Goal: Task Accomplishment & Management: Complete application form

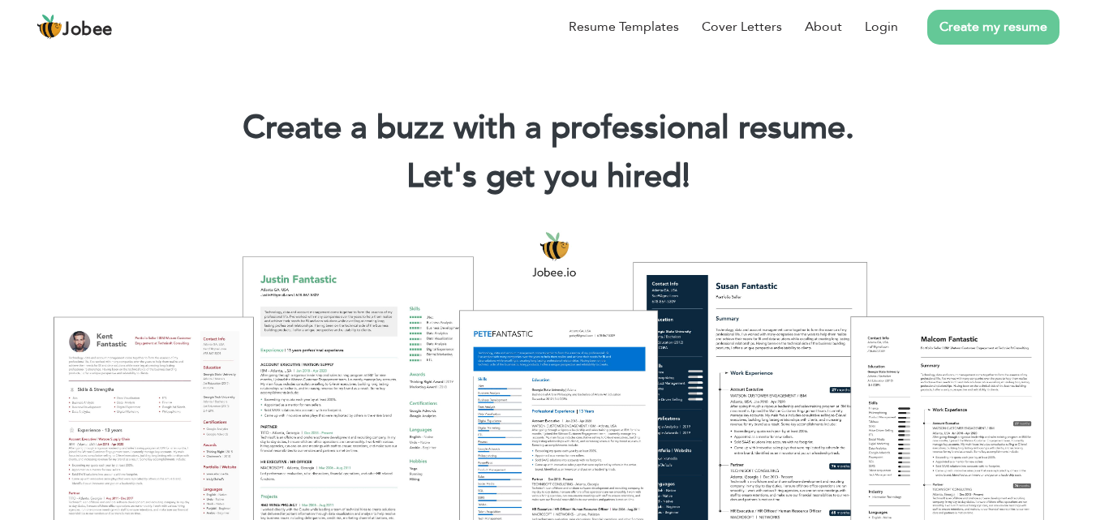
click at [984, 16] on link "Create my resume" at bounding box center [993, 27] width 132 height 35
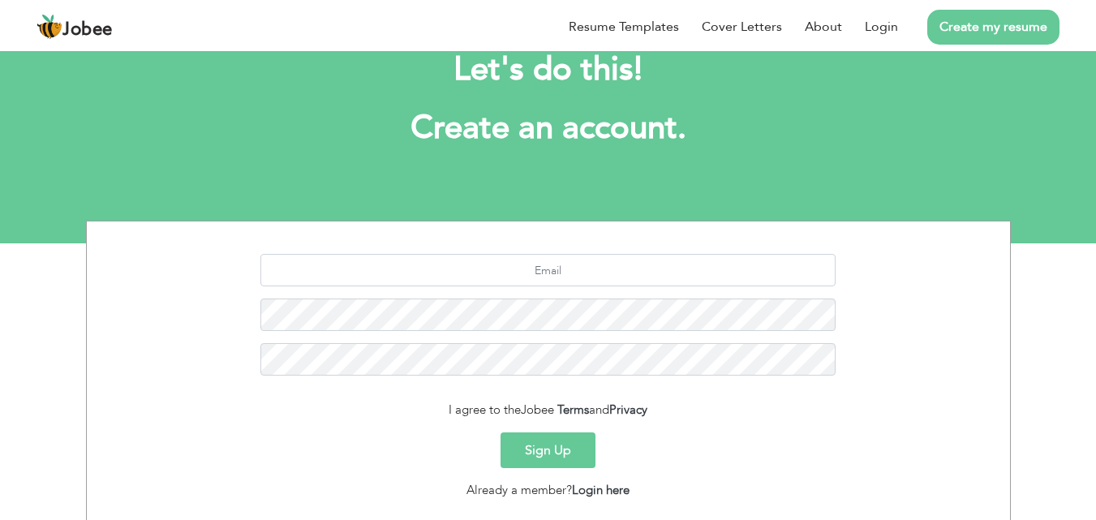
scroll to position [79, 0]
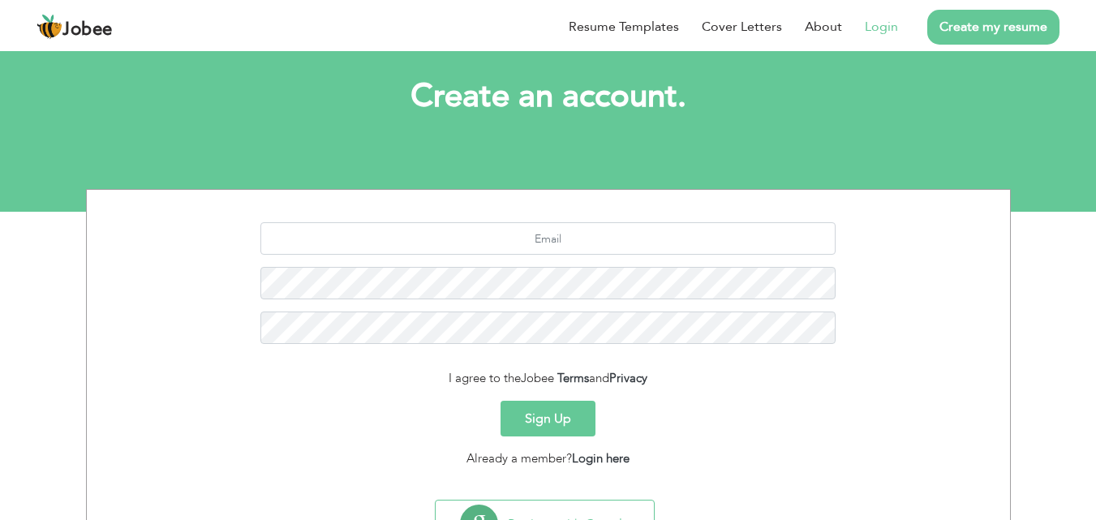
click at [871, 38] on li "Login" at bounding box center [870, 27] width 56 height 42
click at [872, 30] on link "Login" at bounding box center [880, 26] width 33 height 19
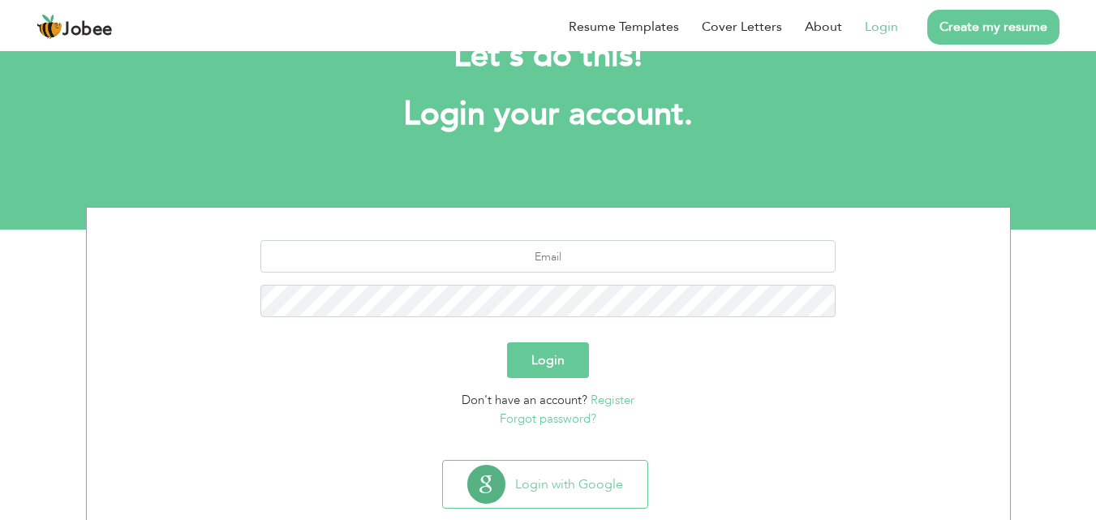
scroll to position [85, 0]
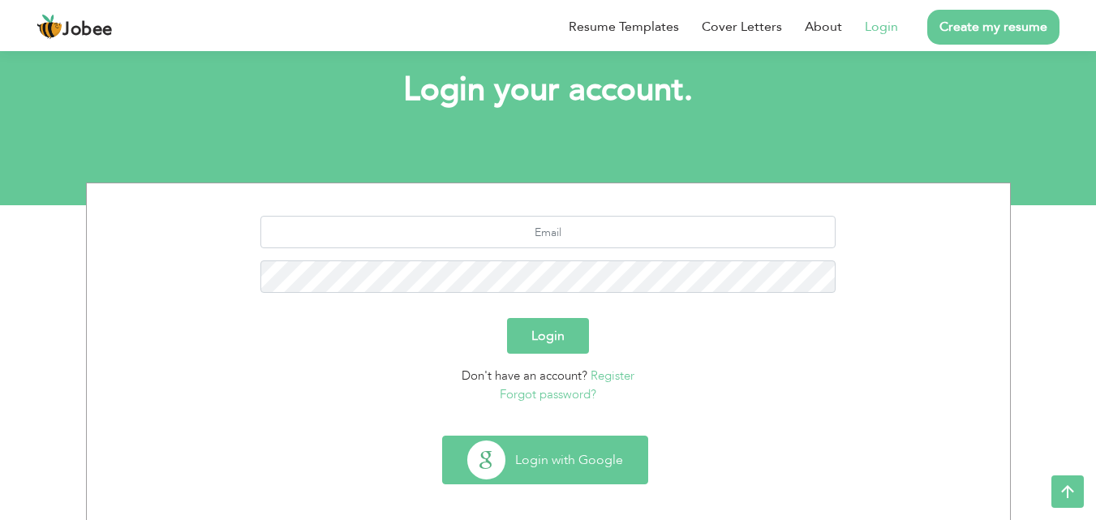
click at [564, 449] on button "Login with Google" at bounding box center [545, 459] width 204 height 47
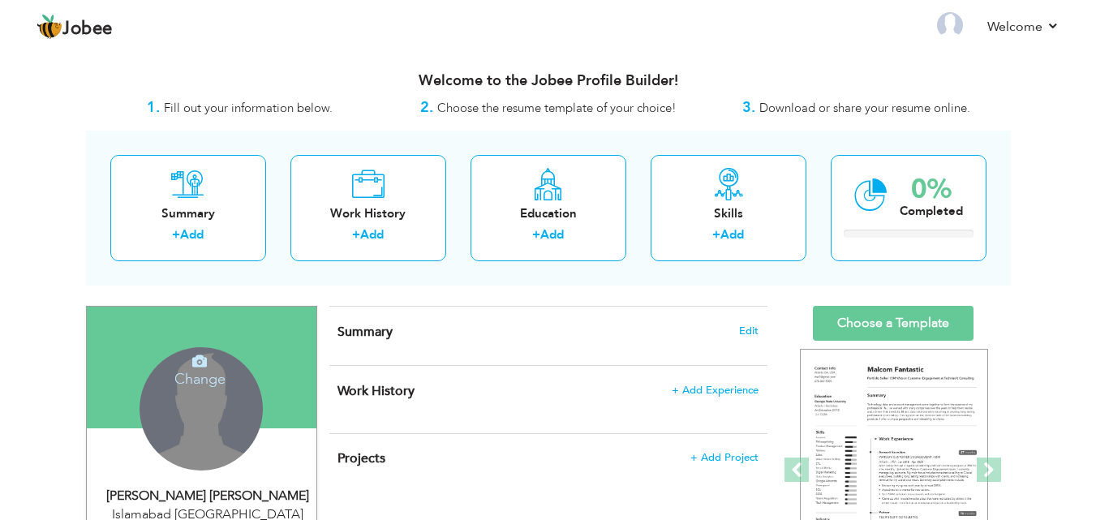
click at [202, 485] on div "Change Remove" at bounding box center [201, 416] width 205 height 139
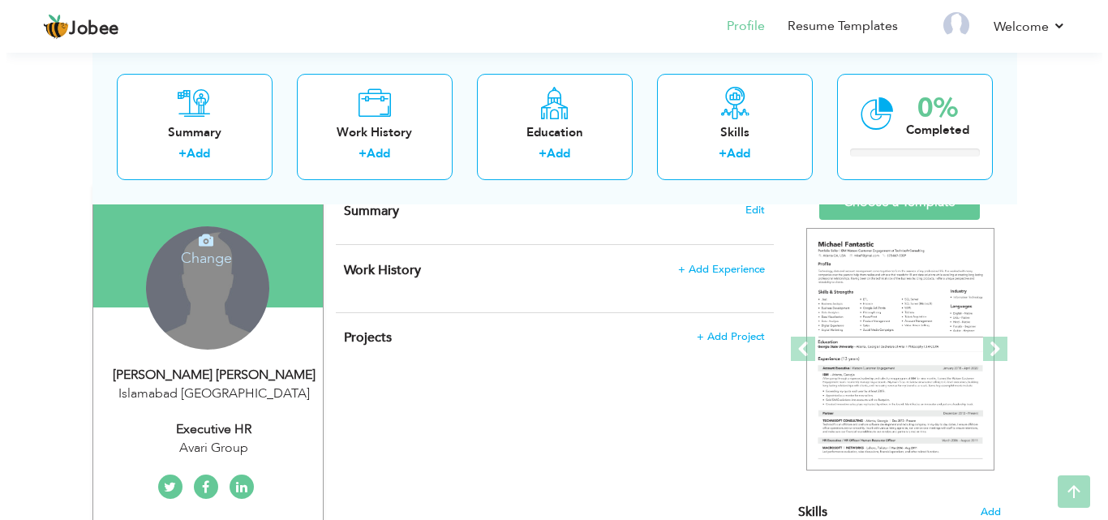
scroll to position [161, 0]
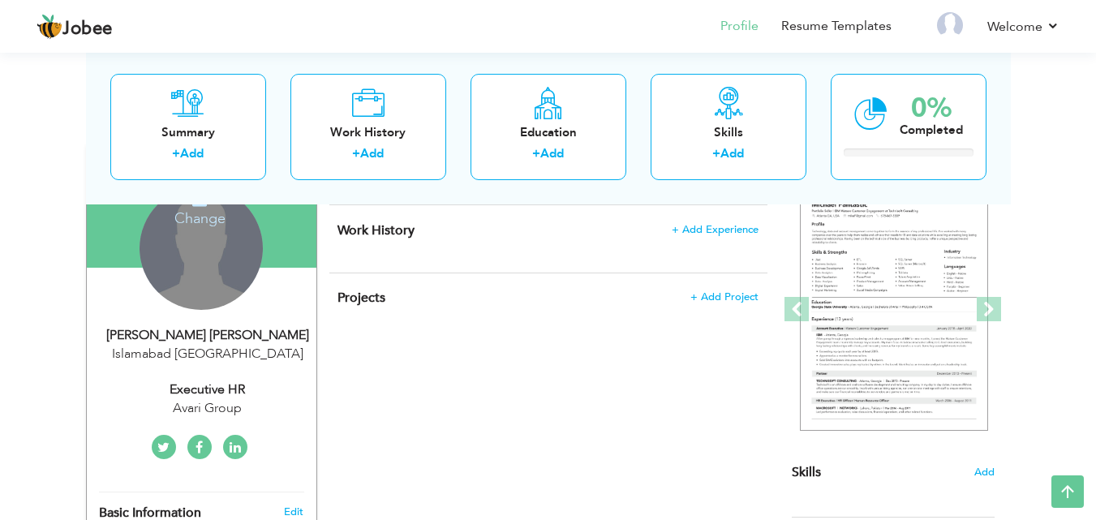
click at [304, 505] on div "Edit" at bounding box center [296, 511] width 38 height 15
type input "Muhammad Hassan"
type input "Mehdi"
type input "[PHONE_NUMBER]"
select select "number:166"
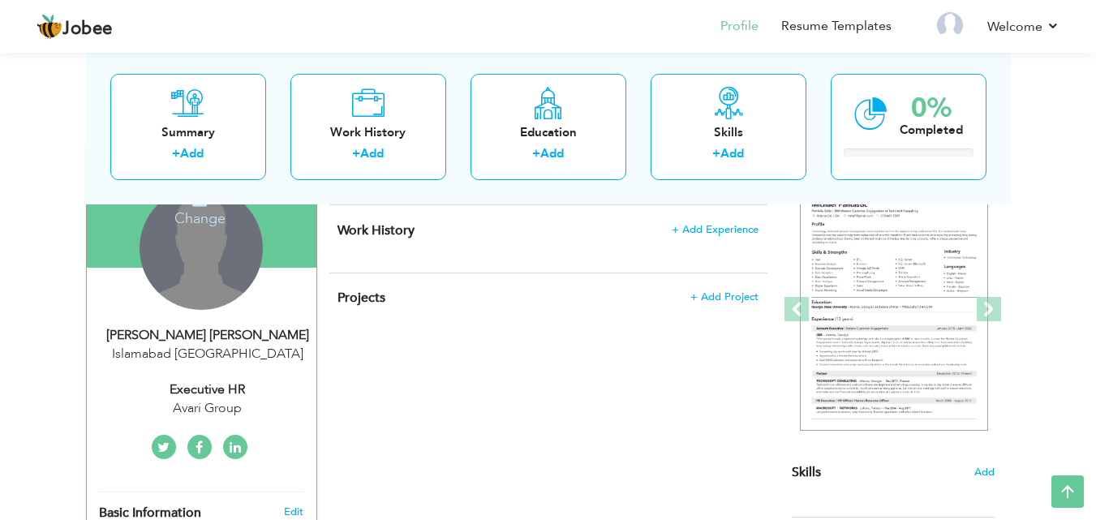
type input "[GEOGRAPHIC_DATA]"
select select "number:7"
type input "Avari Group"
type input "Executive HR"
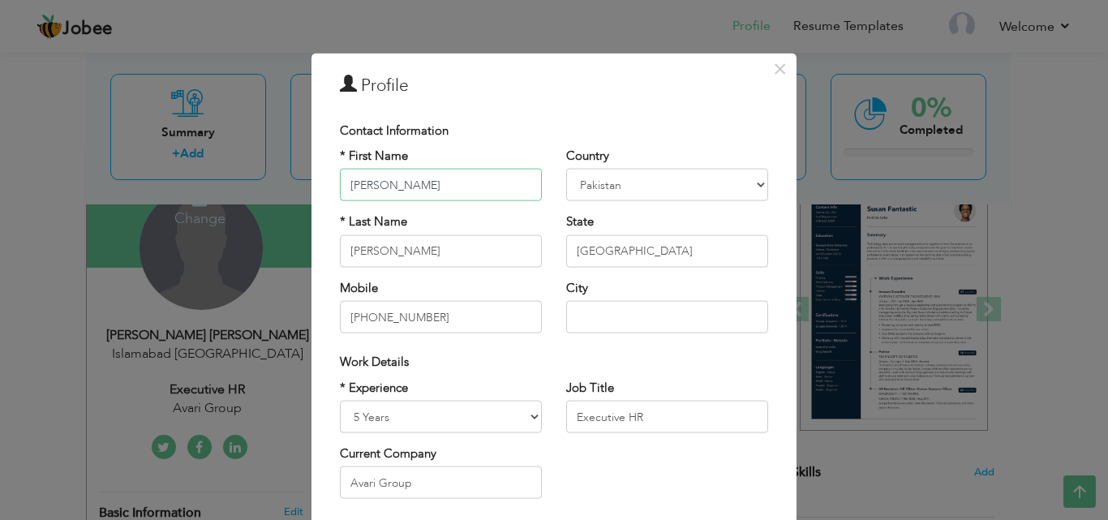
drag, startPoint x: 500, startPoint y: 188, endPoint x: 285, endPoint y: 179, distance: 215.1
click at [285, 179] on div "× Profile Contact Information * First Name Muhammad Hassan * Last Name Mehdi Mo…" at bounding box center [554, 260] width 1108 height 520
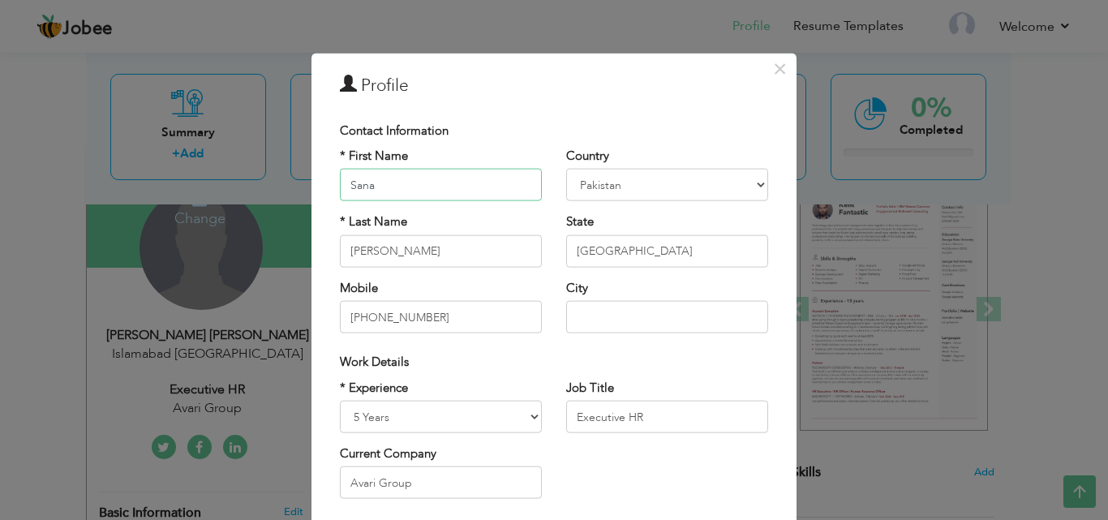
type input "Sana"
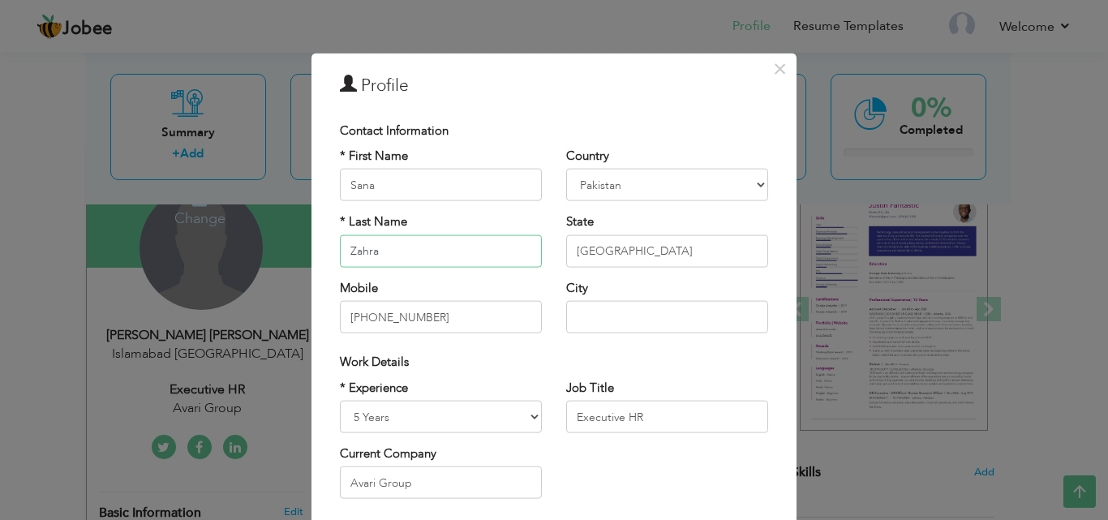
type input "Zahra"
click at [470, 408] on select "Entry Level Less than 1 Year 1 Year 2 Years 3 Years 4 Years 5 Years 6 Years 7 Y…" at bounding box center [441, 417] width 202 height 32
select select "number:4"
click at [340, 401] on select "Entry Level Less than 1 Year 1 Year 2 Years 3 Years 4 Years 5 Years 6 Years 7 Y…" at bounding box center [441, 417] width 202 height 32
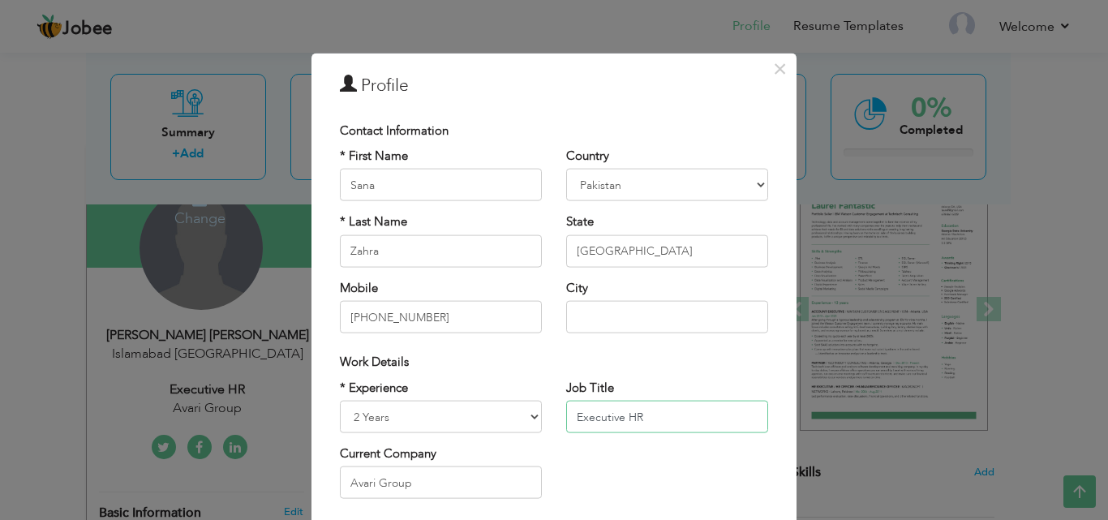
drag, startPoint x: 660, startPoint y: 423, endPoint x: 554, endPoint y: 417, distance: 106.4
click at [554, 417] on div "Job Title Executive HR" at bounding box center [667, 412] width 226 height 66
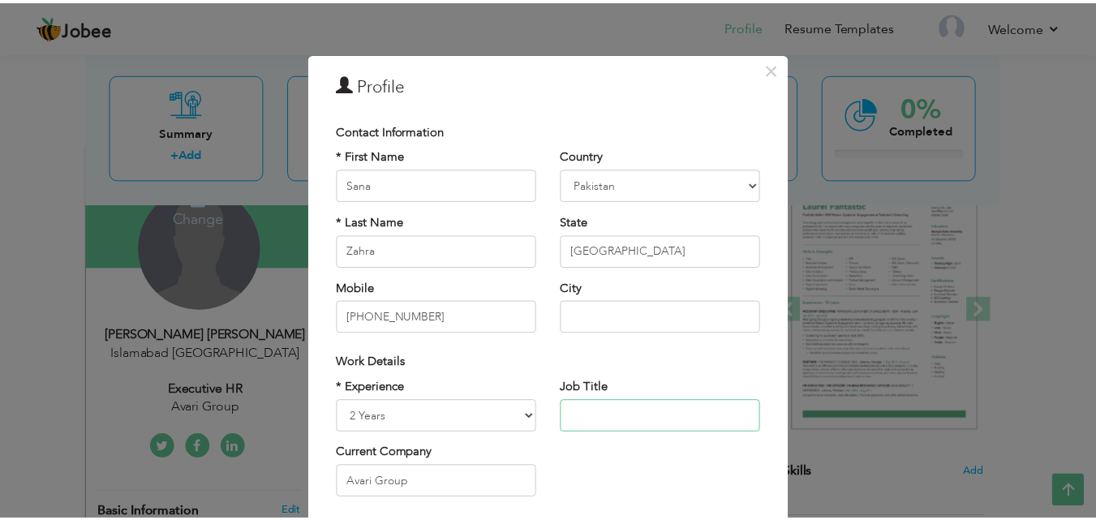
scroll to position [212, 0]
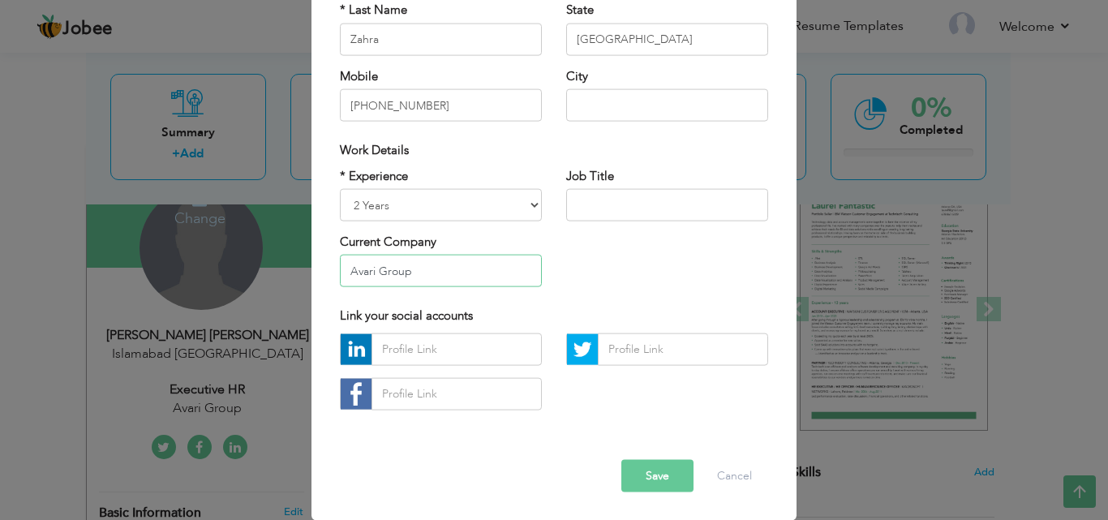
drag, startPoint x: 434, startPoint y: 260, endPoint x: 267, endPoint y: 258, distance: 167.1
click at [267, 258] on div "× Profile Contact Information * First Name [PERSON_NAME] * Last Name [PERSON_NA…" at bounding box center [554, 260] width 1108 height 520
click at [525, 206] on select "Entry Level Less than 1 Year 1 Year 2 Years 3 Years 4 Years 5 Years 6 Years 7 Y…" at bounding box center [441, 205] width 202 height 32
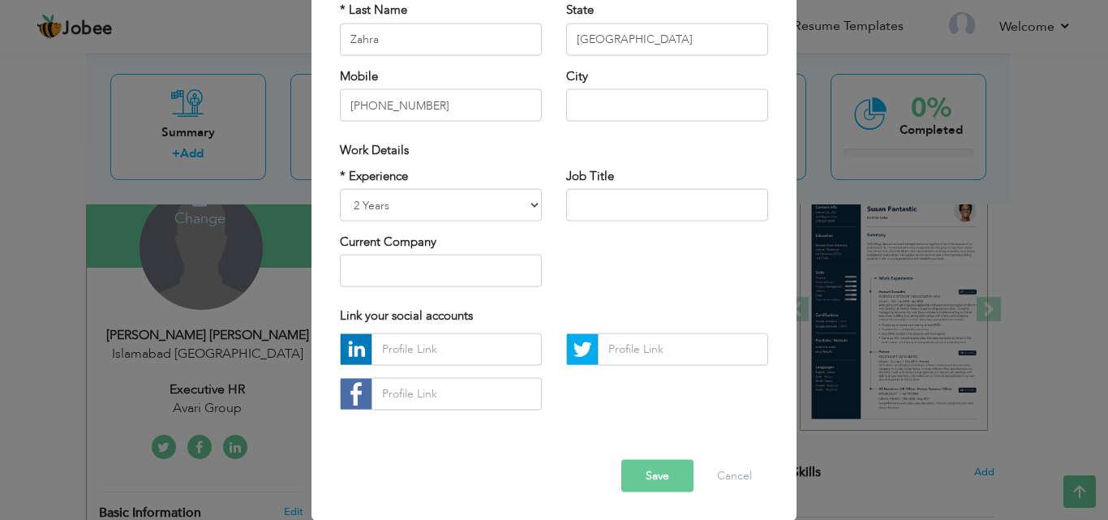
click at [658, 474] on button "Save" at bounding box center [657, 475] width 72 height 32
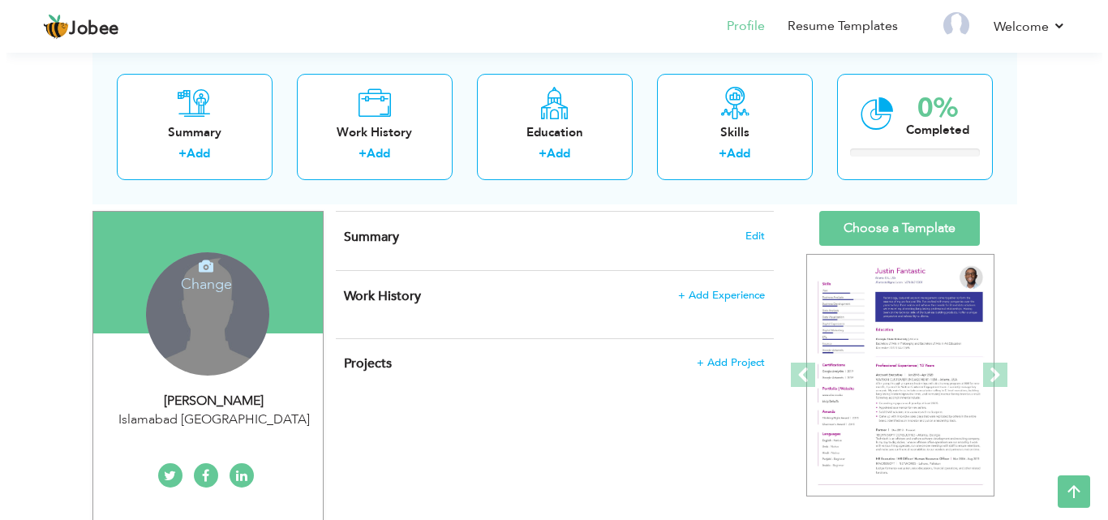
scroll to position [55, 0]
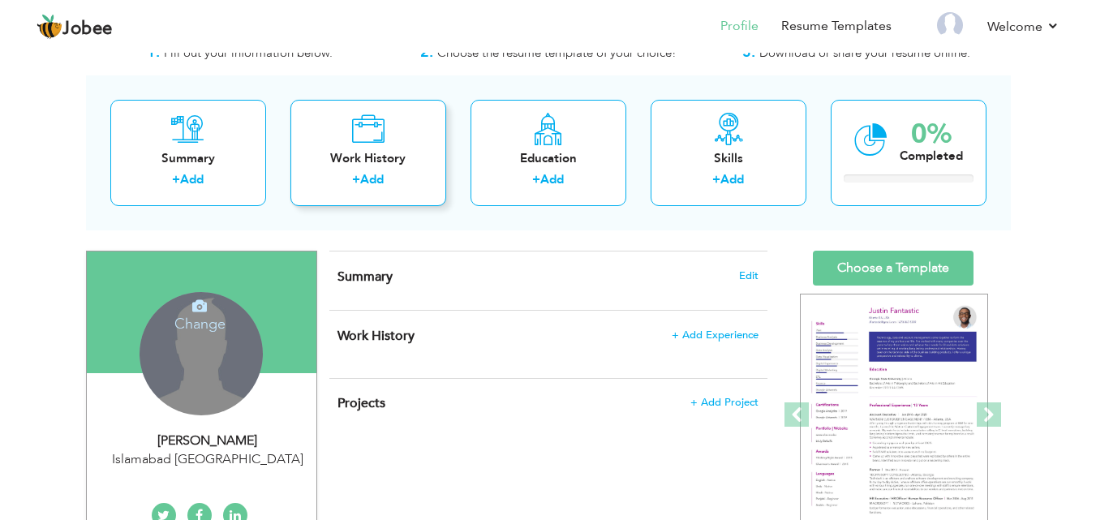
click at [385, 169] on div "Work History + Add" at bounding box center [368, 153] width 156 height 106
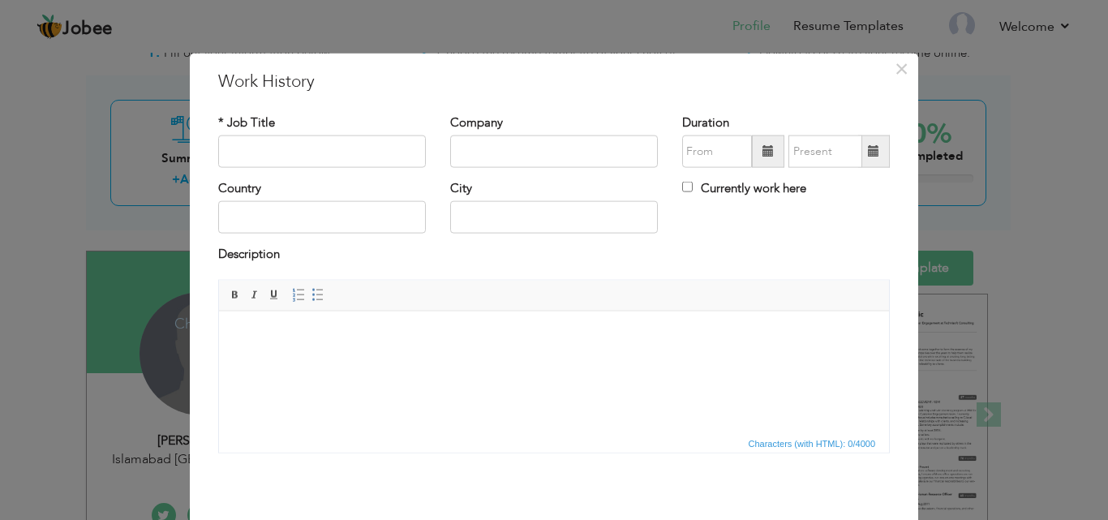
click at [356, 360] on html at bounding box center [554, 335] width 670 height 49
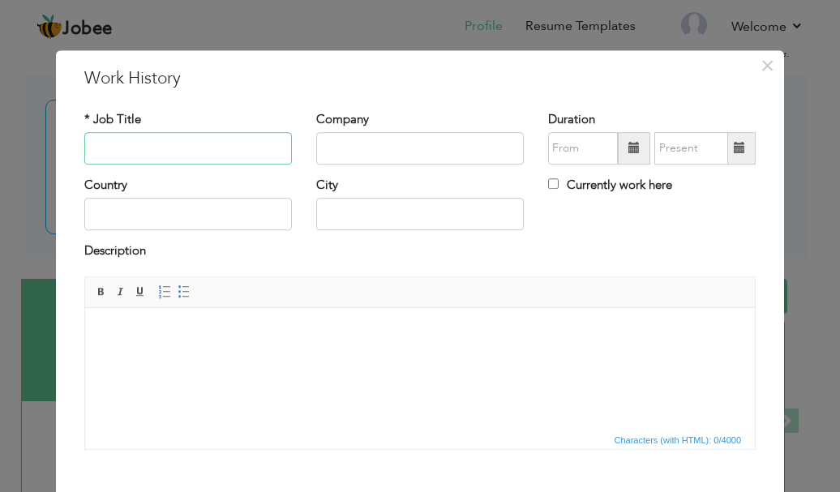
click at [237, 136] on input "text" at bounding box center [188, 148] width 208 height 32
type input "IT Officer"
type input "U Microfinance Bank"
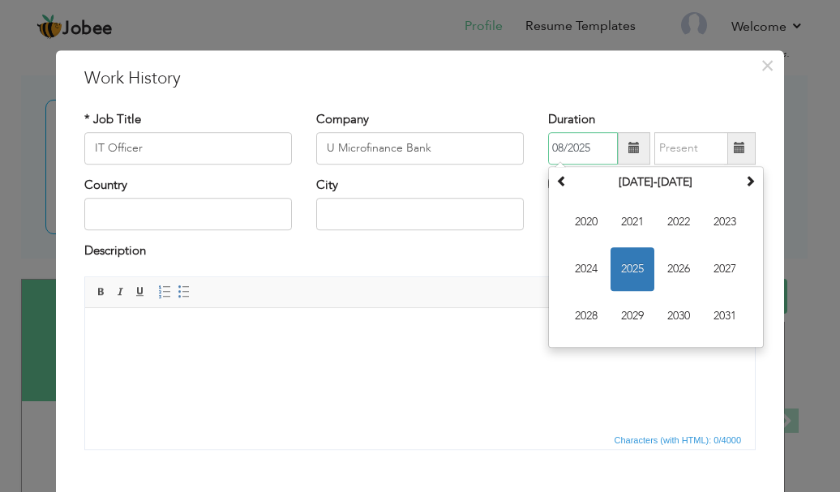
click at [566, 154] on input "08/2025" at bounding box center [583, 148] width 70 height 32
click at [710, 217] on span "2023" at bounding box center [725, 222] width 44 height 44
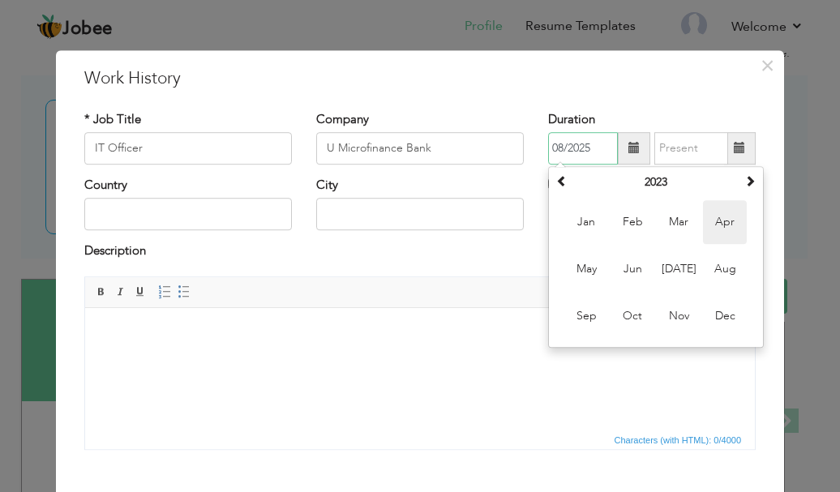
click at [706, 217] on span "Apr" at bounding box center [725, 222] width 44 height 44
type input "04/2023"
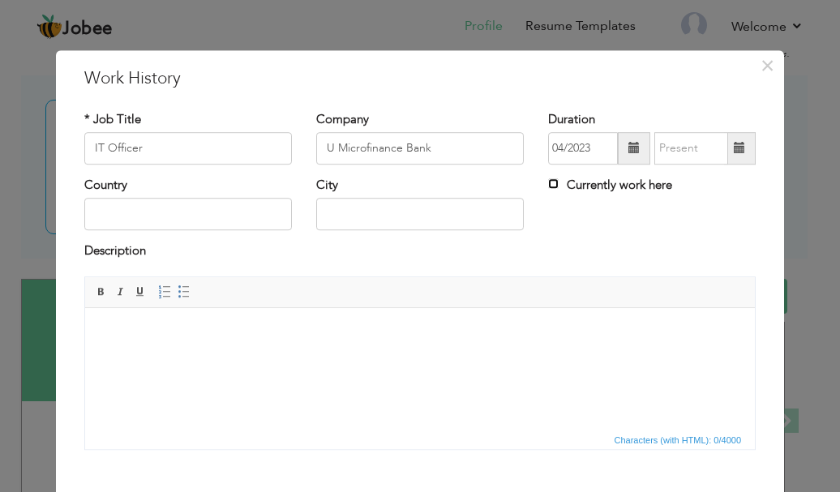
click at [548, 183] on input "Currently work here" at bounding box center [553, 183] width 11 height 11
checkbox input "true"
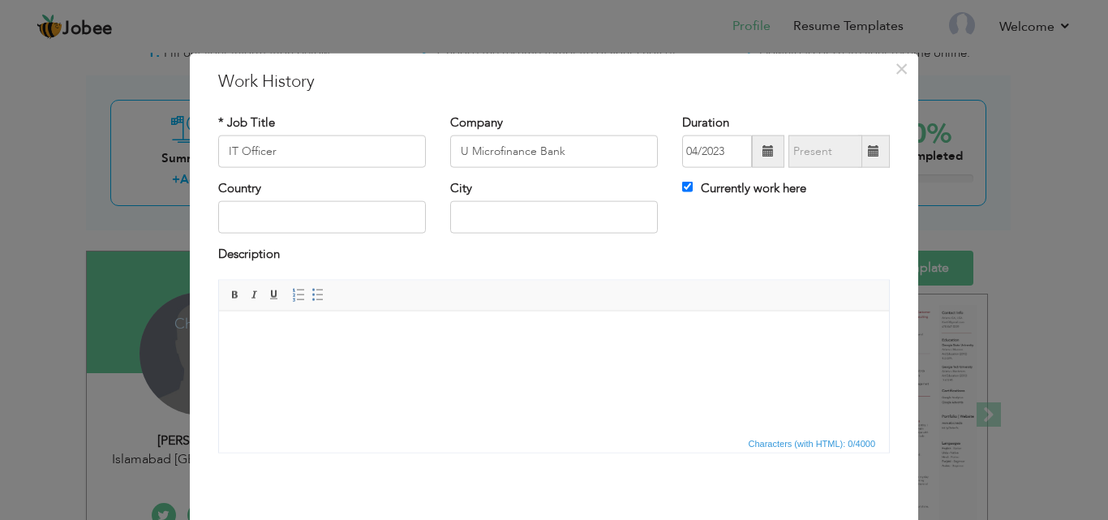
click at [298, 360] on html at bounding box center [554, 335] width 670 height 49
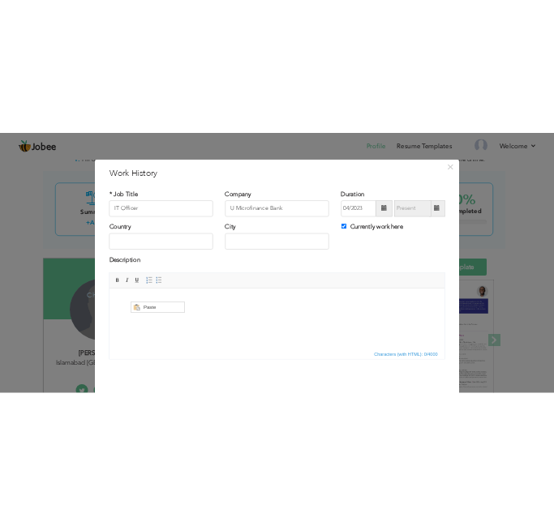
scroll to position [0, 0]
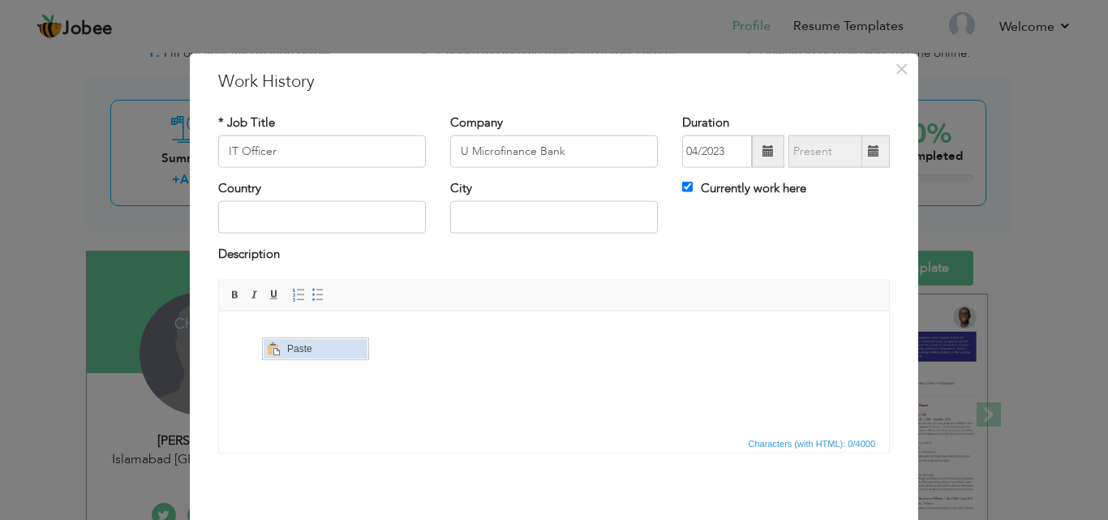
click at [270, 340] on span "Context Menu Options" at bounding box center [272, 348] width 19 height 19
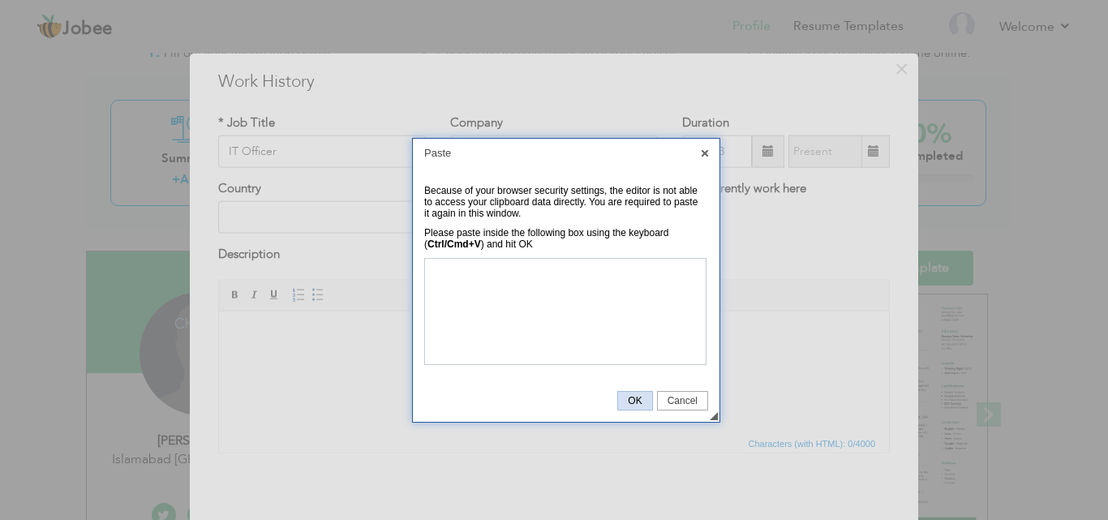
click at [628, 398] on span "OK" at bounding box center [634, 400] width 33 height 11
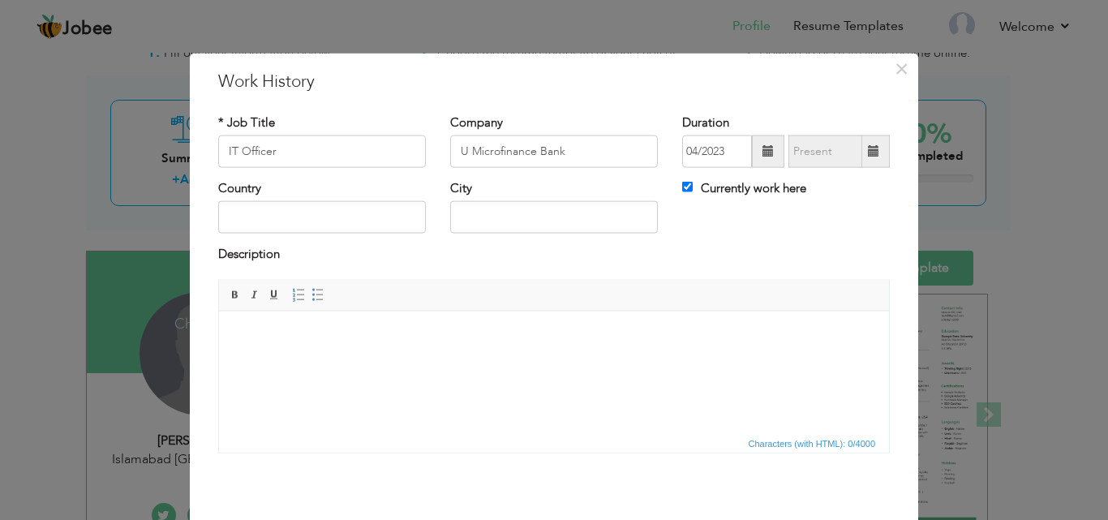
click at [313, 340] on body at bounding box center [553, 335] width 637 height 17
click at [432, 358] on html at bounding box center [554, 335] width 670 height 49
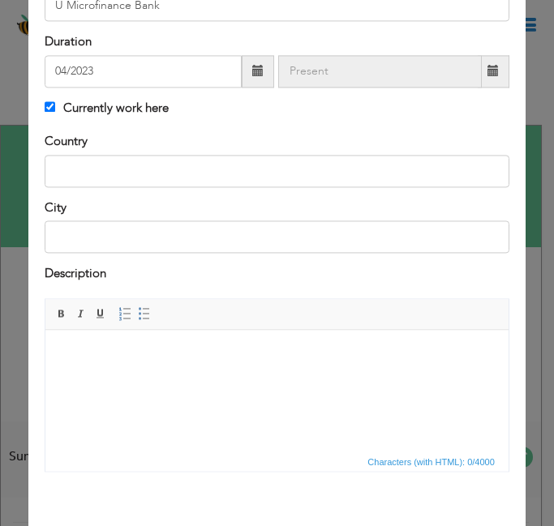
scroll to position [266, 0]
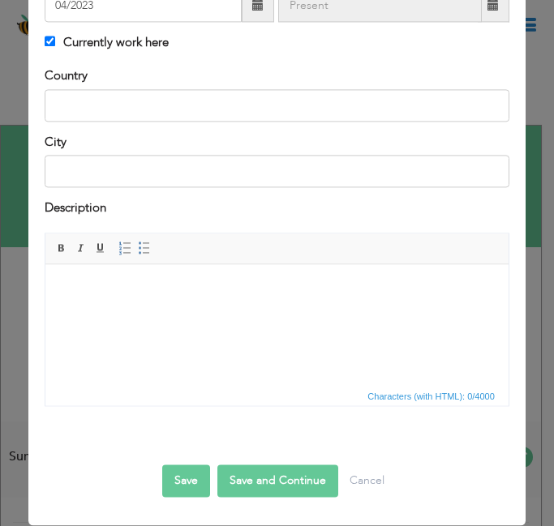
click at [207, 314] on html at bounding box center [276, 288] width 463 height 49
click at [78, 289] on body at bounding box center [277, 289] width 431 height 17
click at [101, 297] on span "Paste" at bounding box center [140, 299] width 84 height 19
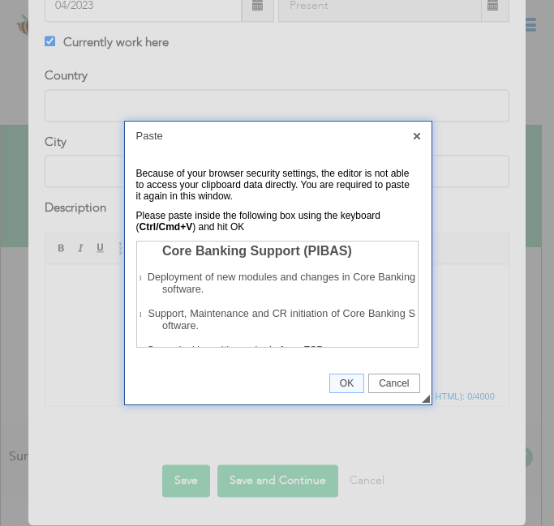
scroll to position [121, 0]
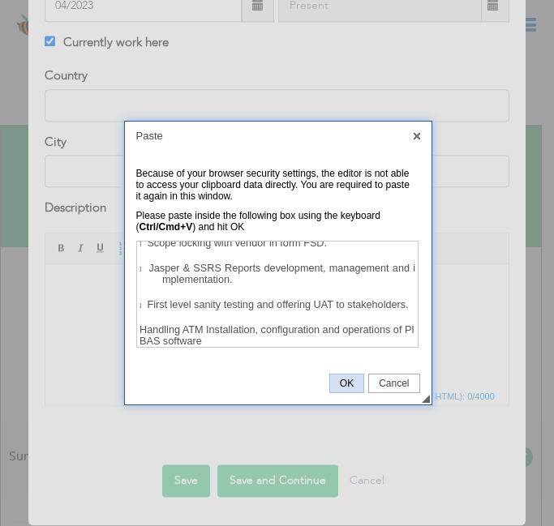
click at [346, 375] on link "OK" at bounding box center [346, 383] width 35 height 19
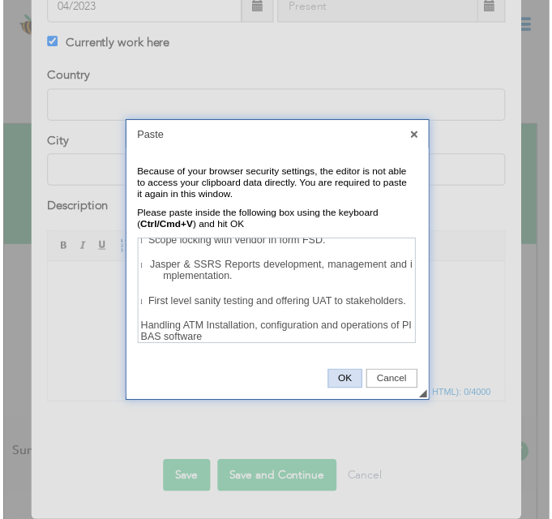
scroll to position [0, 0]
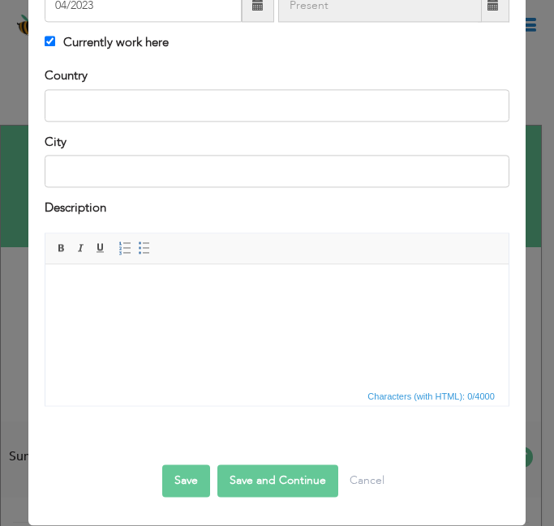
click at [186, 314] on html at bounding box center [276, 288] width 463 height 49
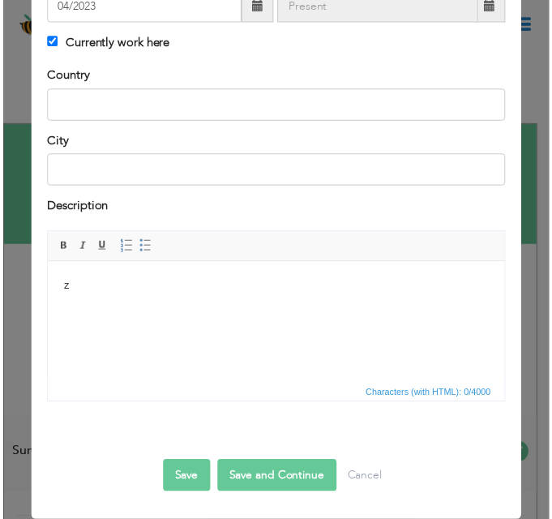
scroll to position [265, 0]
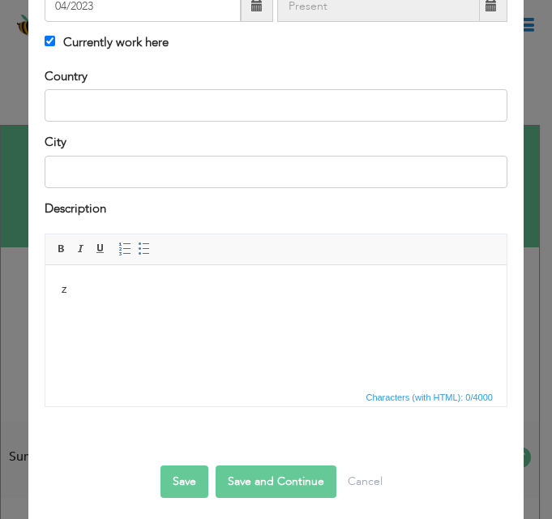
click at [108, 287] on body "z" at bounding box center [276, 289] width 429 height 17
drag, startPoint x: 108, startPoint y: 287, endPoint x: 49, endPoint y: 287, distance: 58.4
click at [49, 287] on html "z" at bounding box center [275, 288] width 461 height 49
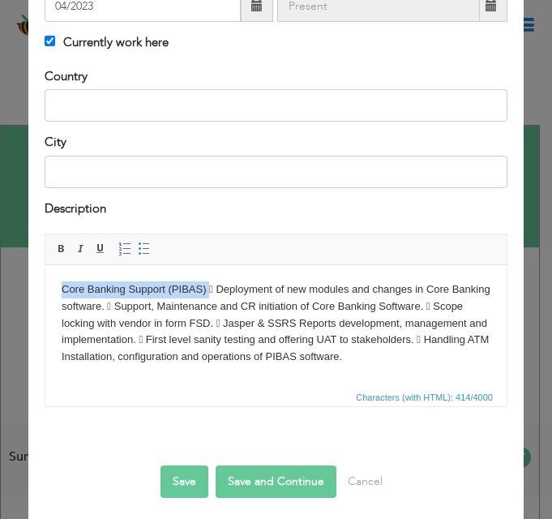
drag, startPoint x: 208, startPoint y: 287, endPoint x: 60, endPoint y: 281, distance: 147.7
click at [60, 281] on html "Core Banking Support (PIBAS)  Deployment of new modules and changes in Core Ba…" at bounding box center [275, 322] width 461 height 117
click at [206, 291] on body "Core Banking Support (PIBAS)  Deployment of new modules and changes in Core Ba…" at bounding box center [276, 323] width 429 height 84
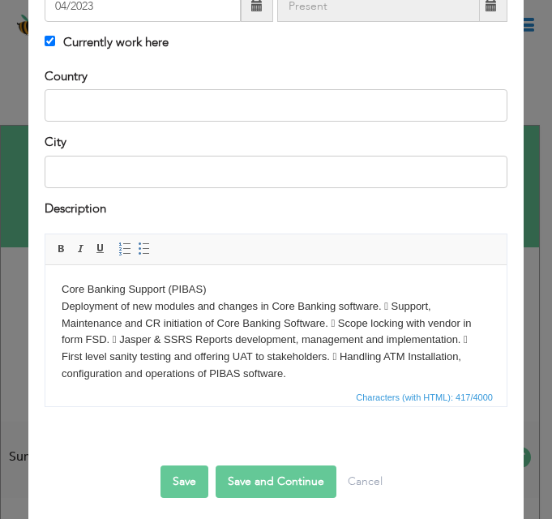
click at [393, 303] on body "Core Banking Support (PIBAS) ​​​​​​​ Deployment of new modules and changes in C…" at bounding box center [276, 331] width 429 height 101
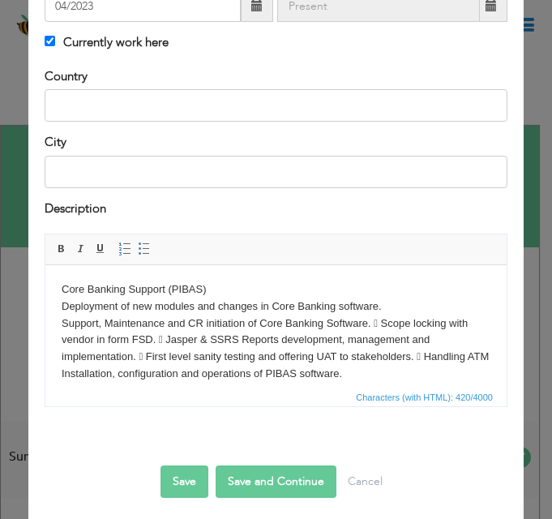
click at [386, 320] on body "Core Banking Support (PIBAS) Deployment of new modules and changes in Core Bank…" at bounding box center [276, 331] width 429 height 101
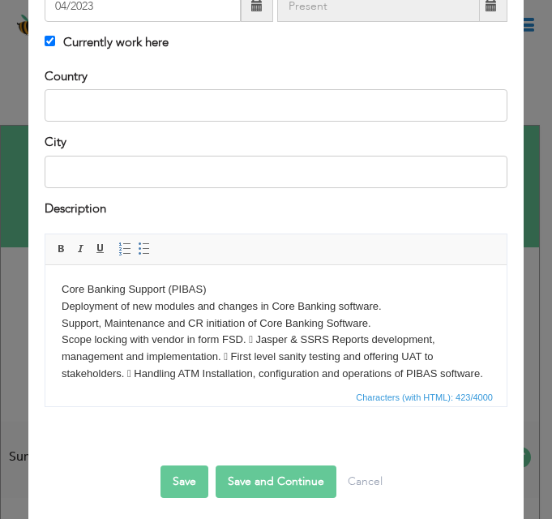
click at [260, 337] on body "Core Banking Support (PIBAS) Deployment of new modules and changes in Core Bank…" at bounding box center [276, 331] width 429 height 101
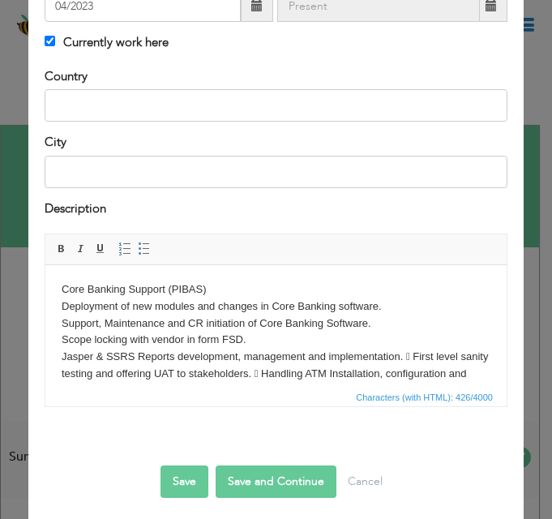
click at [418, 356] on body "Core Banking Support (PIBAS) Deployment of new modules and changes in Core Bank…" at bounding box center [276, 340] width 429 height 118
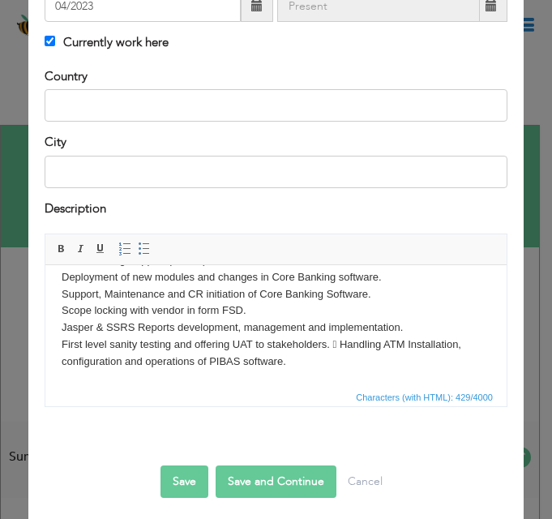
click at [342, 344] on body "Core Banking Support (PIBAS) Deployment of new modules and changes in Core Bank…" at bounding box center [276, 310] width 429 height 118
click at [435, 368] on body "Core Banking Support (PIBAS) Deployment of new modules and changes in Core Bank…" at bounding box center [276, 310] width 429 height 118
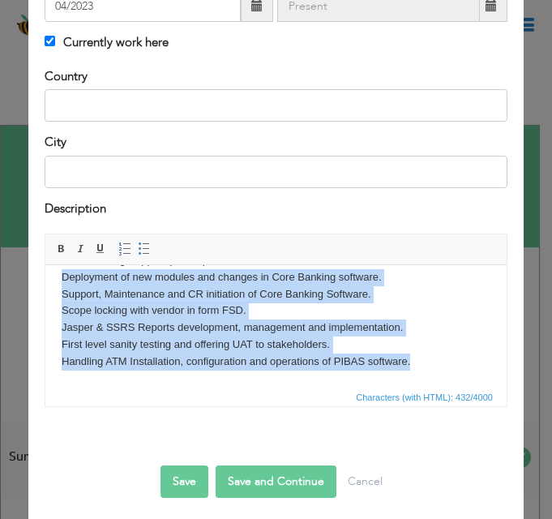
scroll to position [18, 0]
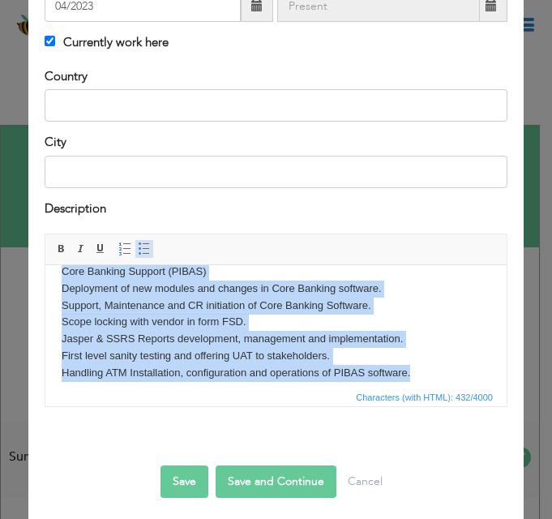
click at [144, 251] on span at bounding box center [144, 248] width 13 height 13
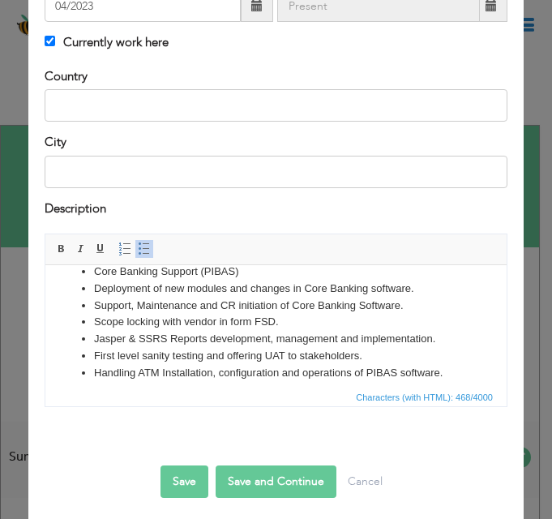
click at [92, 268] on ul "Core Banking Support (PIBAS) Deployment of new modules and changes in Core Bank…" at bounding box center [276, 322] width 429 height 118
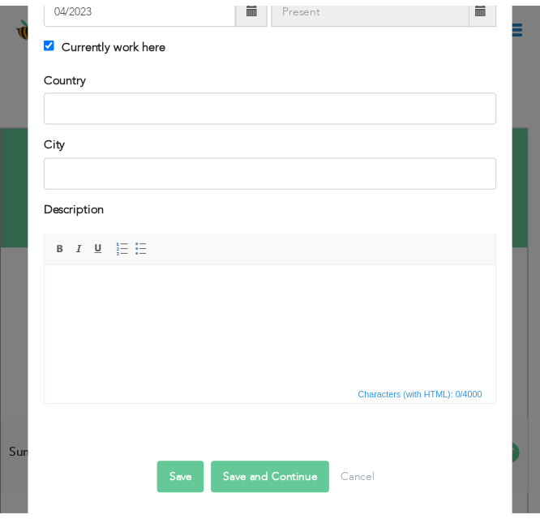
scroll to position [0, 0]
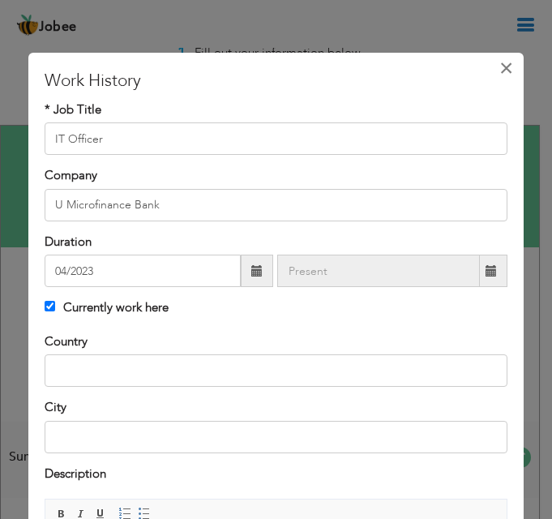
click at [504, 77] on button "×" at bounding box center [507, 68] width 26 height 26
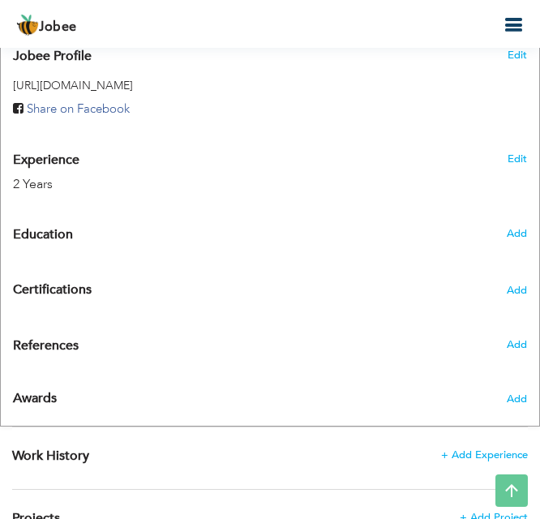
click at [519, 152] on h3 "Edit" at bounding box center [517, 159] width 19 height 15
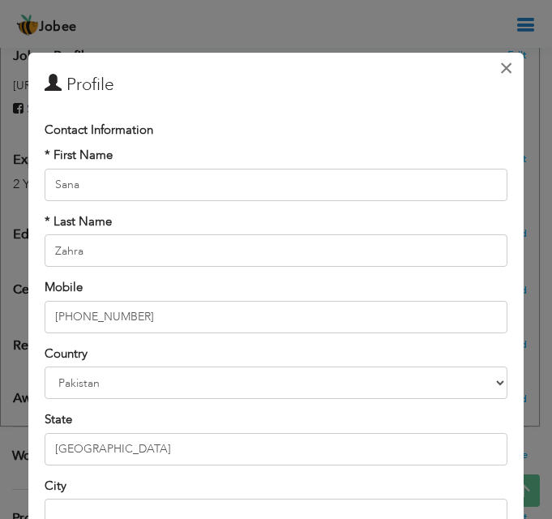
click at [500, 67] on span "×" at bounding box center [507, 68] width 14 height 29
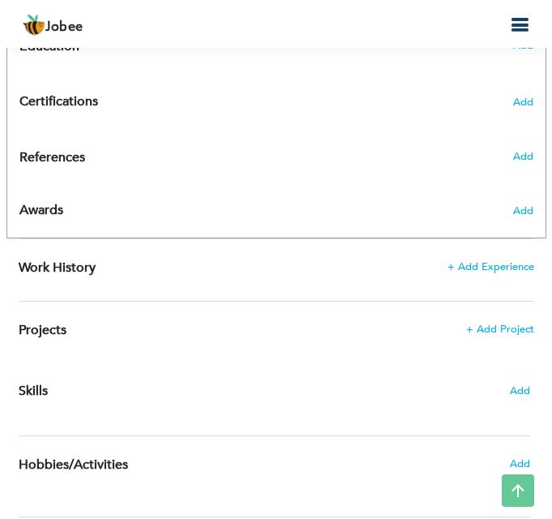
scroll to position [800, 0]
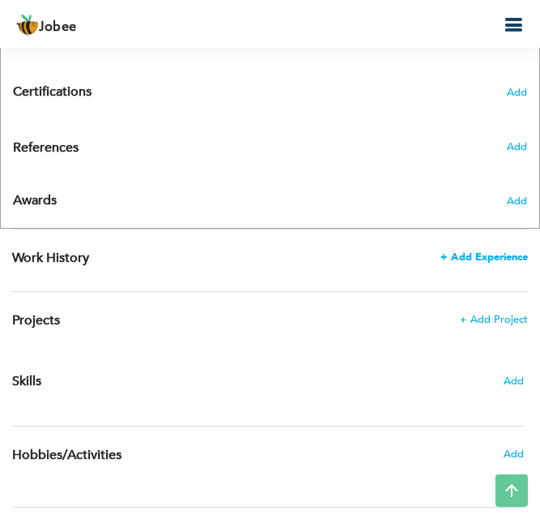
click at [505, 254] on span "+ Add Experience" at bounding box center [484, 256] width 88 height 11
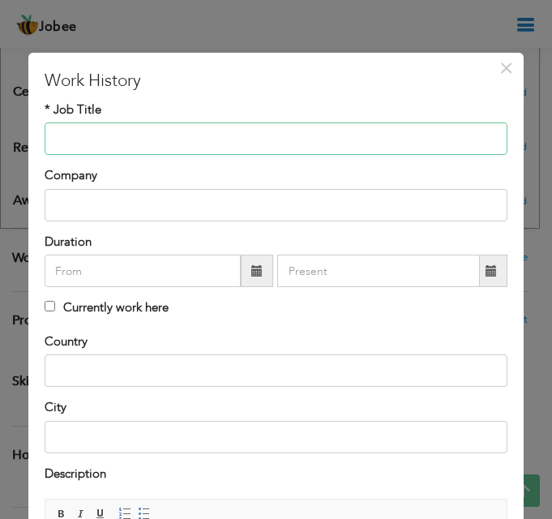
click at [246, 129] on input "text" at bounding box center [276, 138] width 463 height 32
type input "IT Officer"
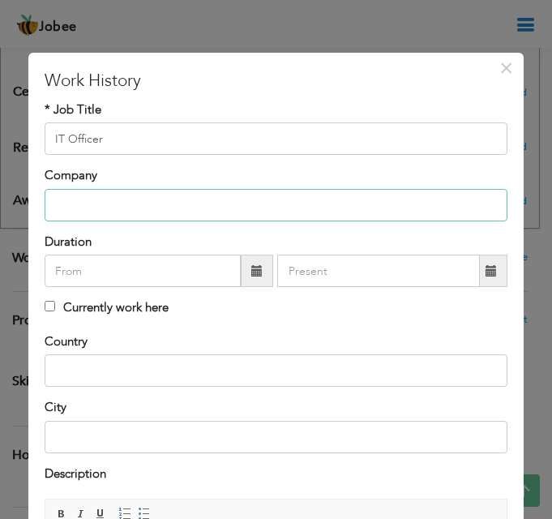
click at [178, 196] on input "text" at bounding box center [276, 205] width 463 height 32
type input "U Microfinance Bank"
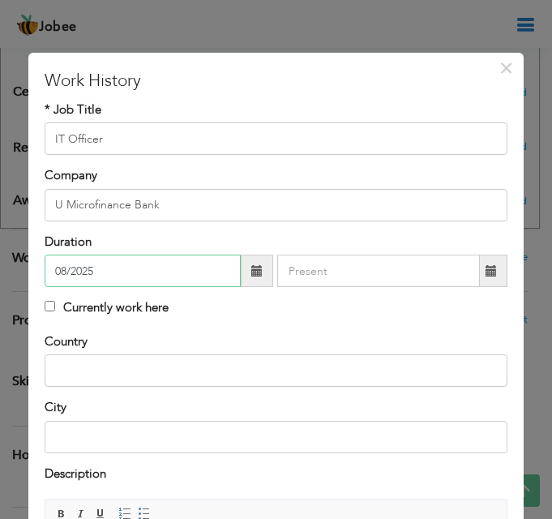
click at [178, 264] on input "08/2025" at bounding box center [143, 271] width 196 height 32
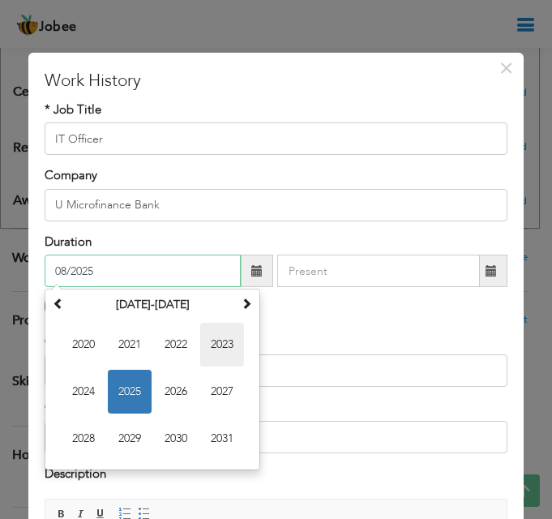
click at [223, 336] on span "2023" at bounding box center [222, 345] width 44 height 44
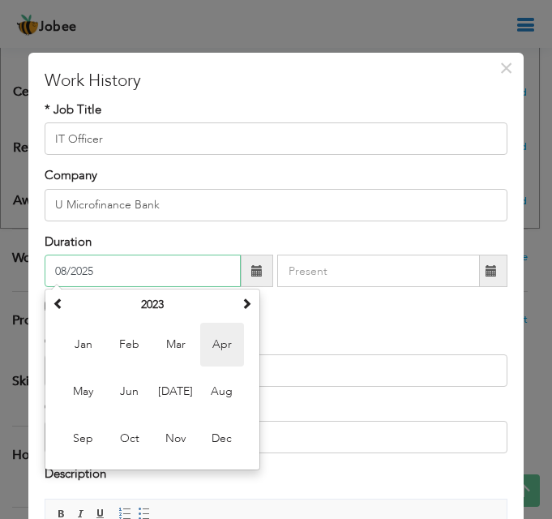
click at [220, 336] on span "Apr" at bounding box center [222, 345] width 44 height 44
type input "04/2023"
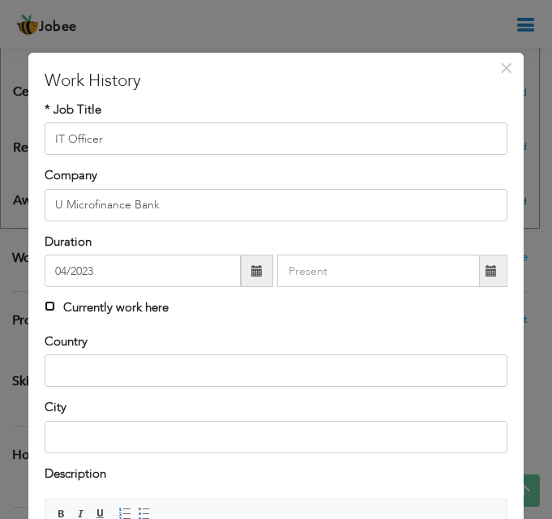
click at [53, 303] on input "Currently work here" at bounding box center [50, 306] width 11 height 11
checkbox input "true"
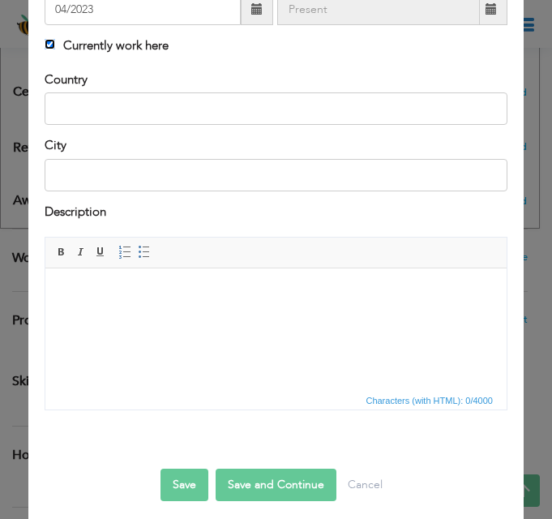
scroll to position [272, 0]
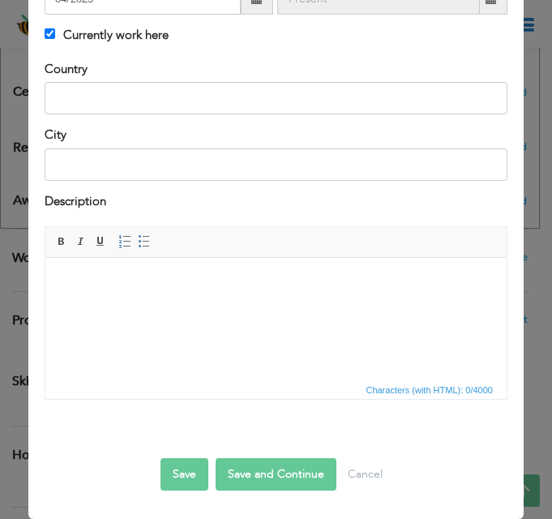
click at [142, 307] on html at bounding box center [275, 281] width 461 height 49
drag, startPoint x: 97, startPoint y: 306, endPoint x: 80, endPoint y: 281, distance: 30.4
click at [80, 281] on body at bounding box center [276, 281] width 429 height 17
click at [97, 290] on span "Context Menu Options" at bounding box center [90, 291] width 13 height 13
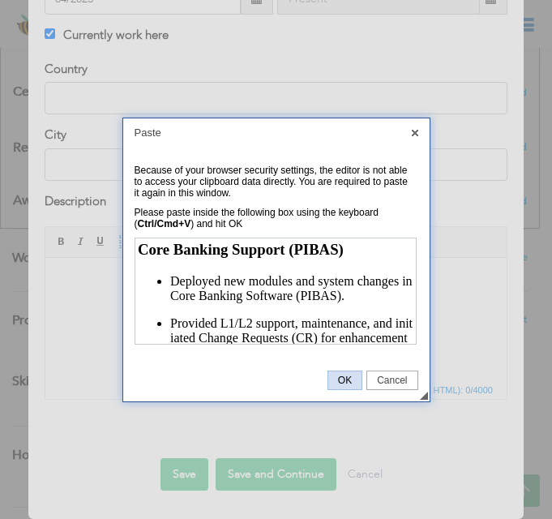
click at [335, 385] on span "OK" at bounding box center [344, 380] width 33 height 11
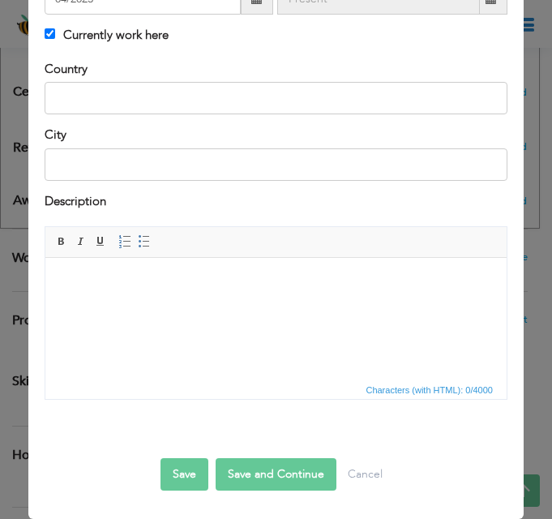
click at [191, 307] on html at bounding box center [275, 281] width 461 height 49
click at [157, 307] on html at bounding box center [275, 281] width 461 height 49
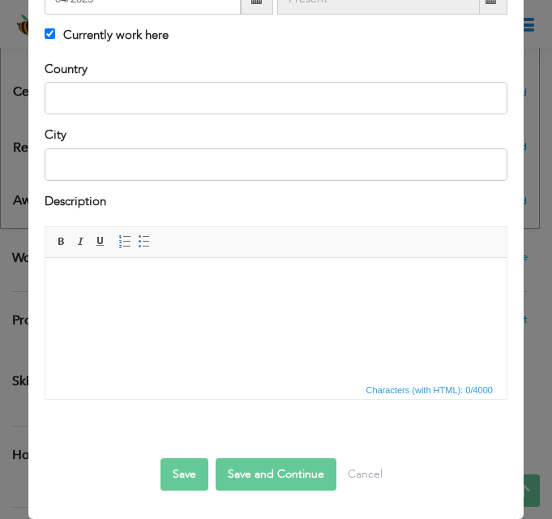
click at [157, 307] on html at bounding box center [275, 281] width 461 height 49
drag, startPoint x: 132, startPoint y: 305, endPoint x: 63, endPoint y: 285, distance: 71.6
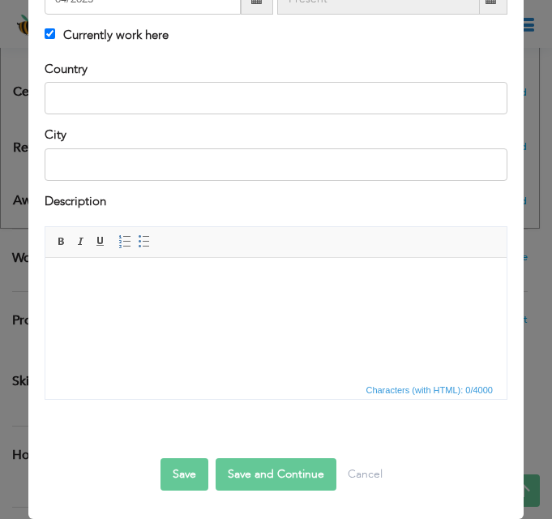
click at [63, 285] on body at bounding box center [276, 281] width 429 height 17
drag, startPoint x: 69, startPoint y: 307, endPoint x: 58, endPoint y: 302, distance: 11.6
click at [58, 302] on html at bounding box center [275, 281] width 461 height 49
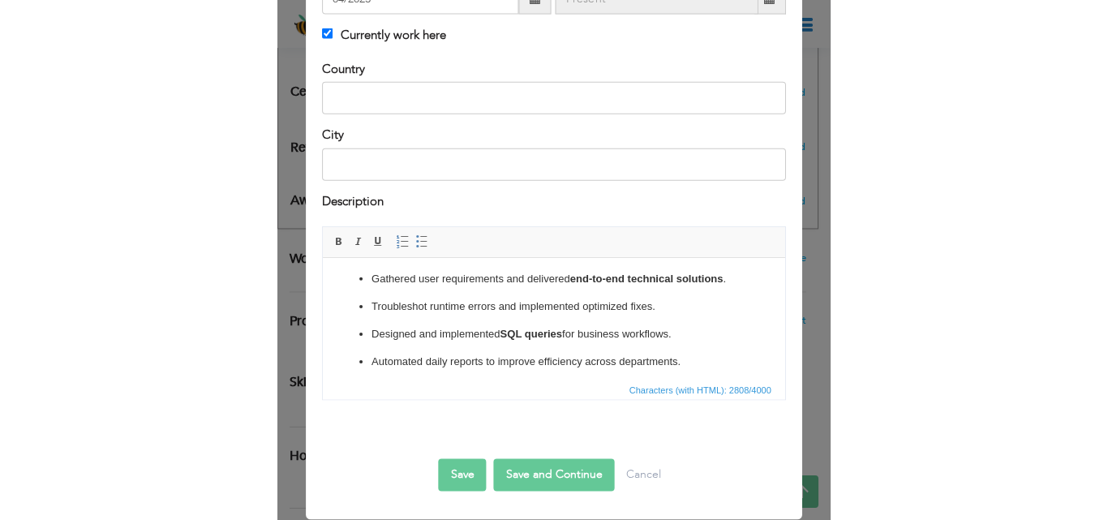
scroll to position [0, 0]
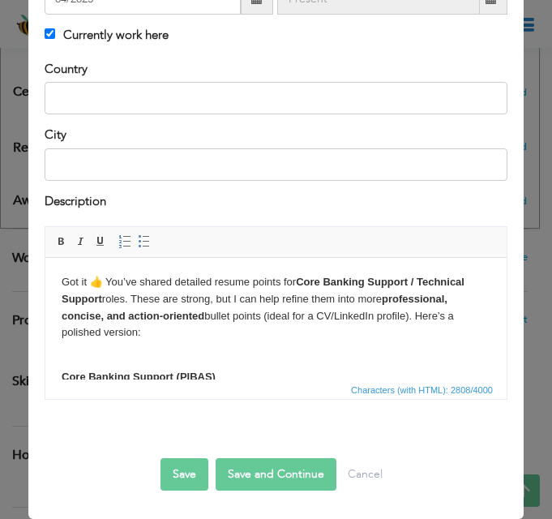
click at [125, 329] on p "Got it 👍 You’ve shared detailed resume points for Core Banking Support / Techni…" at bounding box center [276, 306] width 429 height 67
drag, startPoint x: 117, startPoint y: 350, endPoint x: 34, endPoint y: 251, distance: 128.3
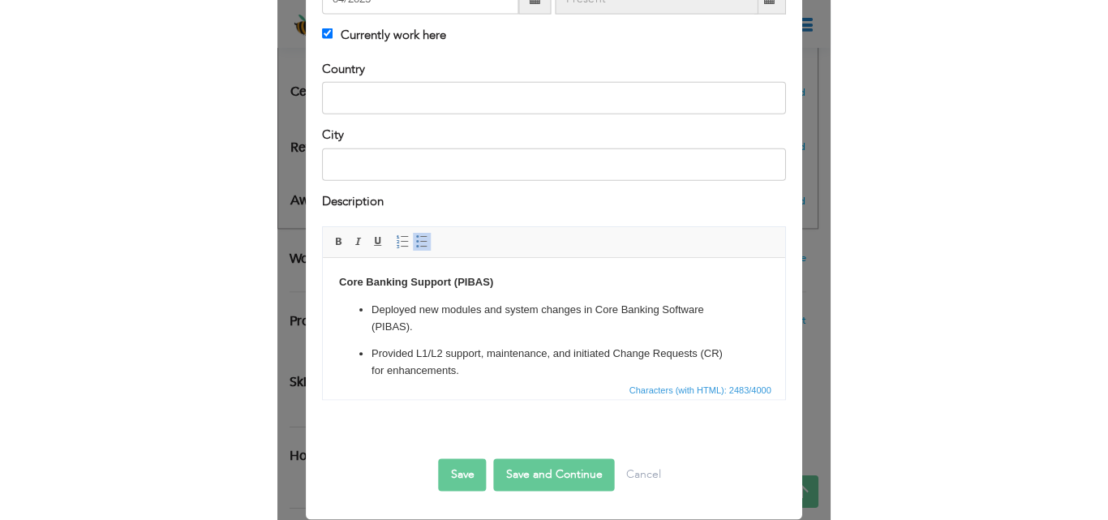
scroll to position [64, 0]
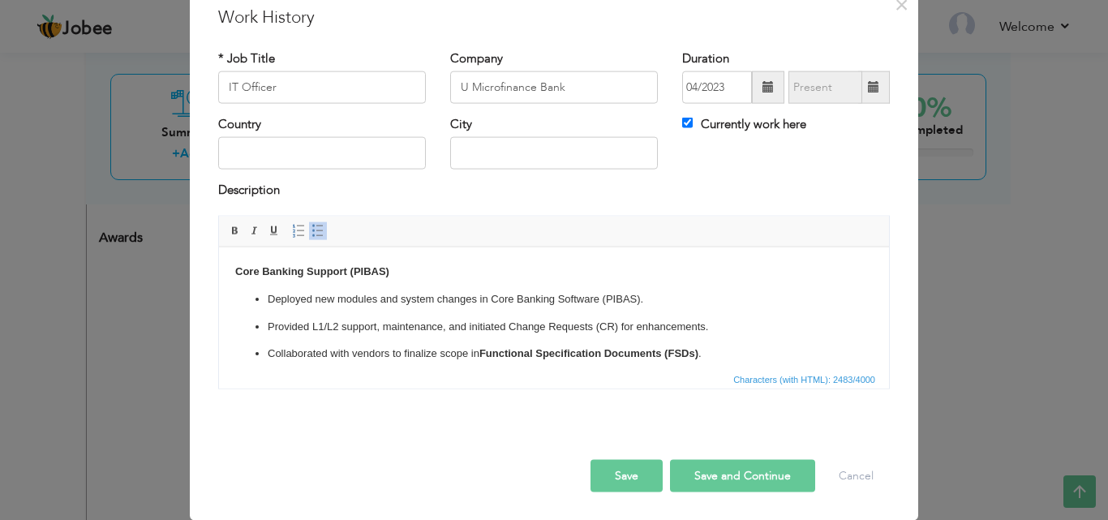
click at [551, 311] on ul "Deployed new modules and system changes in Core Banking Software (PIBAS). Provi…" at bounding box center [553, 367] width 637 height 154
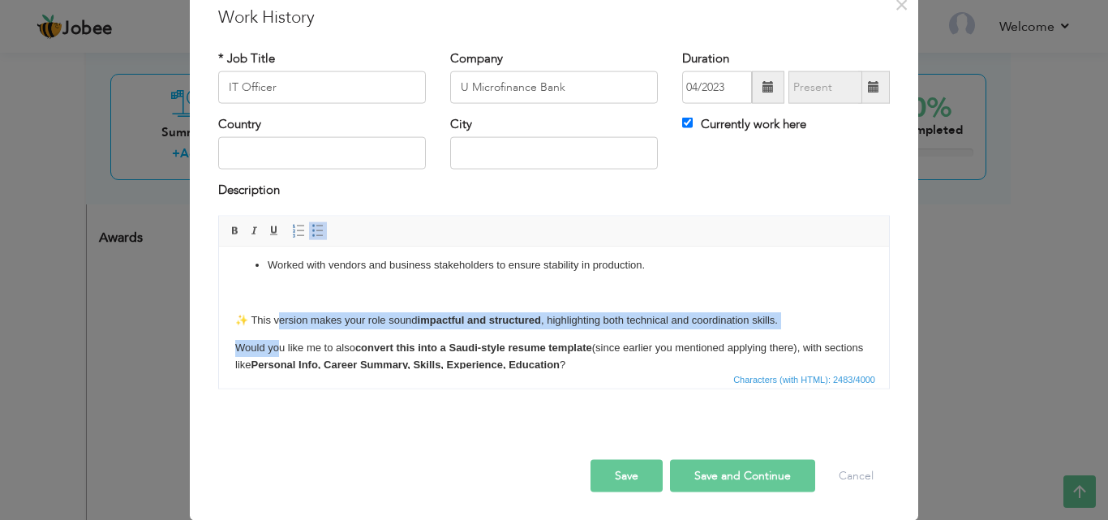
scroll to position [657, 0]
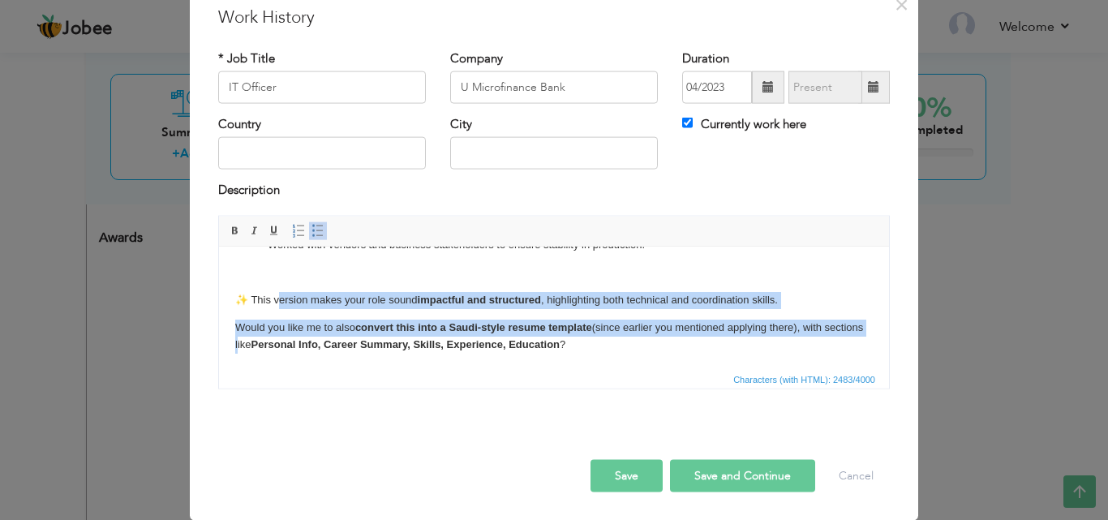
drag, startPoint x: 280, startPoint y: 304, endPoint x: 276, endPoint y: 390, distance: 86.1
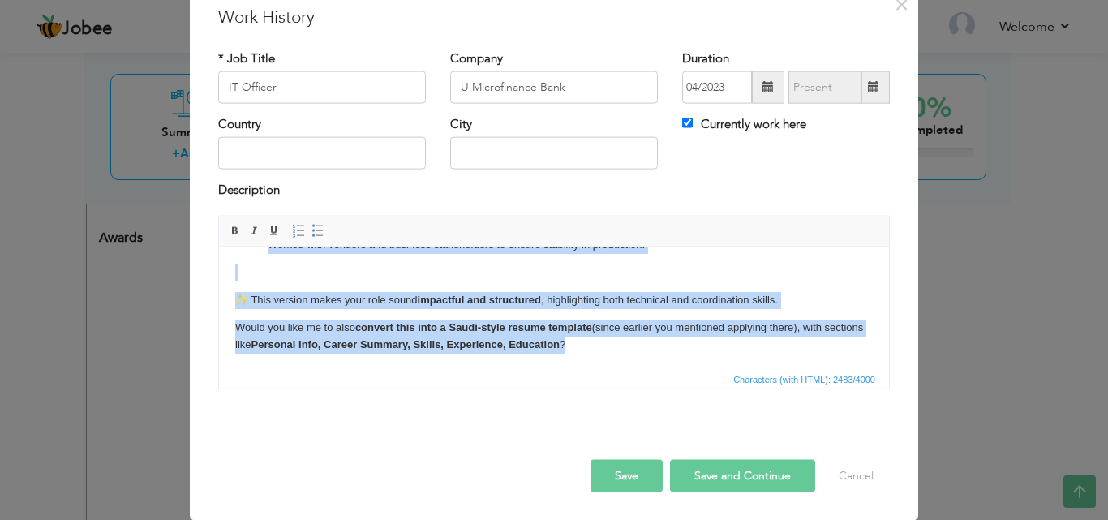
drag, startPoint x: 247, startPoint y: 274, endPoint x: 903, endPoint y: 652, distance: 757.8
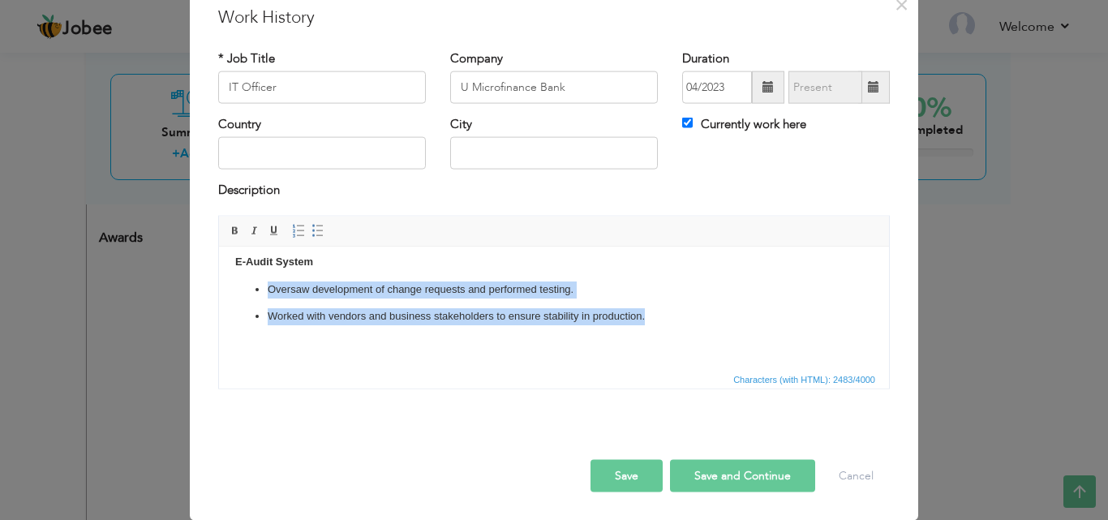
scroll to position [586, 0]
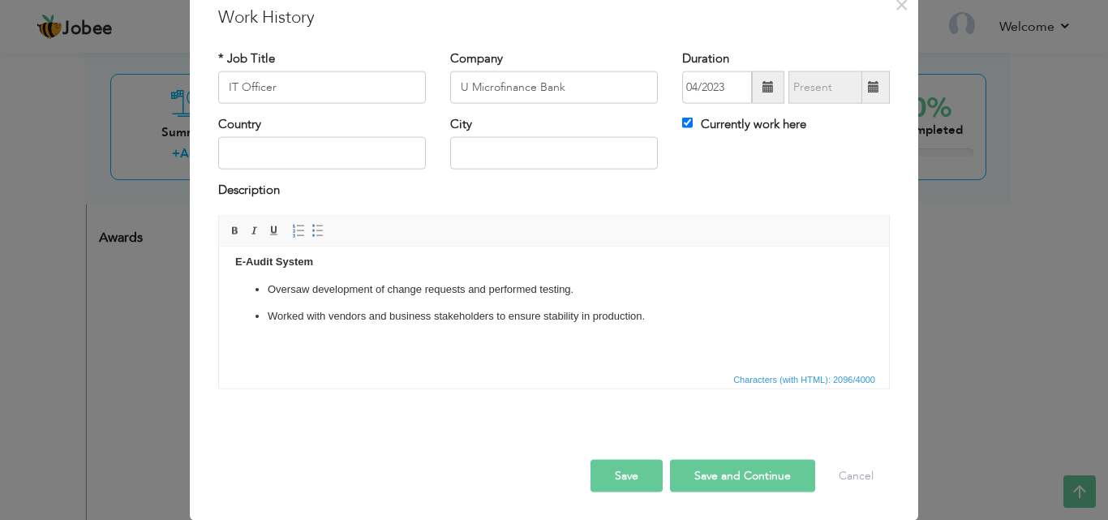
click at [551, 461] on button "Save" at bounding box center [626, 475] width 72 height 32
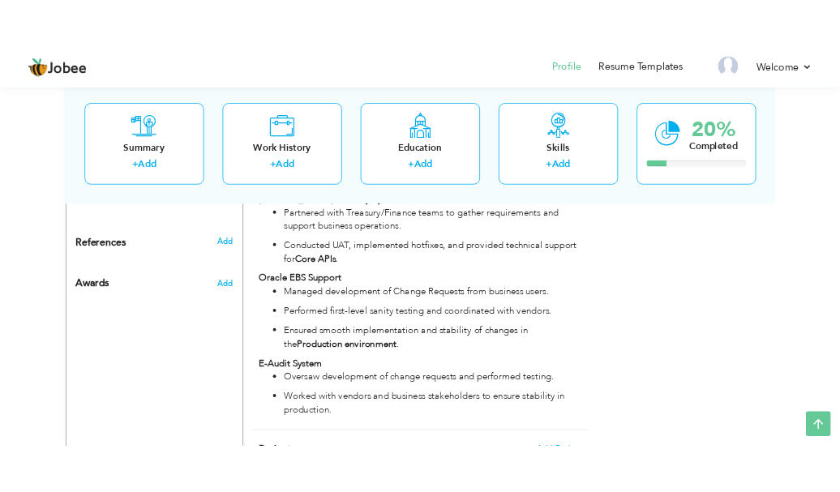
scroll to position [985, 0]
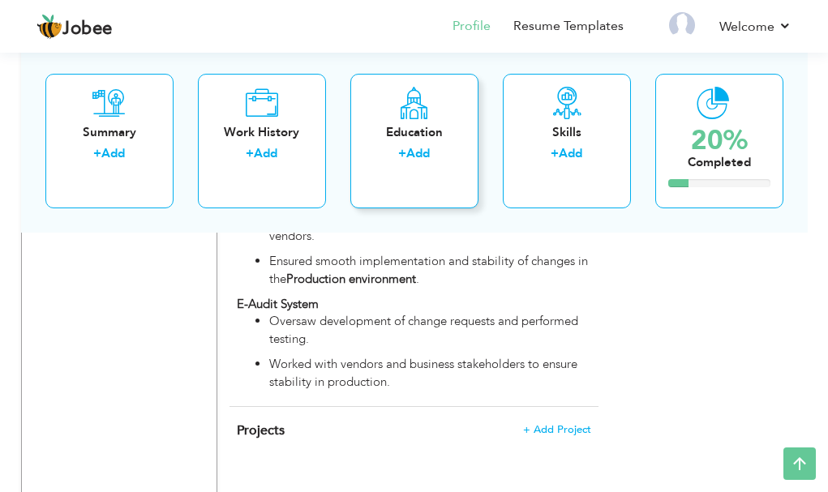
click at [409, 117] on icon at bounding box center [414, 102] width 32 height 32
radio input "true"
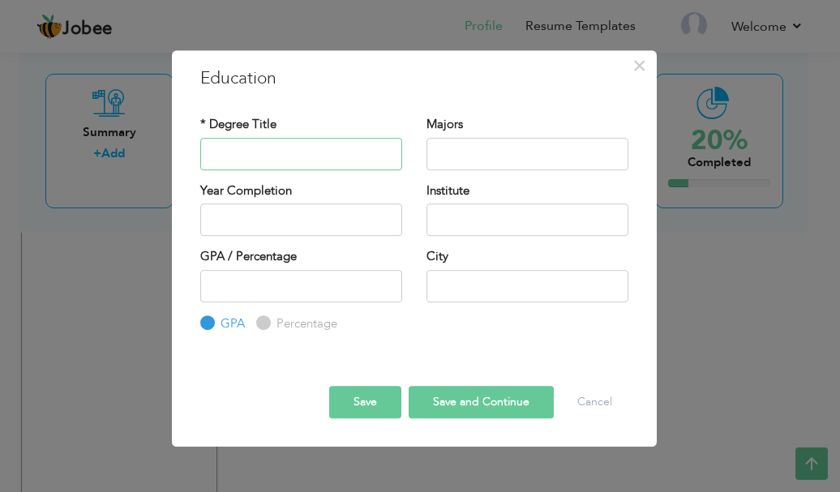
click at [311, 161] on input "text" at bounding box center [301, 154] width 202 height 32
type input "BS (Hons) Computer Science"
click at [453, 157] on input "text" at bounding box center [528, 154] width 202 height 32
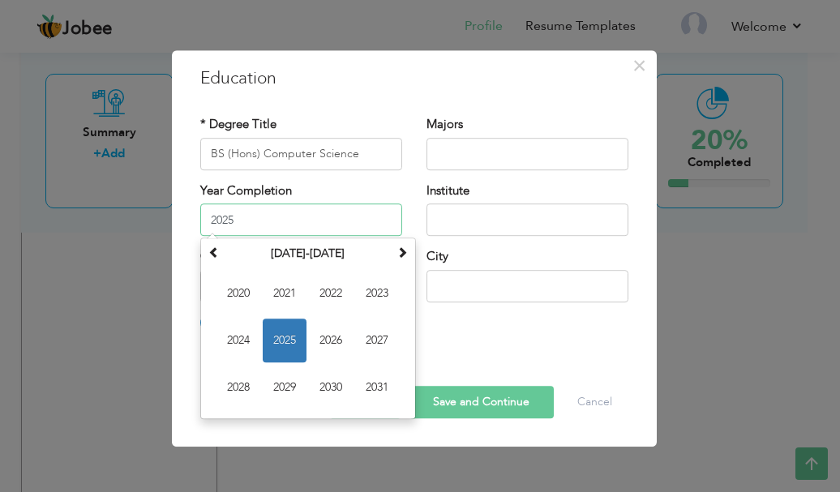
click at [341, 225] on input "2025" at bounding box center [301, 220] width 202 height 32
click at [323, 278] on span "2022" at bounding box center [331, 294] width 44 height 44
type input "2022"
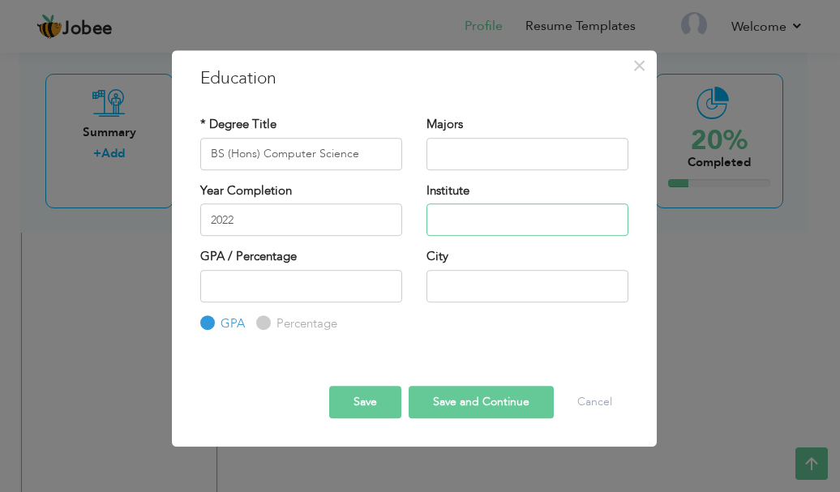
click at [448, 227] on input "text" at bounding box center [528, 220] width 202 height 32
type input "[GEOGRAPHIC_DATA]"
click at [375, 397] on button "Save" at bounding box center [365, 402] width 72 height 32
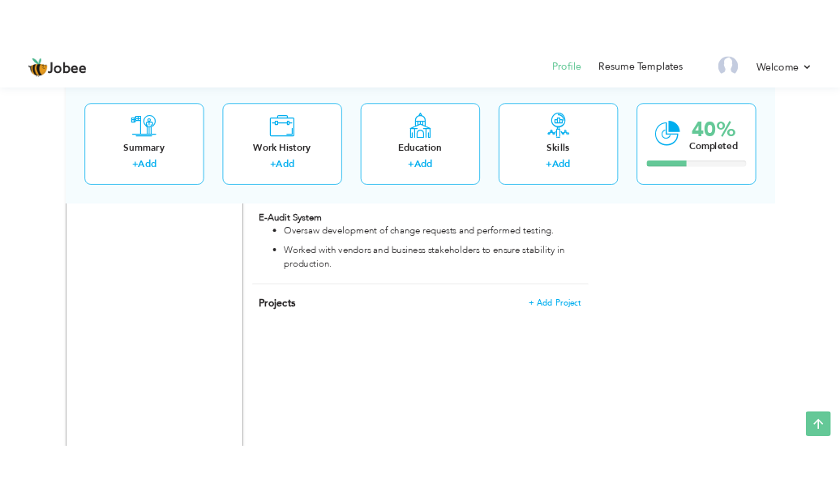
scroll to position [916, 0]
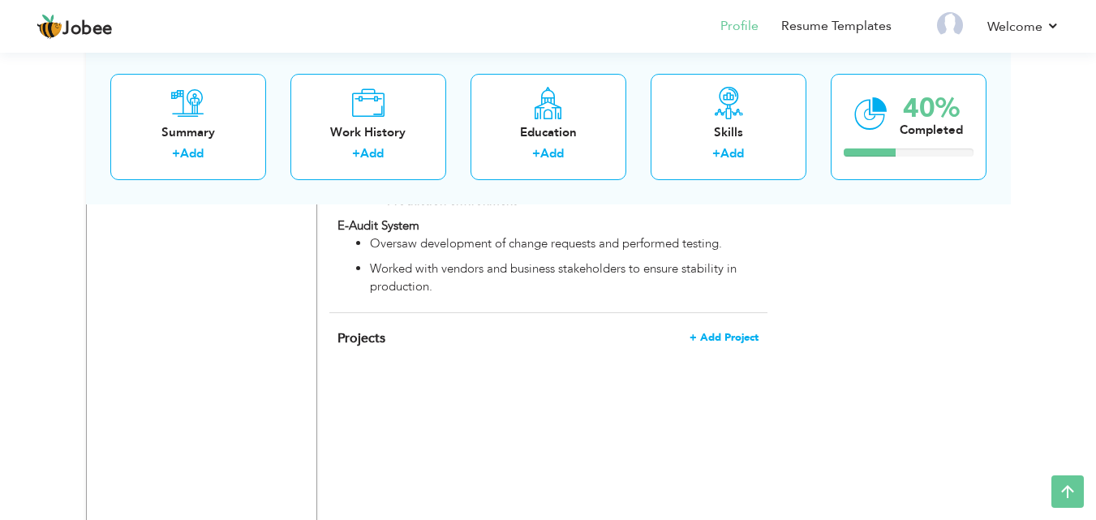
click at [551, 332] on span "+ Add Project" at bounding box center [723, 337] width 69 height 11
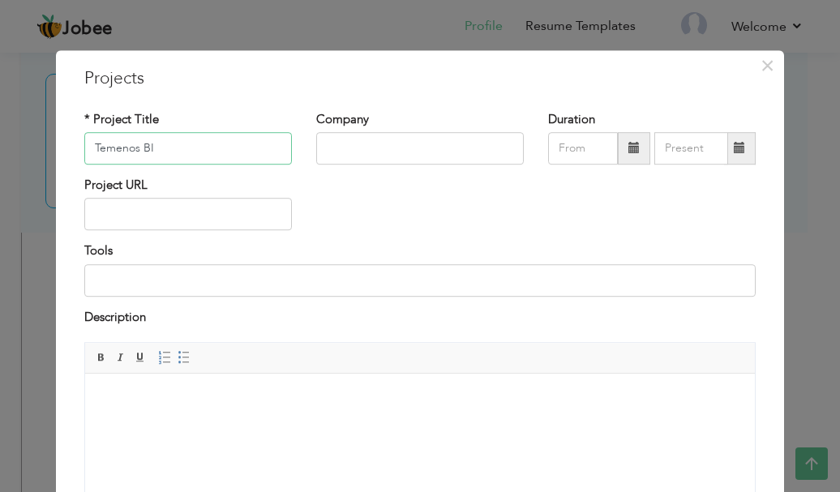
type input "Temenos BI"
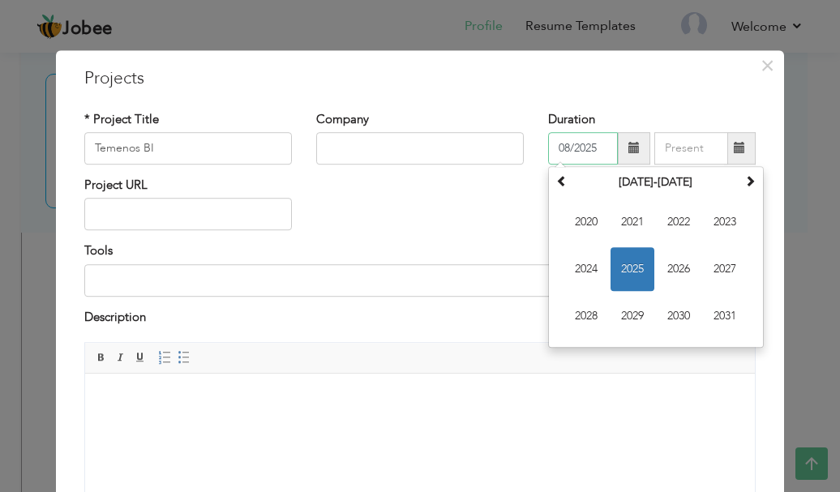
click at [551, 140] on input "08/2025" at bounding box center [583, 148] width 70 height 32
click at [551, 275] on span "2024" at bounding box center [586, 269] width 44 height 44
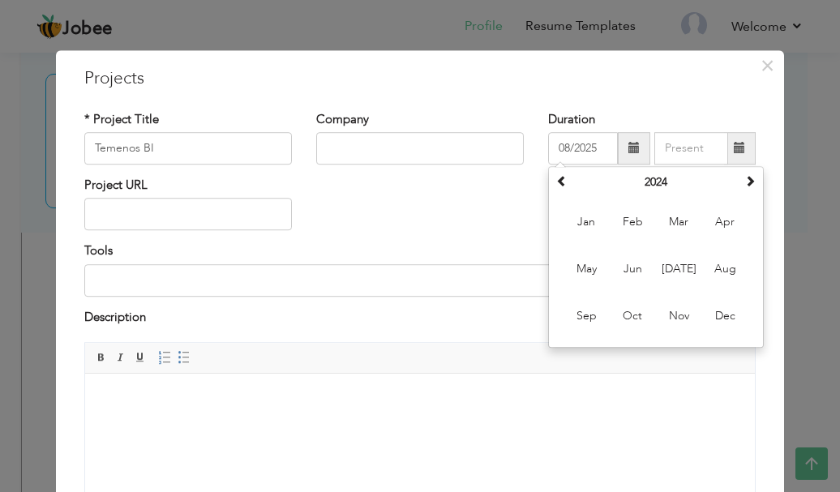
click at [470, 243] on div "Tools" at bounding box center [419, 270] width 671 height 54
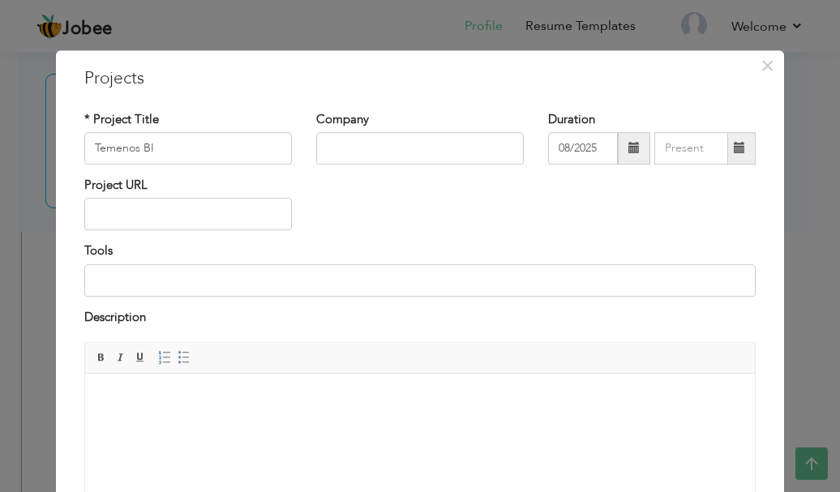
click at [551, 137] on span at bounding box center [634, 148] width 32 height 32
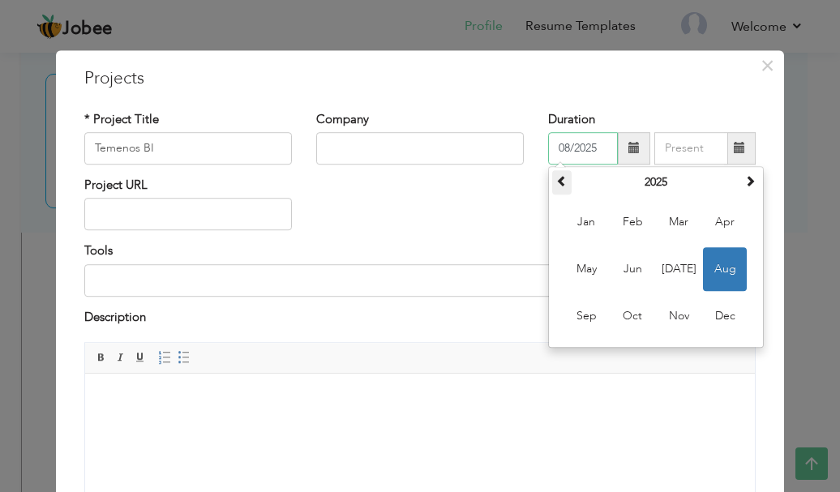
click at [551, 187] on span at bounding box center [561, 180] width 11 height 11
click at [551, 266] on span "Jun" at bounding box center [633, 269] width 44 height 44
type input "06/2024"
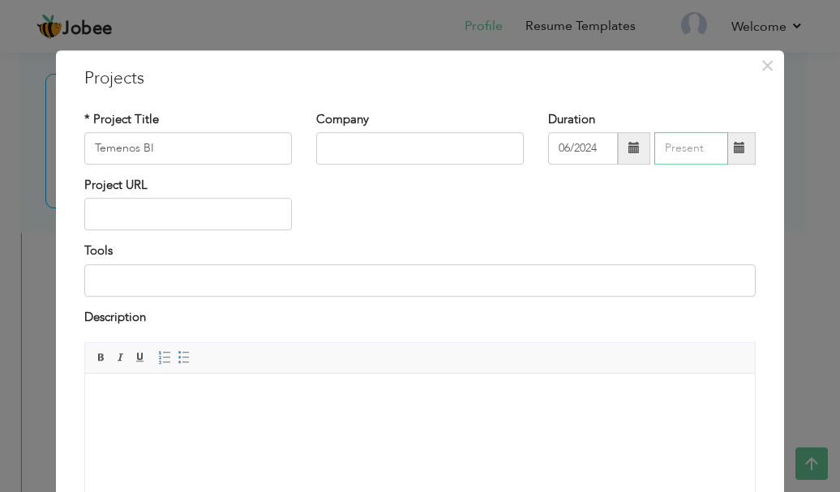
type input "08/2025"
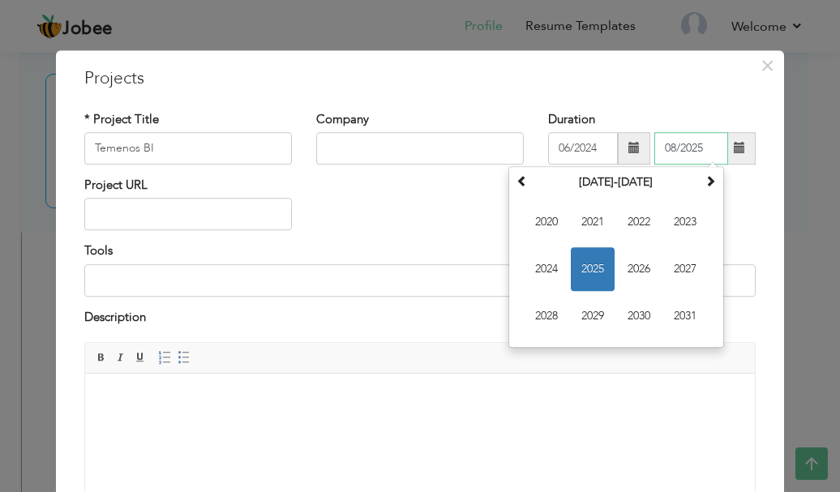
click at [551, 155] on input "08/2025" at bounding box center [691, 148] width 74 height 32
click at [447, 255] on div "Tools" at bounding box center [419, 270] width 671 height 54
drag, startPoint x: 698, startPoint y: 148, endPoint x: 659, endPoint y: 148, distance: 38.9
click at [551, 148] on input "08/2025" at bounding box center [691, 148] width 74 height 32
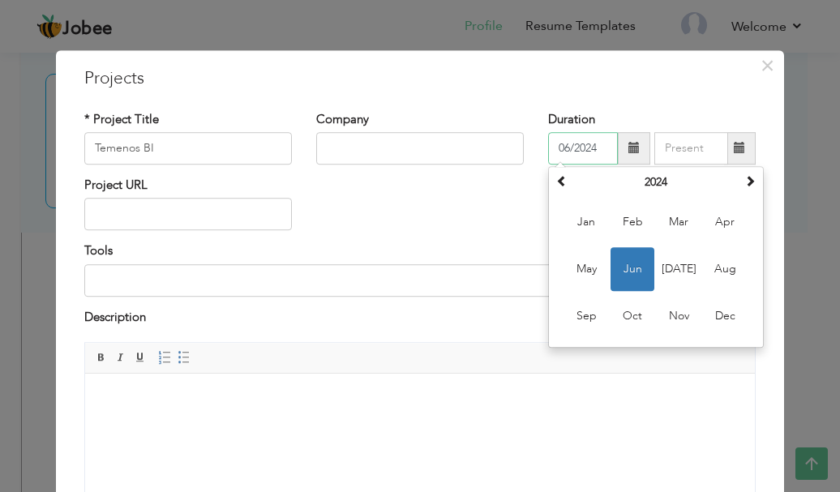
drag, startPoint x: 602, startPoint y: 149, endPoint x: 517, endPoint y: 144, distance: 84.5
click at [517, 144] on div "* Project Title Temenos BI Company Duration 06/2024 [DATE] Su Mo Tu We Th Fr Sa…" at bounding box center [420, 144] width 696 height 66
click at [147, 289] on input at bounding box center [419, 280] width 671 height 32
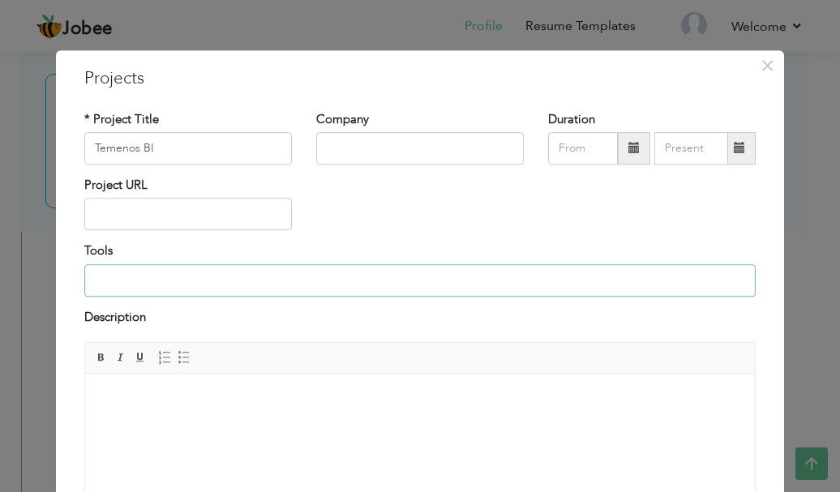
type input "N"
type input "MYSSQL, PowerBI"
click at [276, 419] on html at bounding box center [420, 398] width 670 height 49
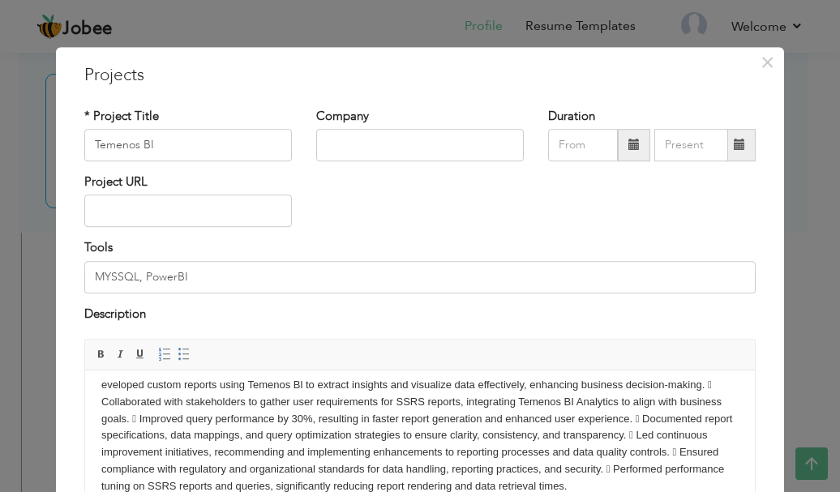
click at [277, 419] on body "eveloped custom reports using Temenos Bl to extract insights and visualize data…" at bounding box center [419, 436] width 637 height 118
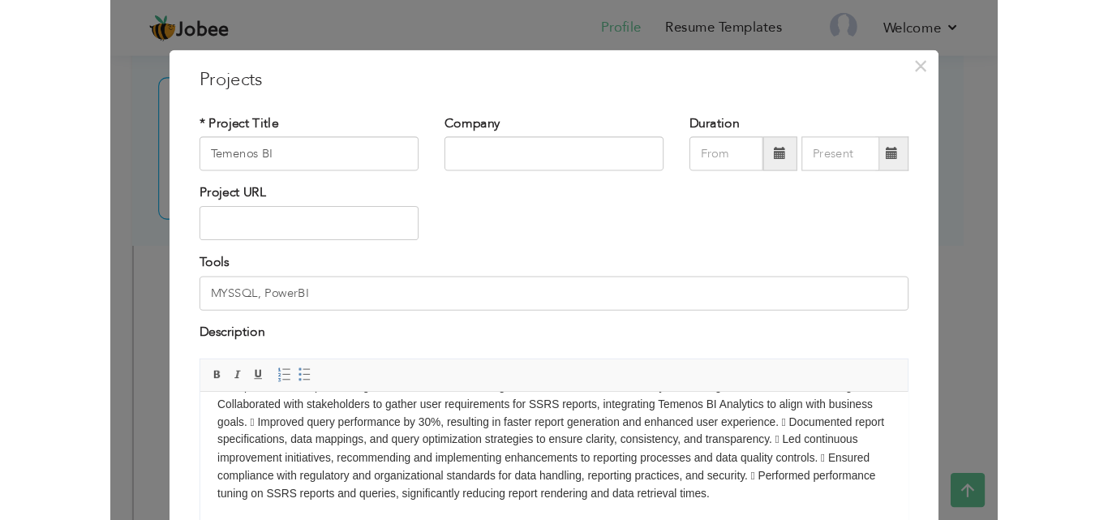
scroll to position [0, 0]
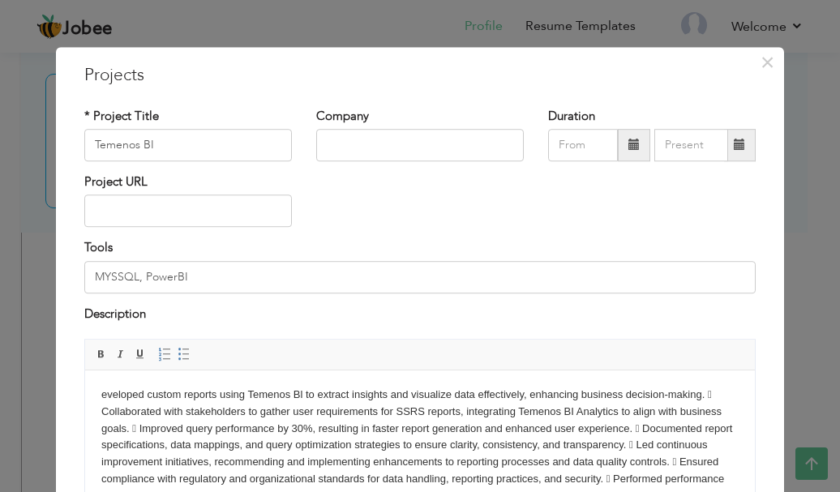
click at [101, 398] on body "eveloped custom reports using Temenos Bl to extract insights and visualize data…" at bounding box center [419, 446] width 637 height 118
click at [178, 346] on link "Insert/Remove Bulleted List" at bounding box center [184, 354] width 18 height 18
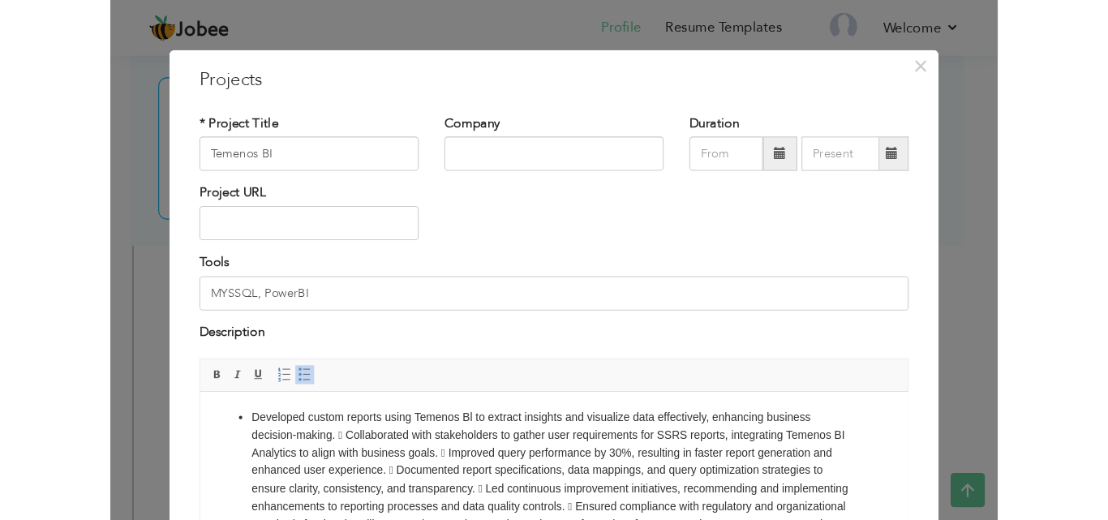
scroll to position [6, 0]
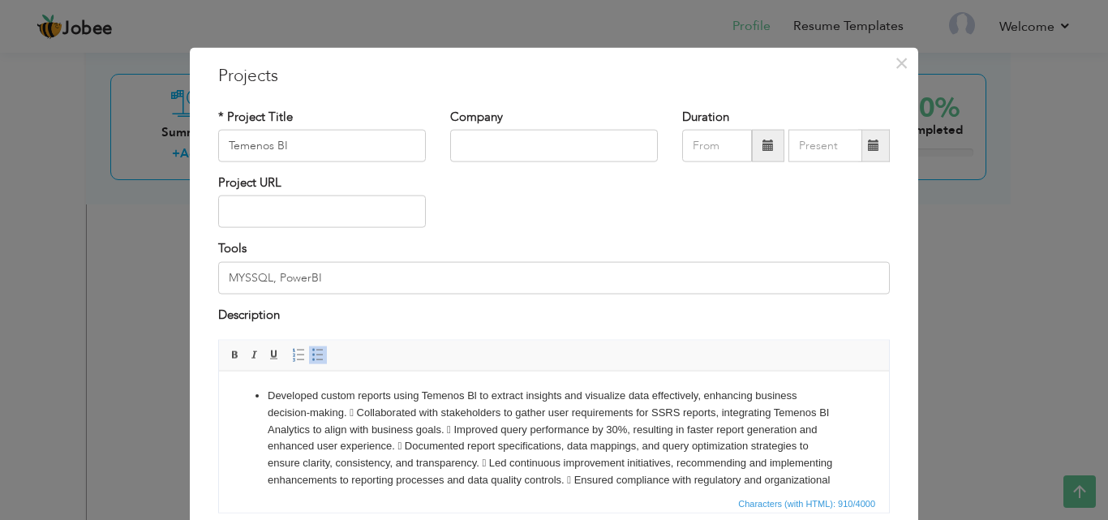
click at [365, 410] on li "Developed custom reports using Temenos Bl to extract insights and visualize dat…" at bounding box center [554, 454] width 573 height 135
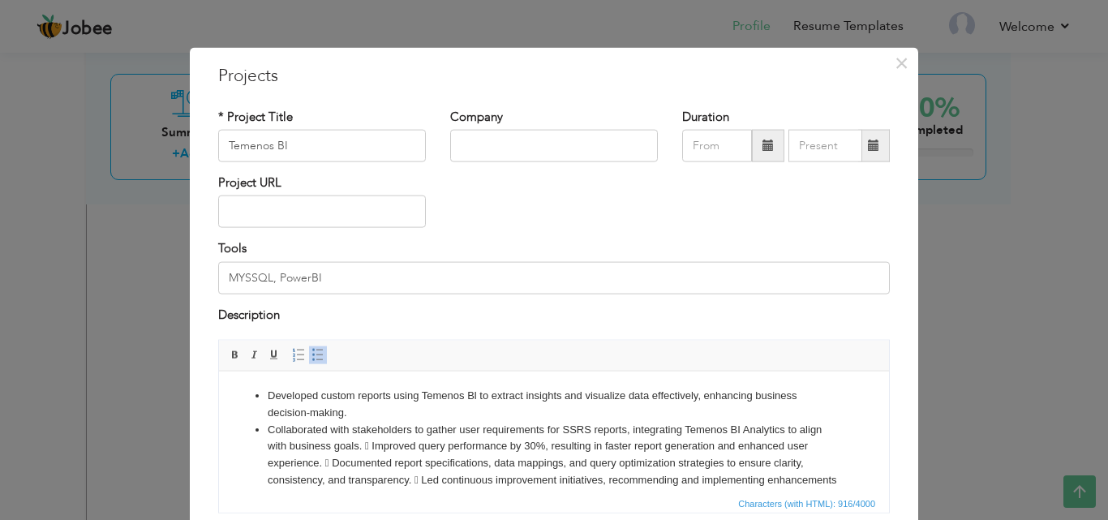
click at [372, 440] on li "Collaborated with stakeholders to gather user requirements for SSRS reports, in…" at bounding box center [554, 480] width 573 height 118
click at [551, 463] on li "Improved query performance by 30%, resulting in faster report generation and en…" at bounding box center [554, 504] width 573 height 101
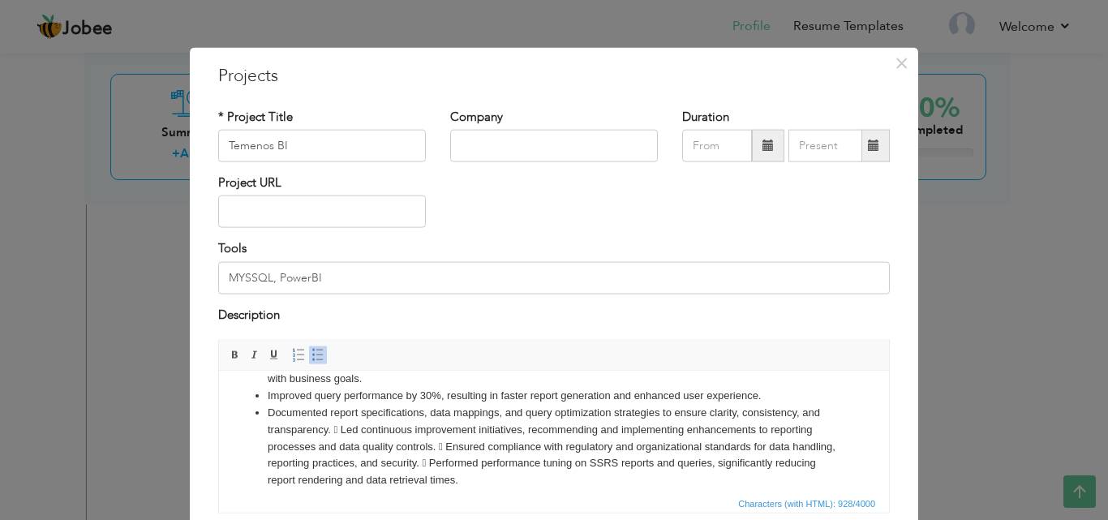
scroll to position [74, 0]
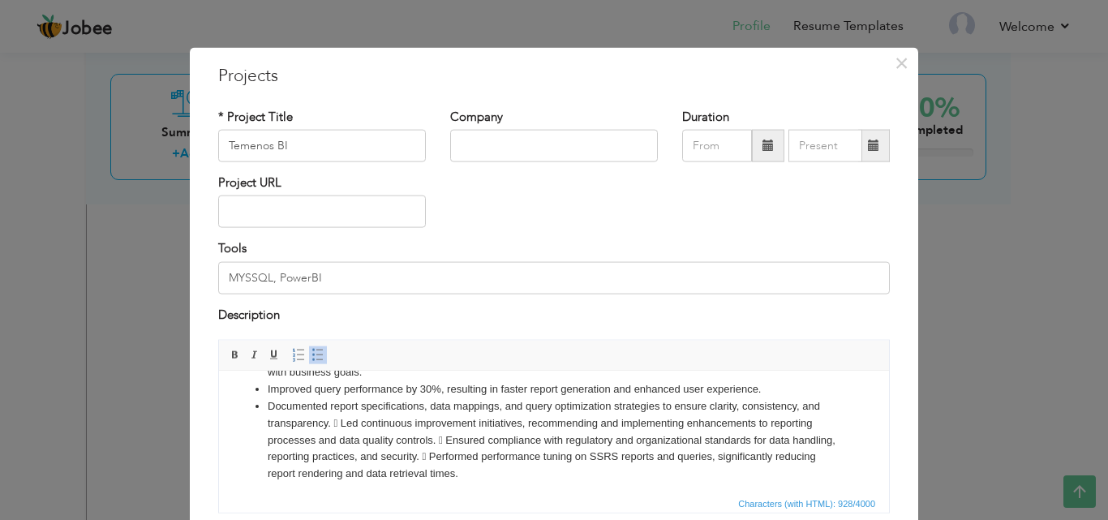
click at [343, 420] on li "Documented report specifications, data mappings, and query optimization strateg…" at bounding box center [554, 439] width 573 height 84
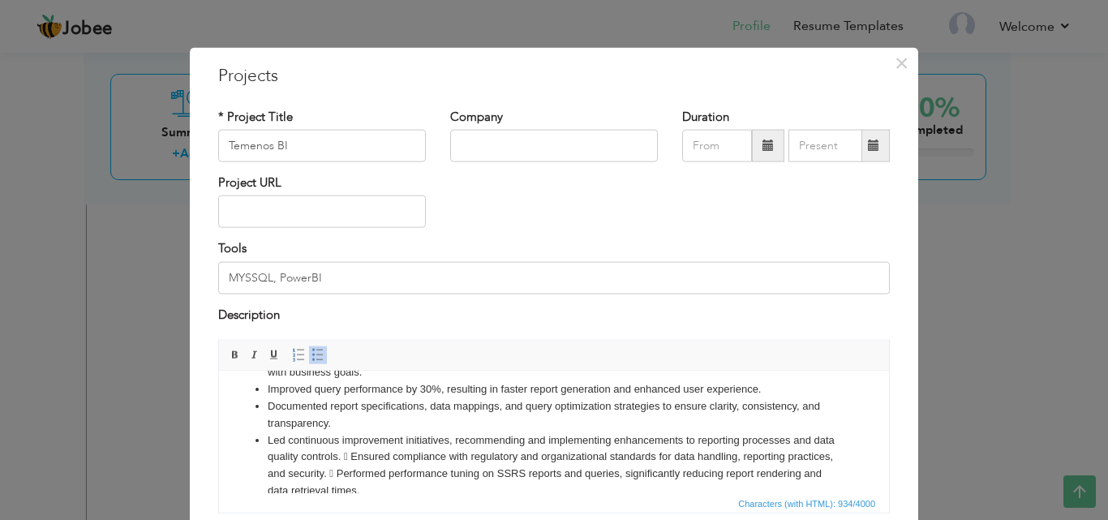
click at [376, 453] on li "Led continuous improvement initiatives, recommending and implementing enhanceme…" at bounding box center [554, 464] width 573 height 67
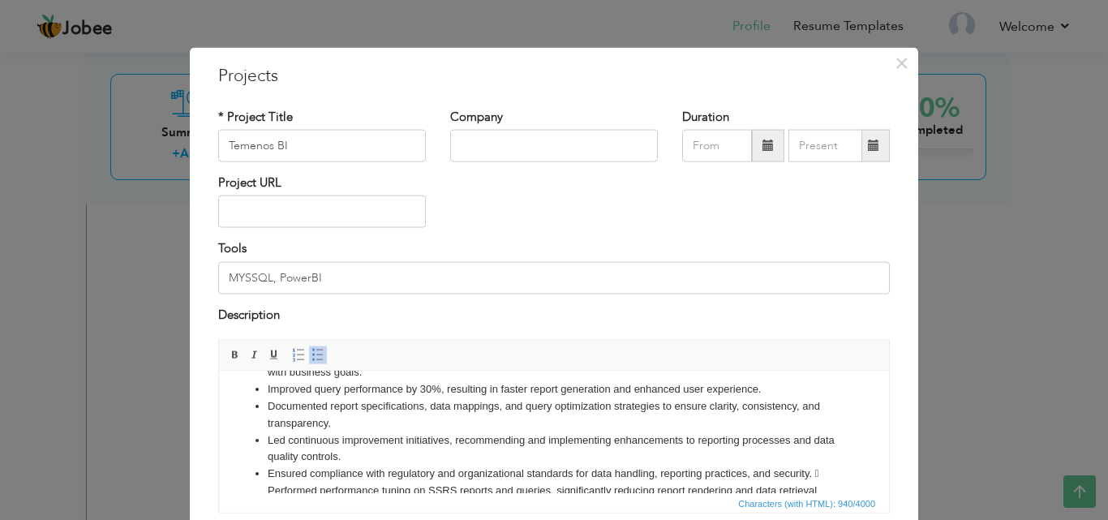
click at [551, 475] on li "Ensured compliance with regulatory and organizational standards for data handli…" at bounding box center [554, 490] width 573 height 50
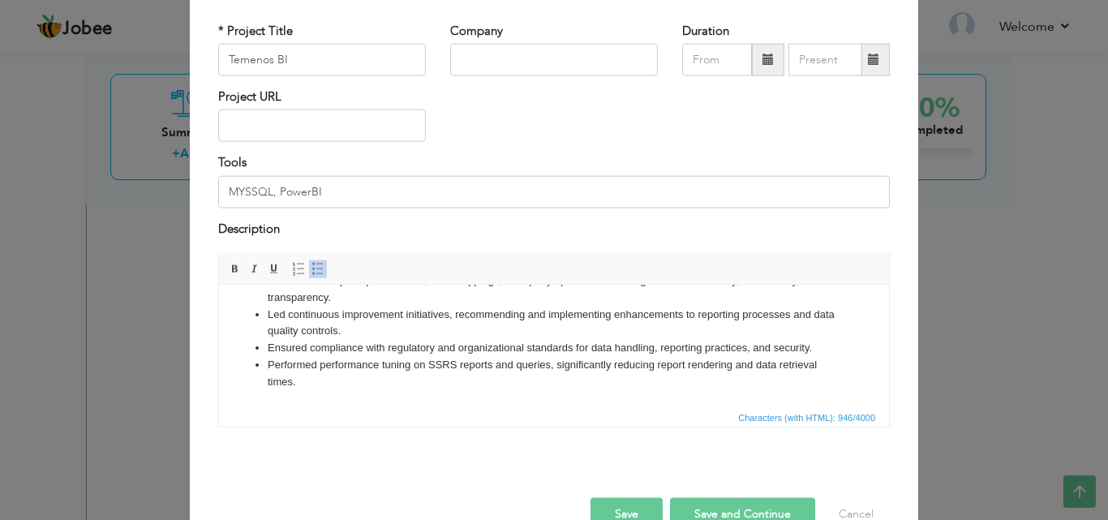
scroll to position [131, 0]
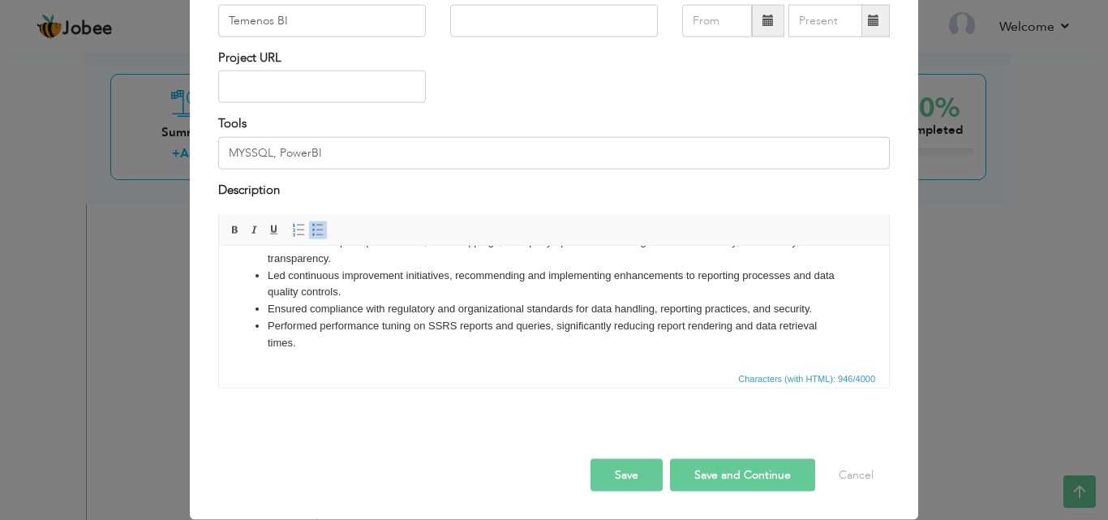
click at [551, 459] on button "Save" at bounding box center [626, 475] width 72 height 32
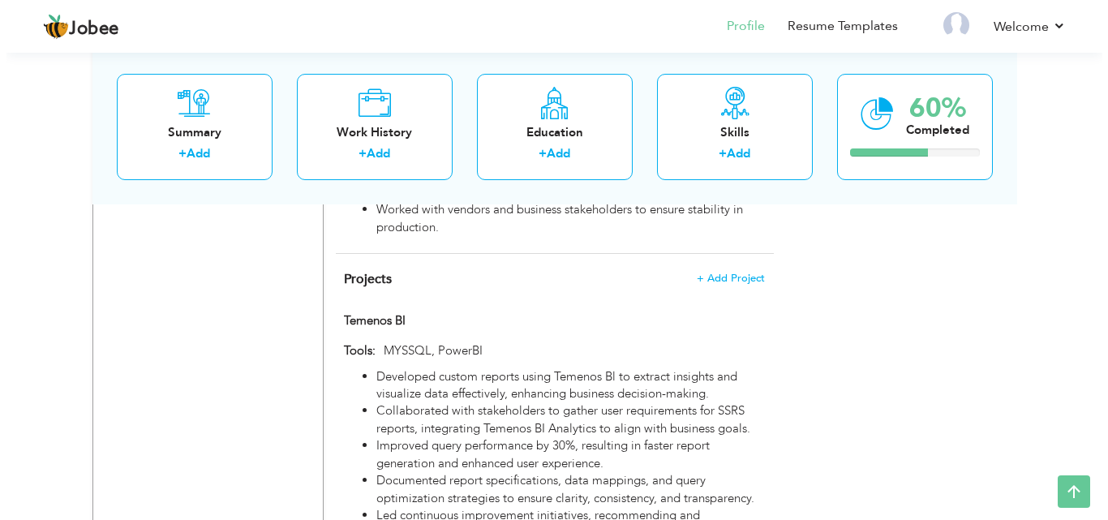
scroll to position [972, 0]
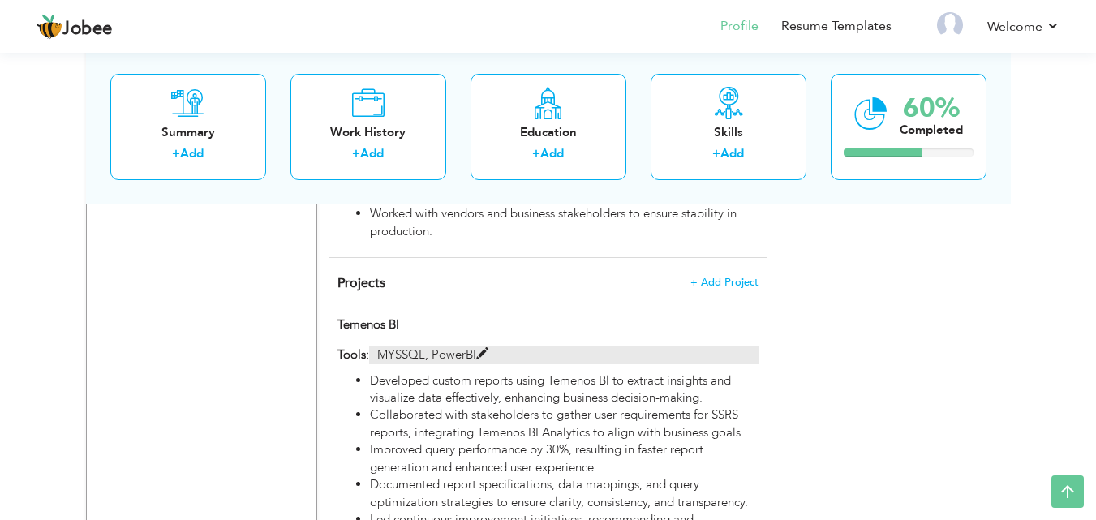
click at [481, 350] on span at bounding box center [482, 354] width 12 height 12
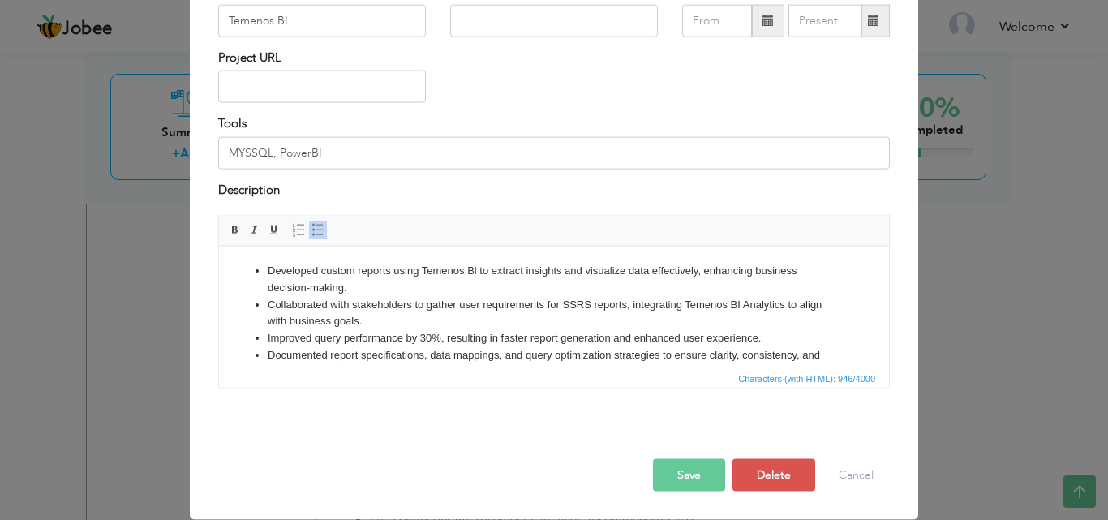
scroll to position [0, 0]
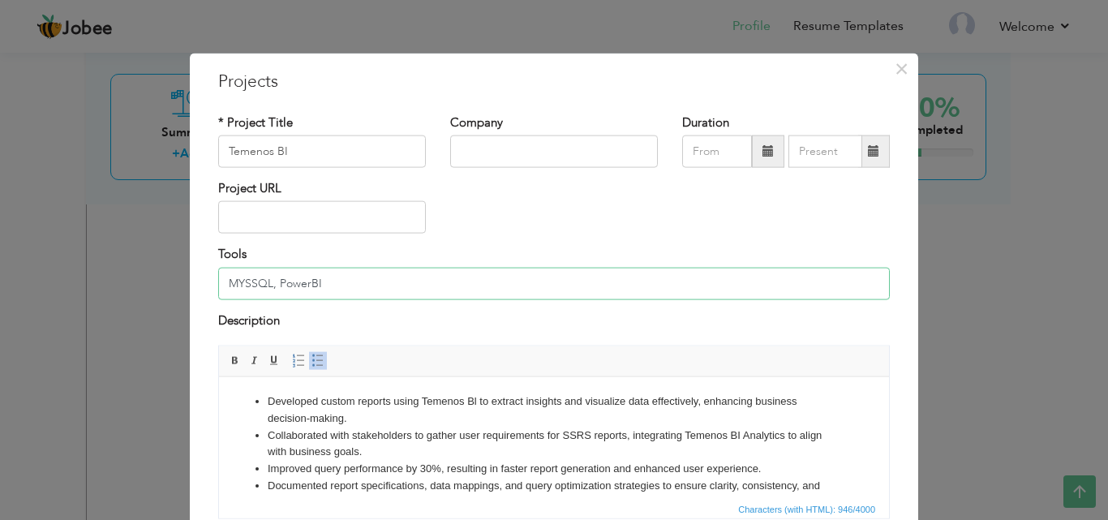
click at [372, 281] on input "MYSSQL, PowerBI" at bounding box center [553, 283] width 671 height 32
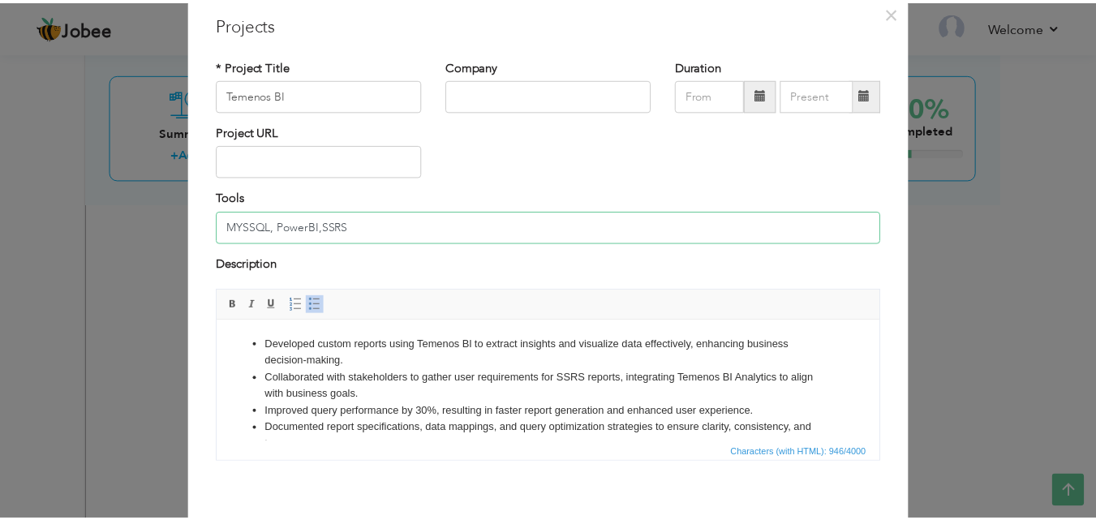
scroll to position [131, 0]
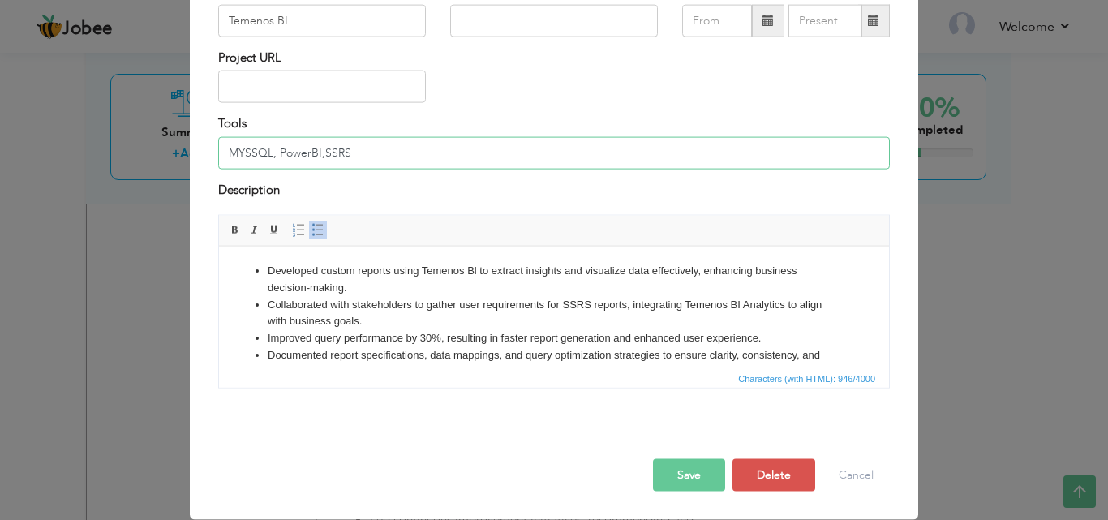
type input "MYSSQL, PowerBI,SSRS"
click at [551, 486] on button "Save" at bounding box center [689, 475] width 72 height 32
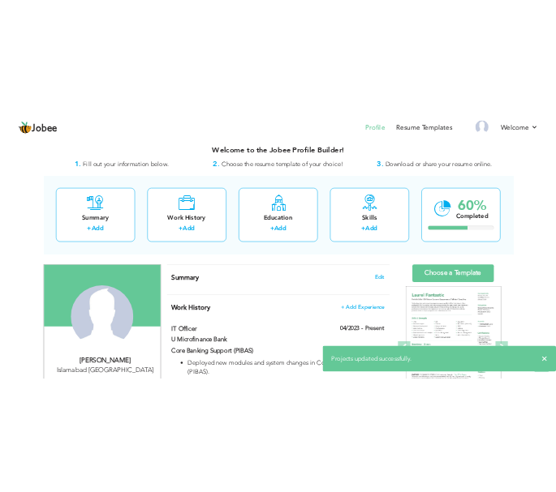
scroll to position [0, 0]
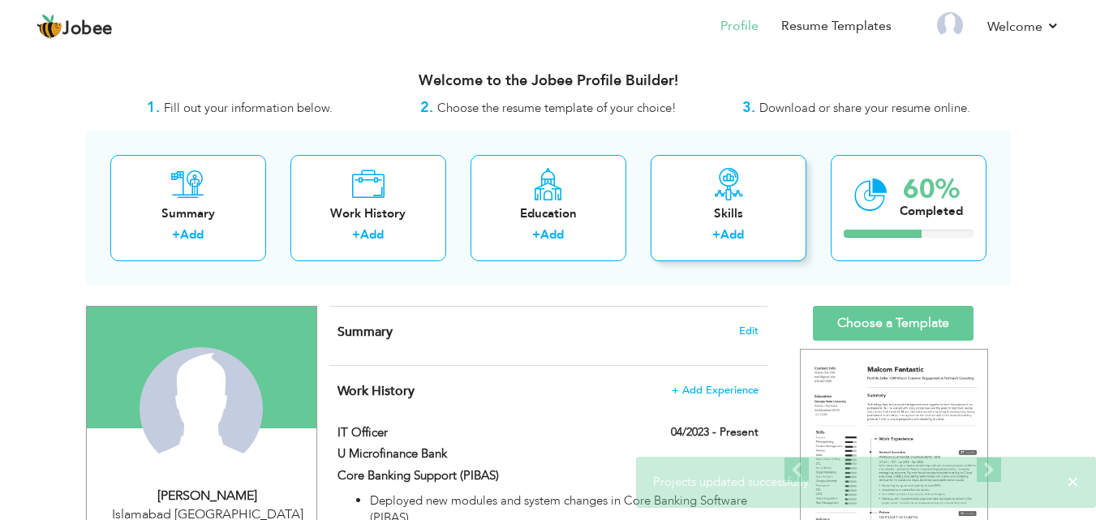
click at [551, 204] on div "Skills + Add" at bounding box center [728, 208] width 156 height 106
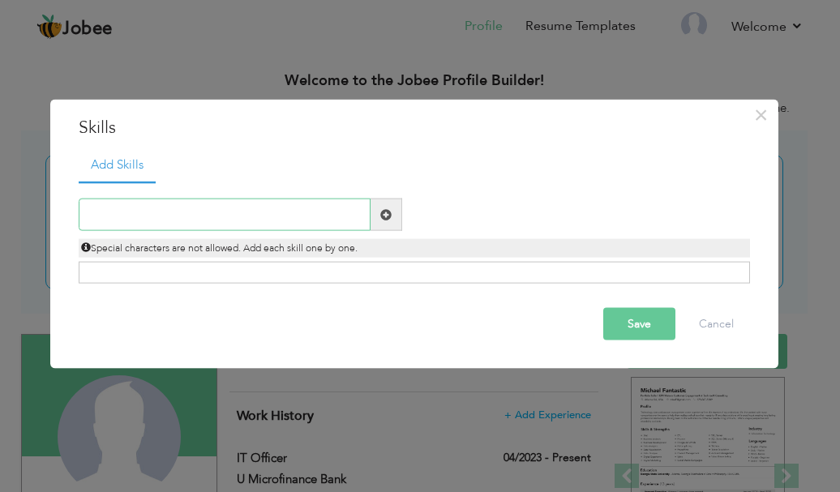
click at [327, 217] on input "text" at bounding box center [225, 215] width 292 height 32
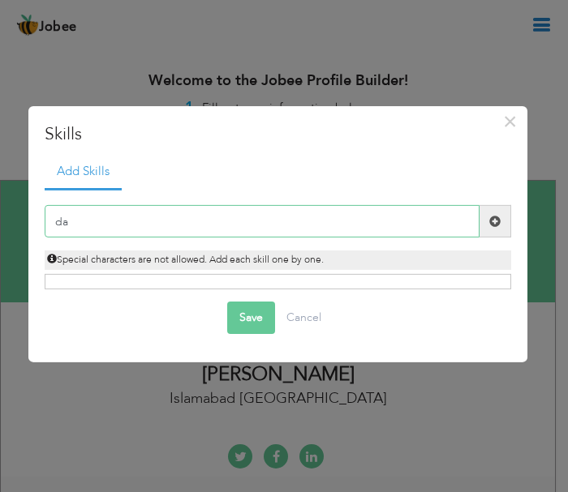
type input "d"
type input "Data Ethics"
click at [231, 310] on button "Save" at bounding box center [251, 318] width 48 height 32
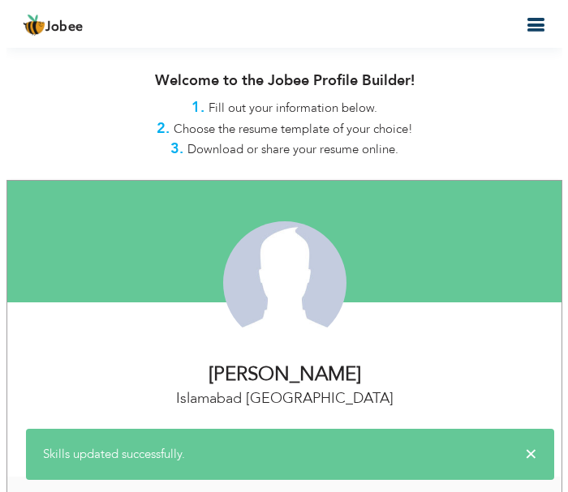
scroll to position [2079, 0]
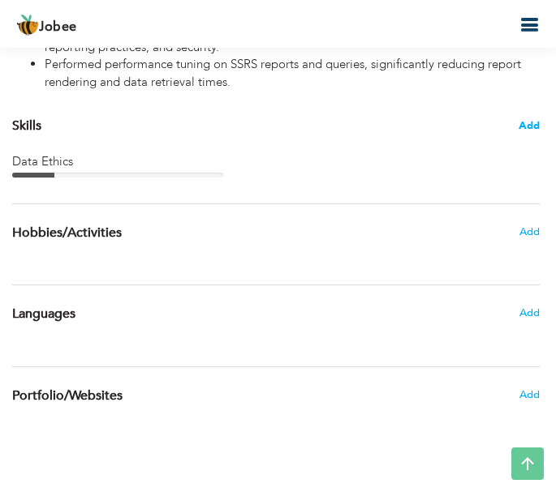
click at [524, 120] on span "Add" at bounding box center [528, 125] width 21 height 15
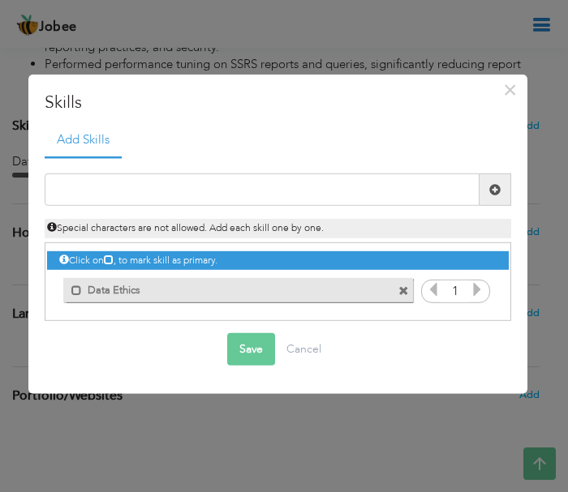
click at [475, 286] on icon at bounding box center [477, 289] width 15 height 15
click at [434, 289] on icon at bounding box center [433, 289] width 15 height 15
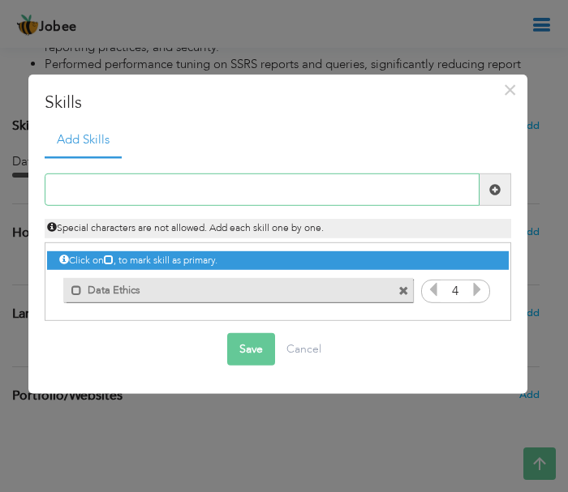
click at [149, 189] on input "text" at bounding box center [262, 190] width 435 height 32
type input "P"
type input "Data Visualisation"
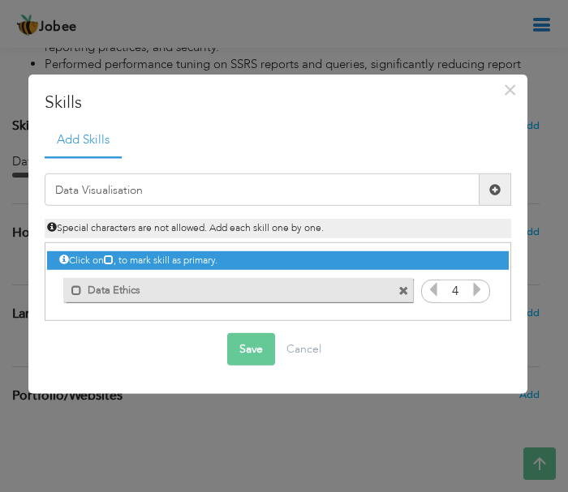
click at [233, 347] on button "Save" at bounding box center [251, 349] width 48 height 32
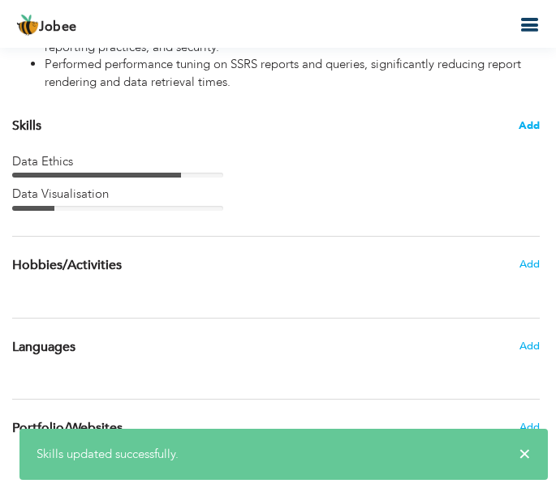
click at [520, 128] on span "Add" at bounding box center [528, 125] width 21 height 15
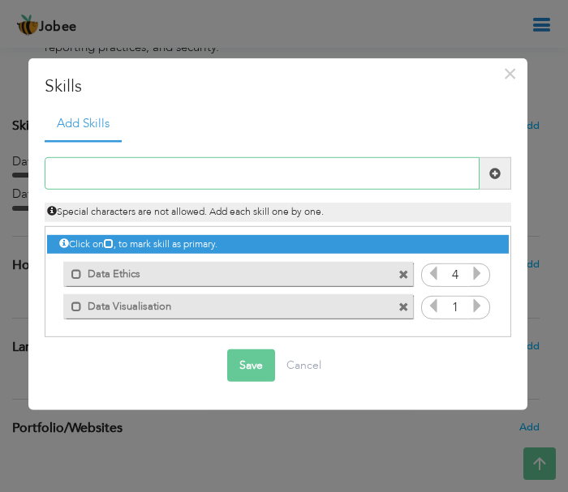
click at [237, 168] on input "text" at bounding box center [262, 173] width 435 height 32
type input "IT Service Management"
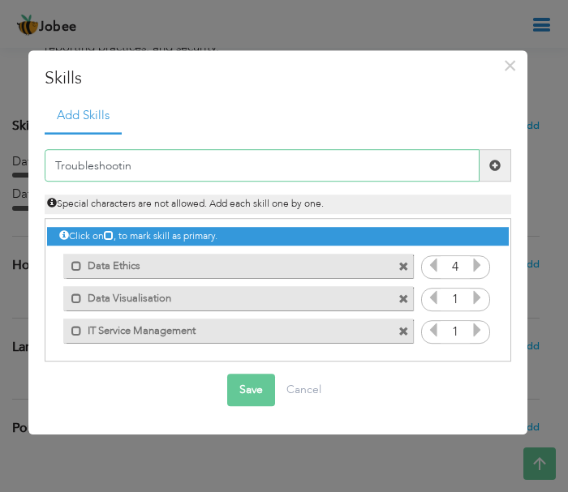
type input "Troubleshooting"
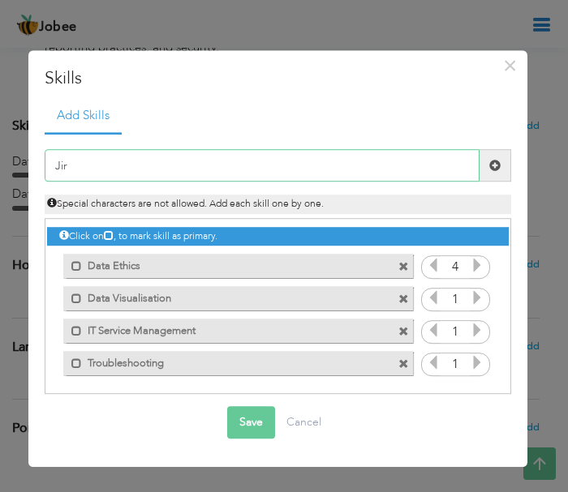
type input "Jira"
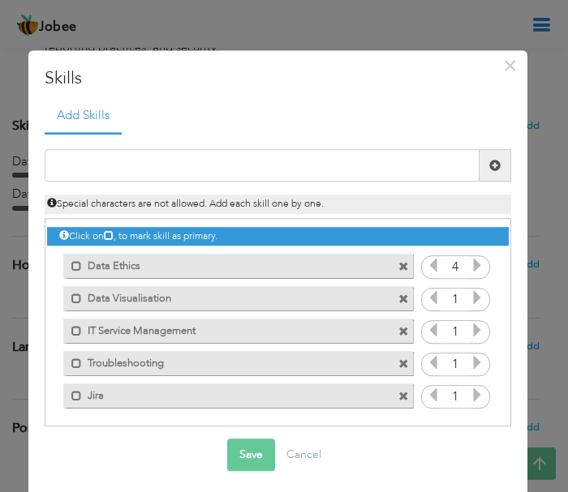
click at [470, 332] on icon at bounding box center [477, 331] width 15 height 15
click at [470, 301] on icon at bounding box center [477, 298] width 15 height 15
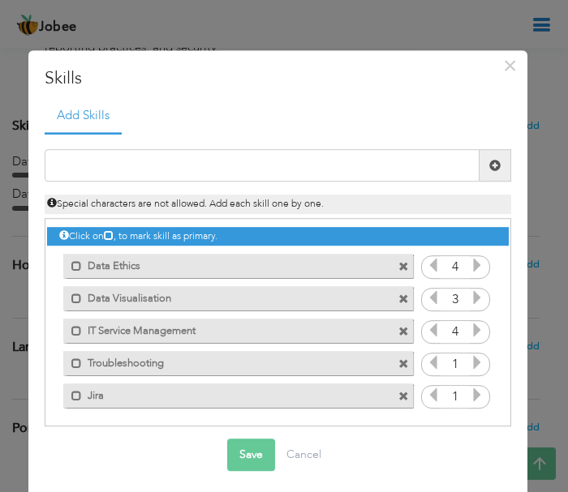
click at [470, 301] on icon at bounding box center [477, 298] width 15 height 15
click at [474, 359] on icon at bounding box center [477, 363] width 15 height 15
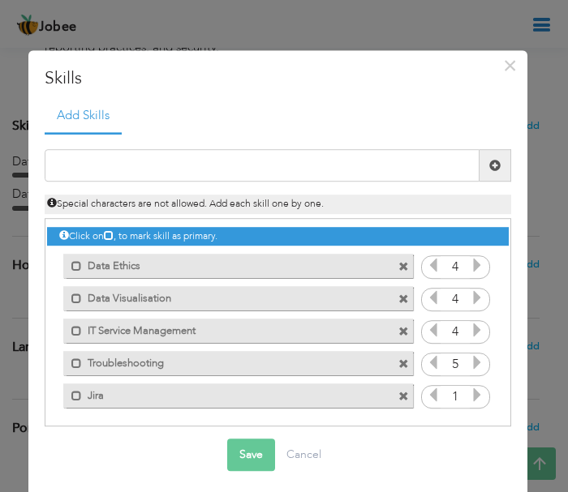
click at [426, 359] on icon at bounding box center [433, 363] width 15 height 15
click at [470, 396] on icon at bounding box center [477, 395] width 15 height 15
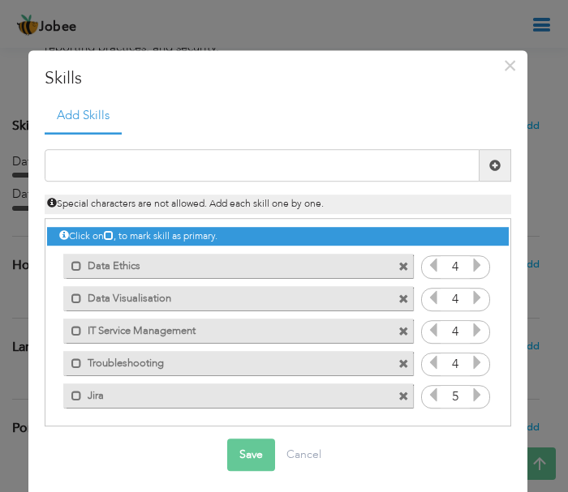
click at [426, 396] on icon at bounding box center [433, 395] width 15 height 15
click at [247, 446] on button "Save" at bounding box center [251, 455] width 48 height 32
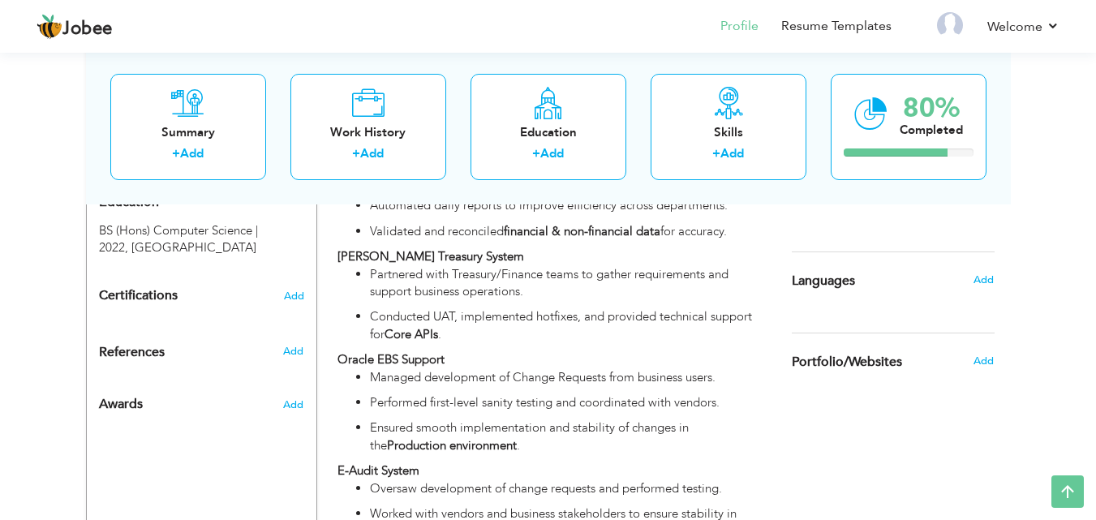
scroll to position [660, 0]
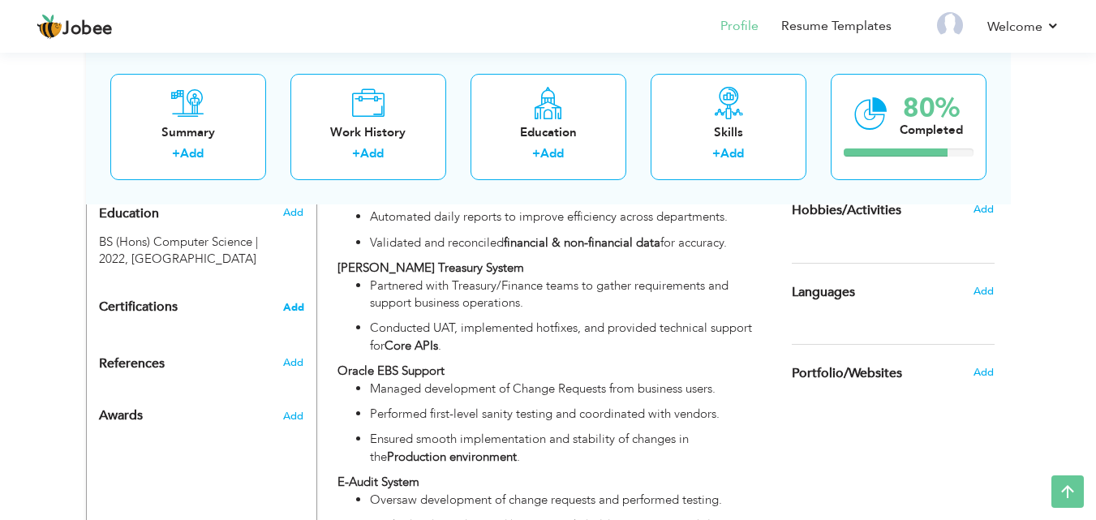
click at [289, 307] on span "Add" at bounding box center [293, 307] width 21 height 11
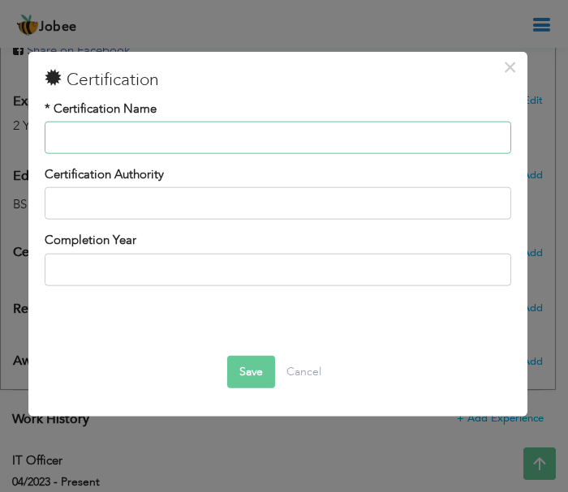
click at [128, 141] on input "text" at bounding box center [278, 138] width 466 height 32
type input "Google Data Analtyics Professional Certificate"
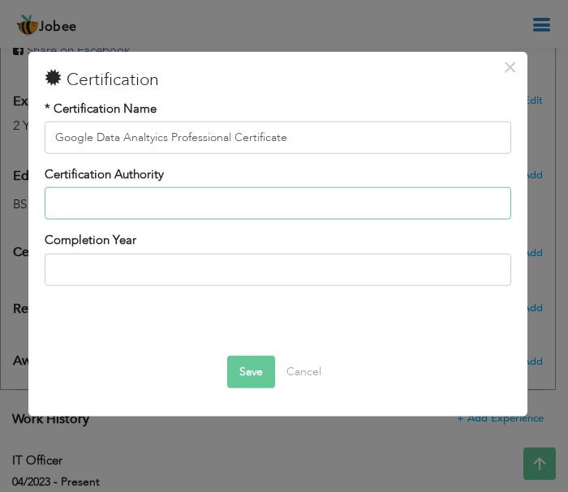
click at [199, 211] on input "text" at bounding box center [278, 203] width 466 height 32
type input "Coursera"
click at [240, 382] on button "Save" at bounding box center [251, 372] width 48 height 32
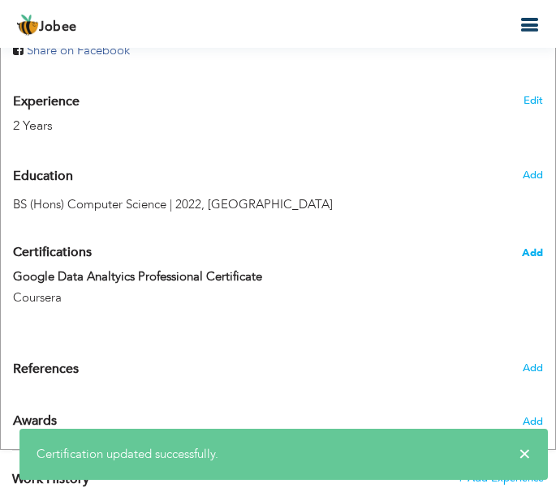
click at [534, 254] on span "Add" at bounding box center [531, 252] width 21 height 11
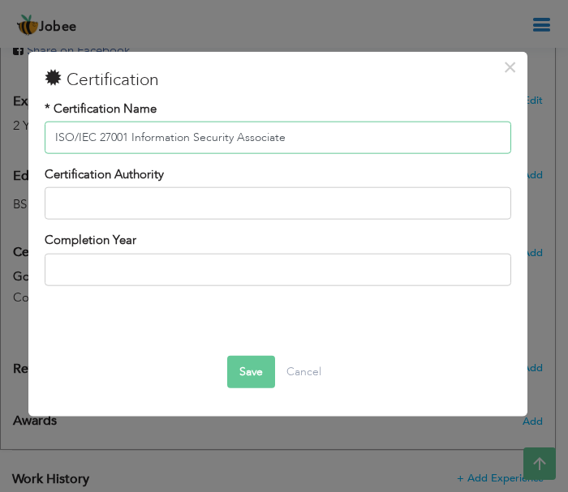
type input "ISO/IEC 27001 Information Security Associate"
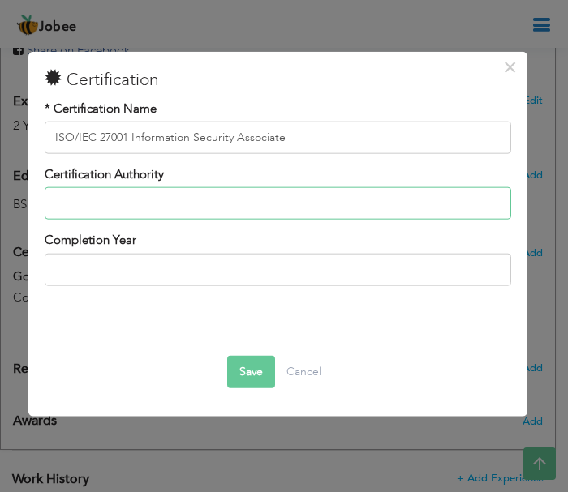
click at [171, 200] on input "text" at bounding box center [278, 203] width 466 height 32
type input "Skill-Front"
click at [237, 358] on button "Save" at bounding box center [251, 372] width 48 height 32
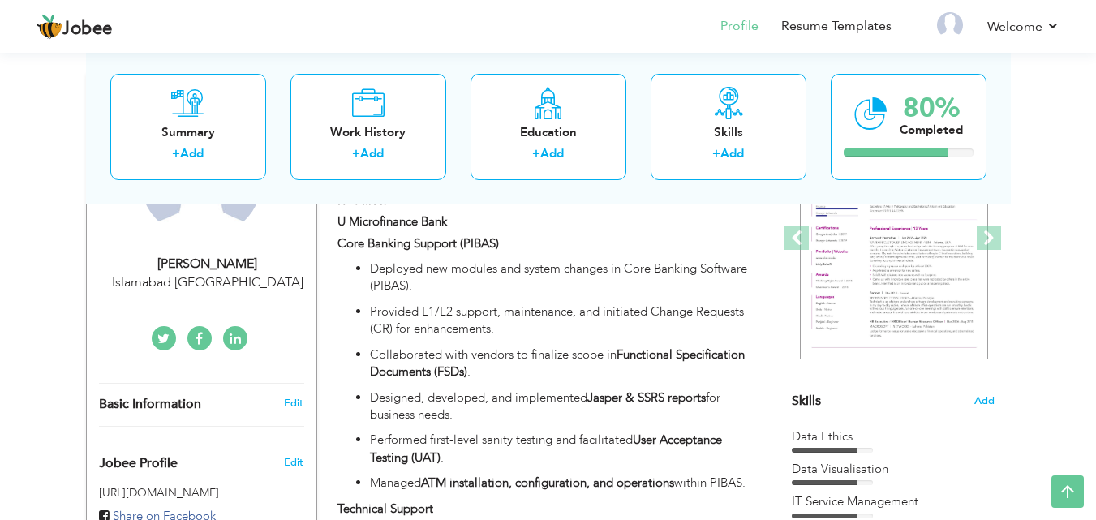
scroll to position [28, 0]
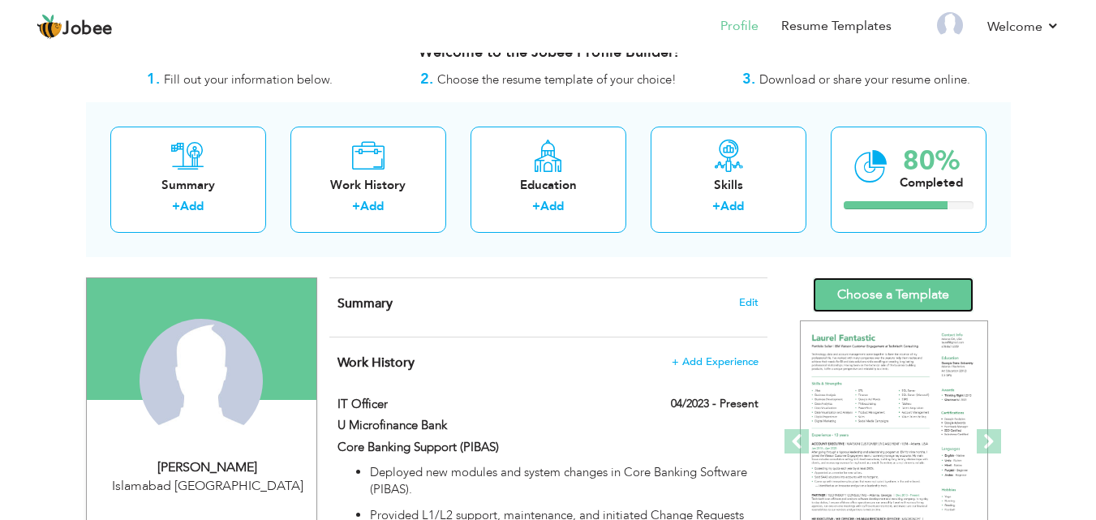
click at [551, 290] on link "Choose a Template" at bounding box center [893, 294] width 161 height 35
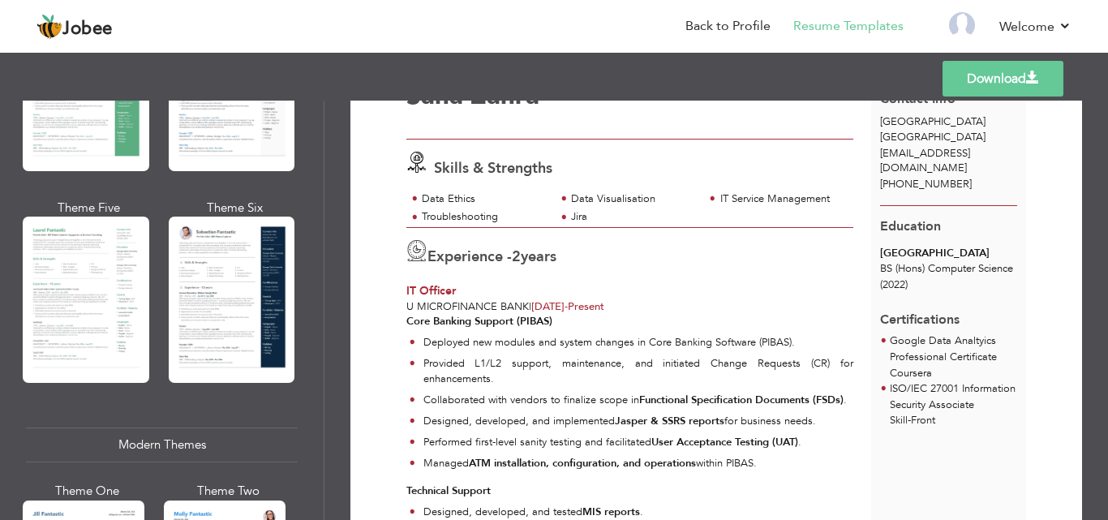
scroll to position [435, 0]
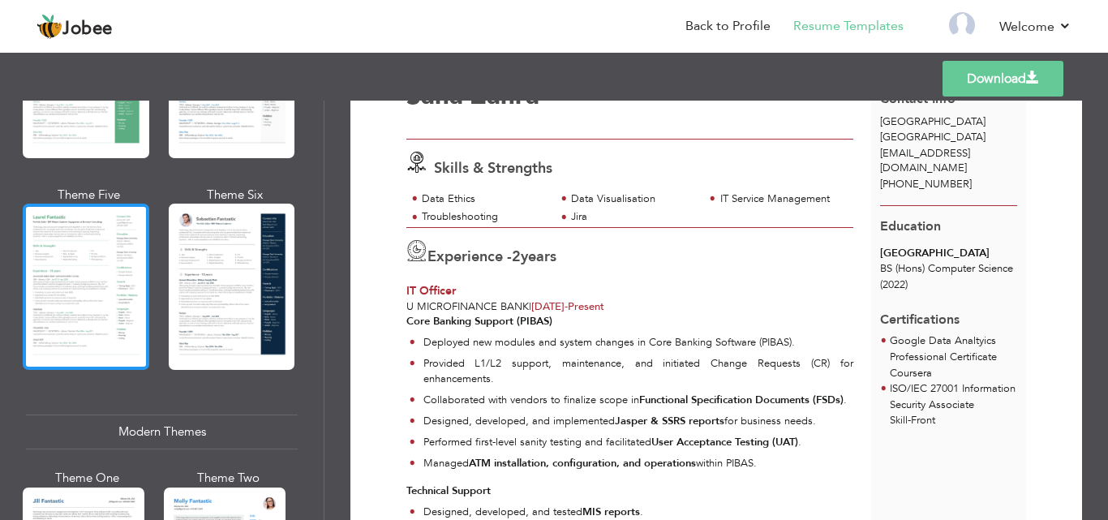
click at [50, 290] on div at bounding box center [86, 287] width 127 height 166
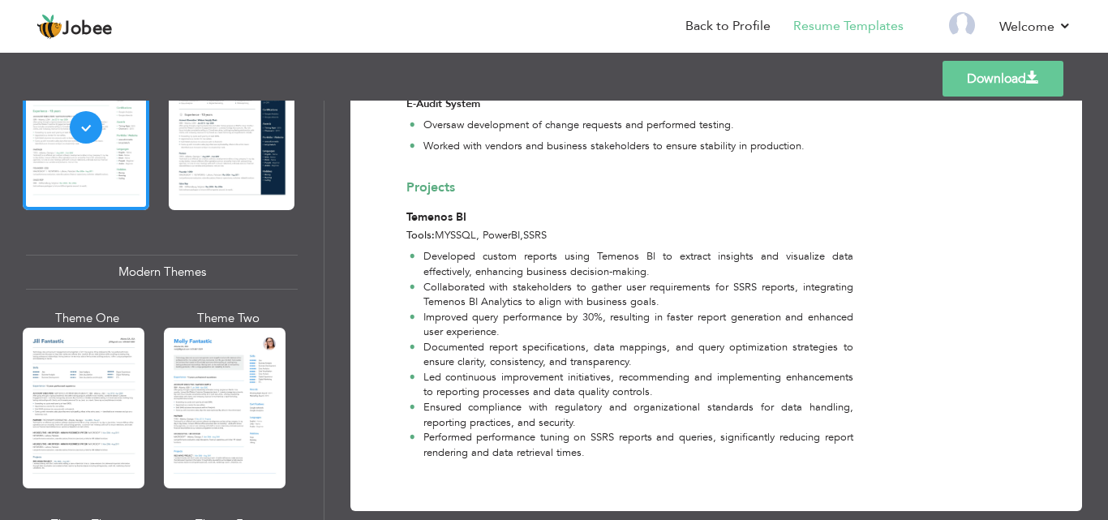
scroll to position [627, 0]
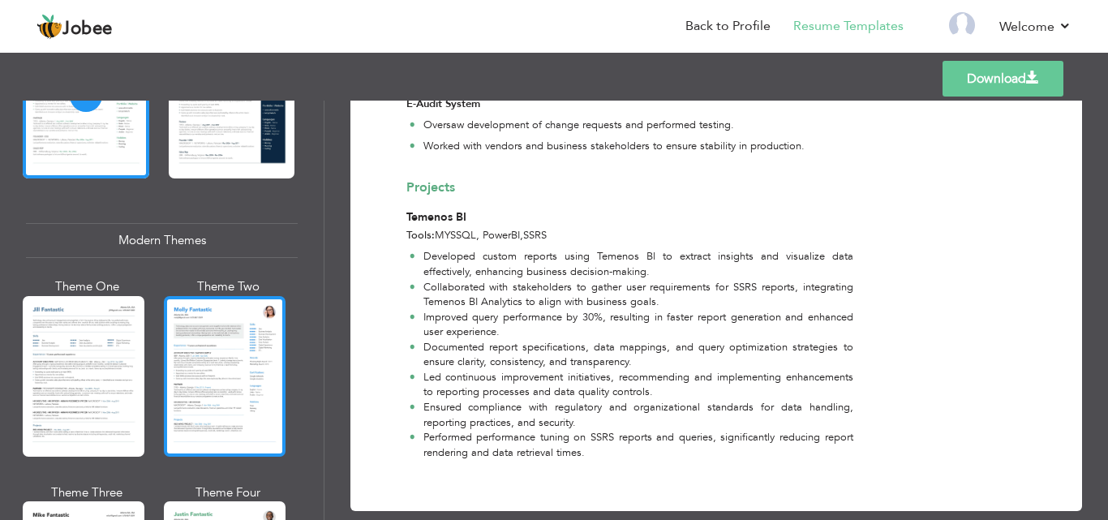
click at [179, 344] on div at bounding box center [225, 376] width 122 height 161
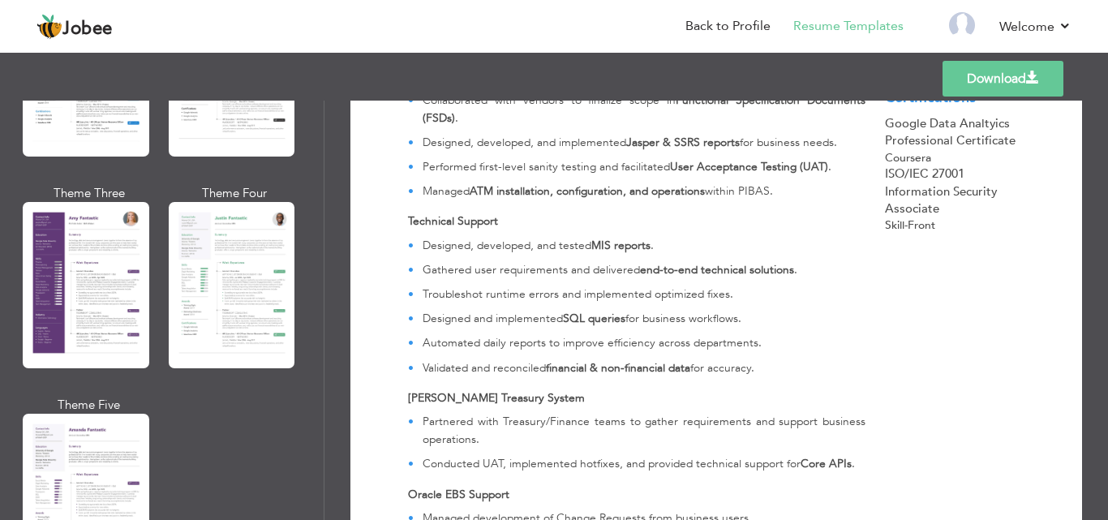
scroll to position [1504, 0]
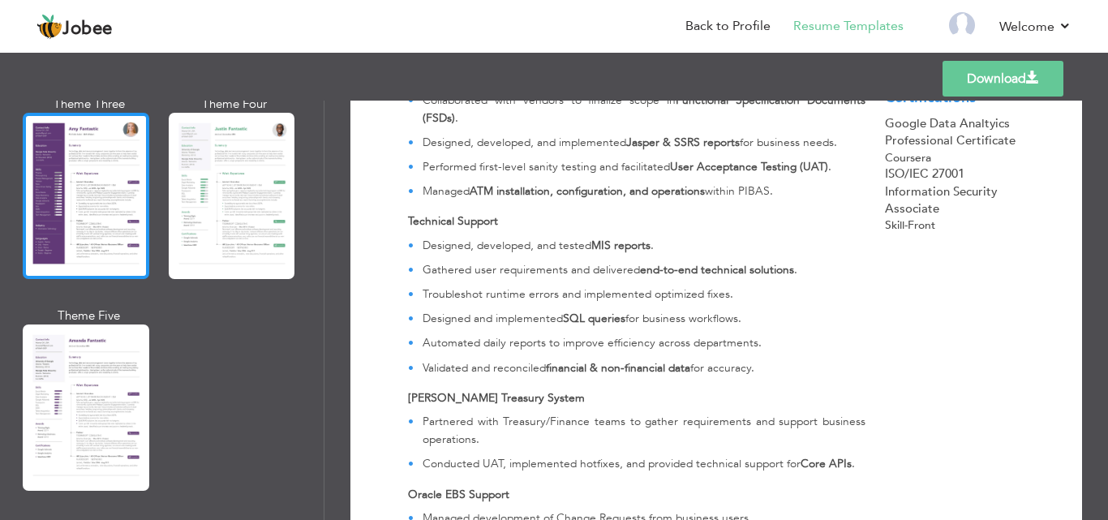
click at [80, 136] on div at bounding box center [86, 196] width 127 height 166
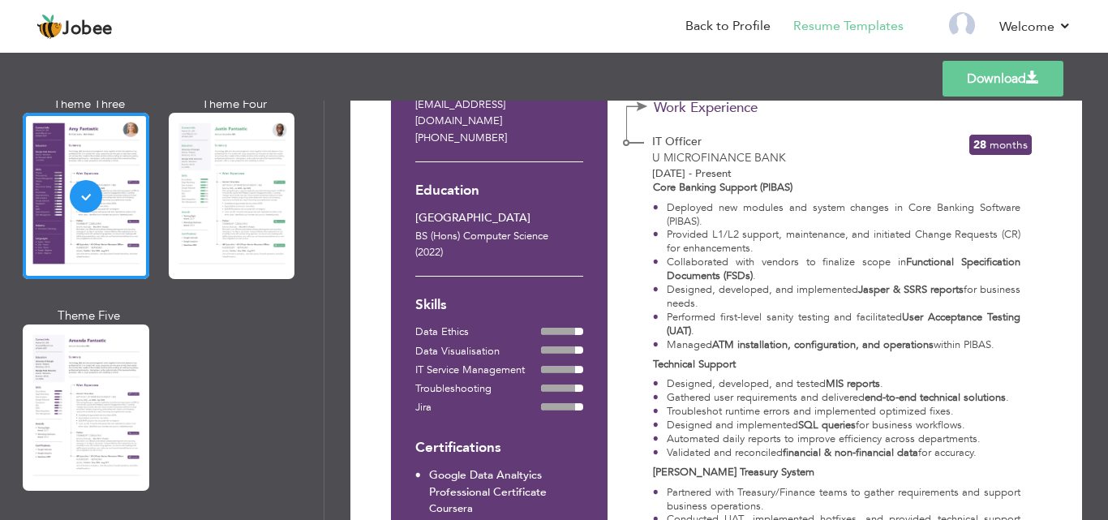
scroll to position [131, 0]
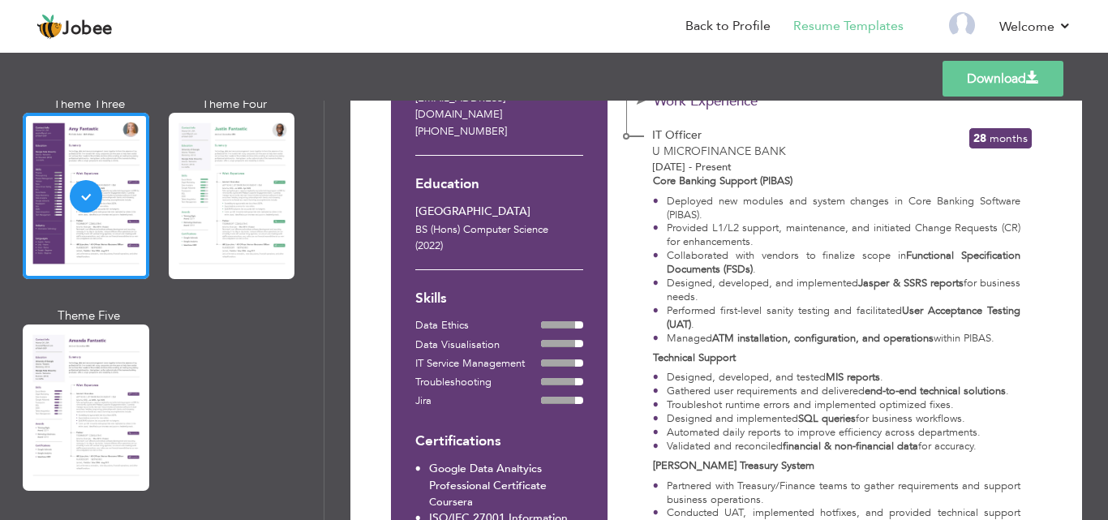
drag, startPoint x: 1098, startPoint y: 212, endPoint x: 1106, endPoint y: 259, distance: 47.7
click at [1106, 259] on div "Download Contact Info Islamabad Pakistan sana29747@gmail.com +92 333 5574127 Ed…" at bounding box center [715, 310] width 783 height 419
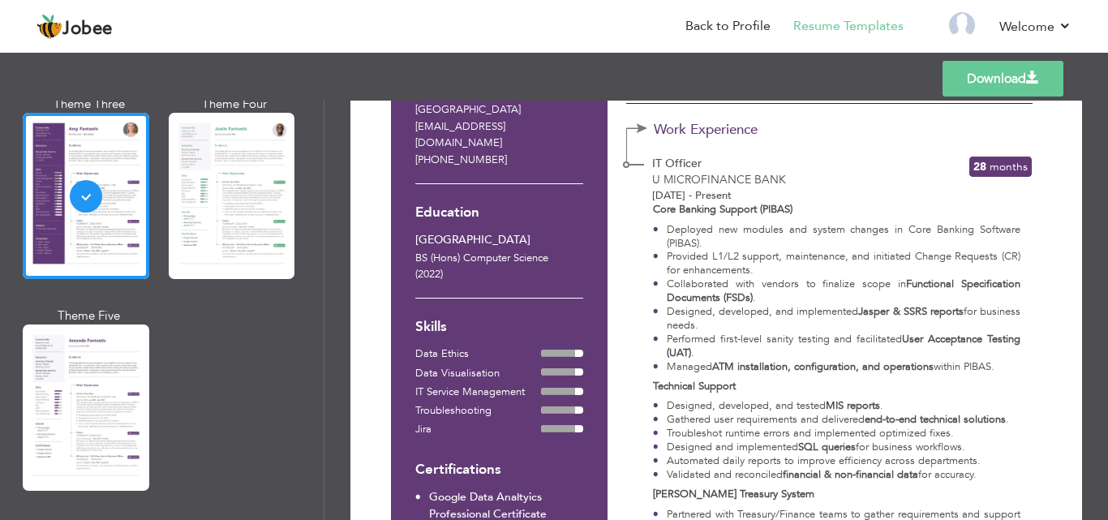
scroll to position [90, 0]
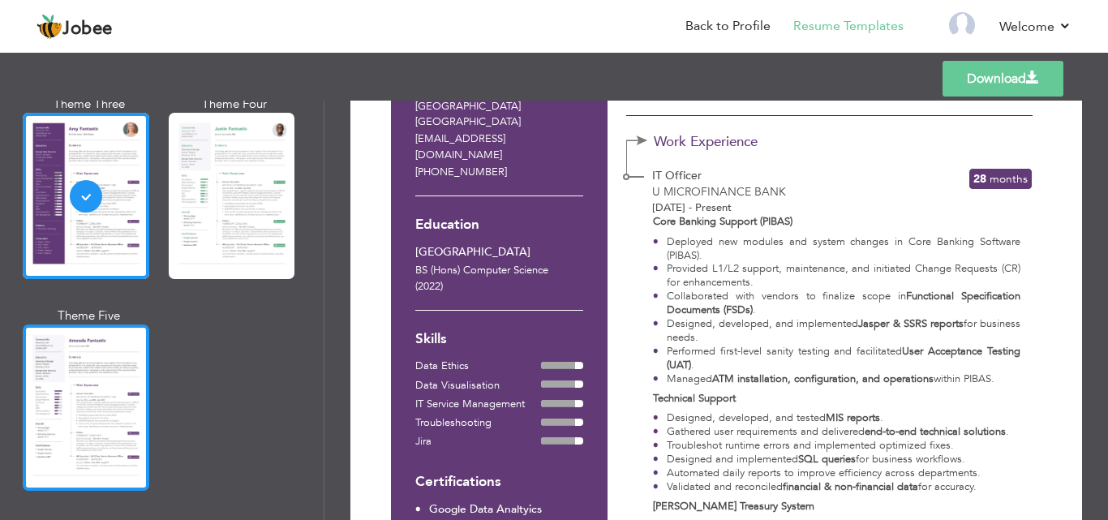
click at [89, 370] on div at bounding box center [86, 407] width 127 height 166
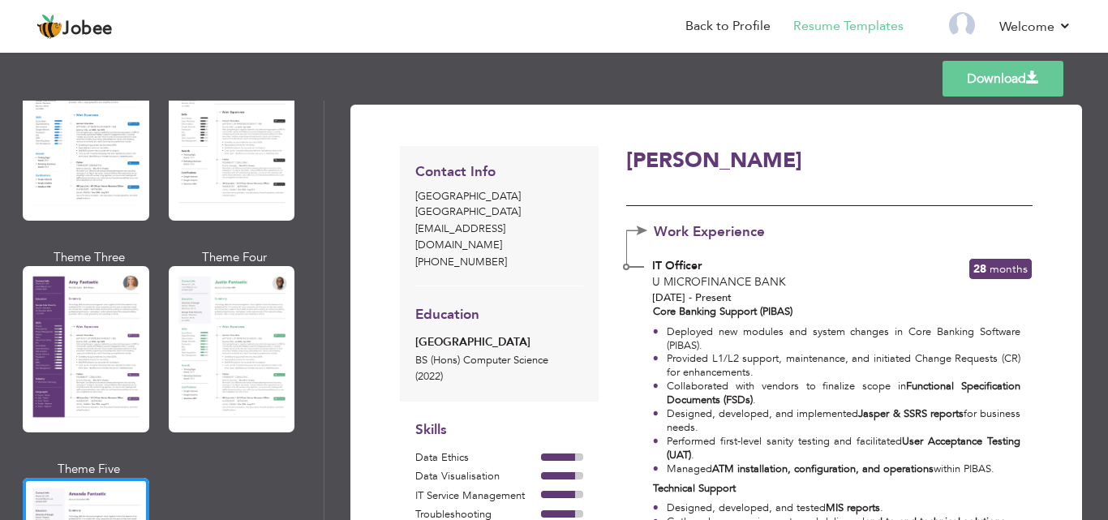
scroll to position [1344, 0]
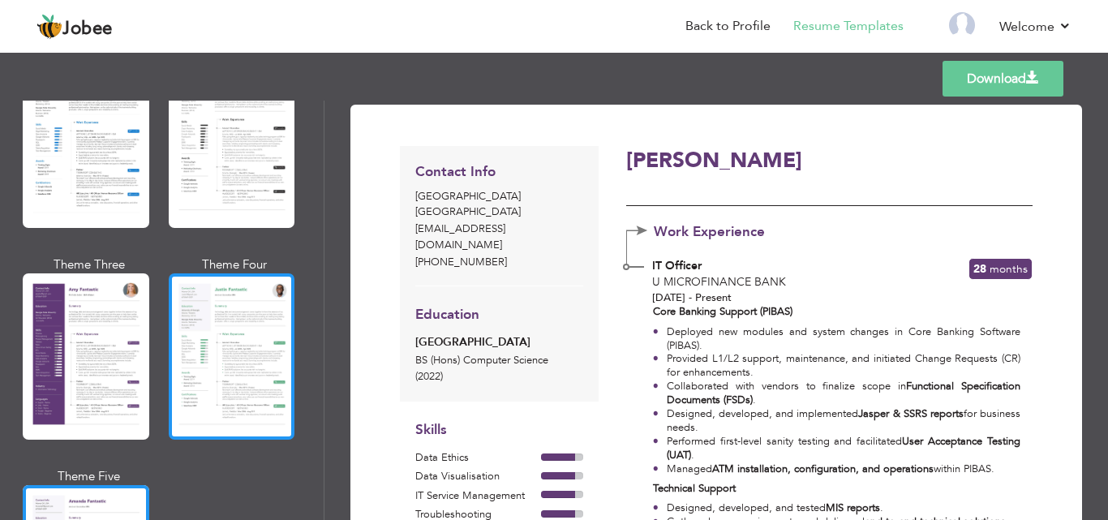
click at [234, 320] on div at bounding box center [232, 356] width 127 height 166
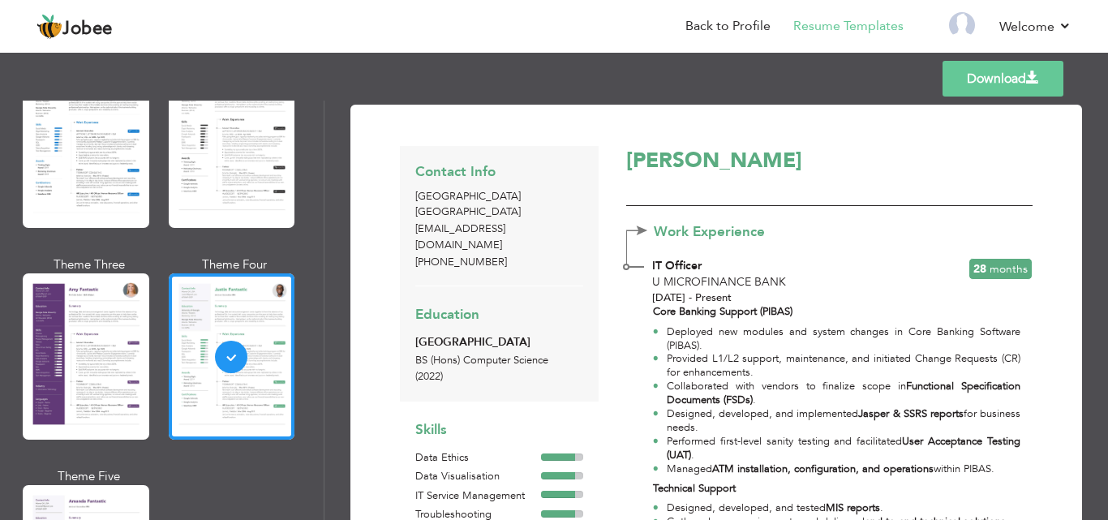
click at [319, 282] on div "Professional Themes Theme One Theme Two Theme Three Theme Six" at bounding box center [162, 310] width 324 height 419
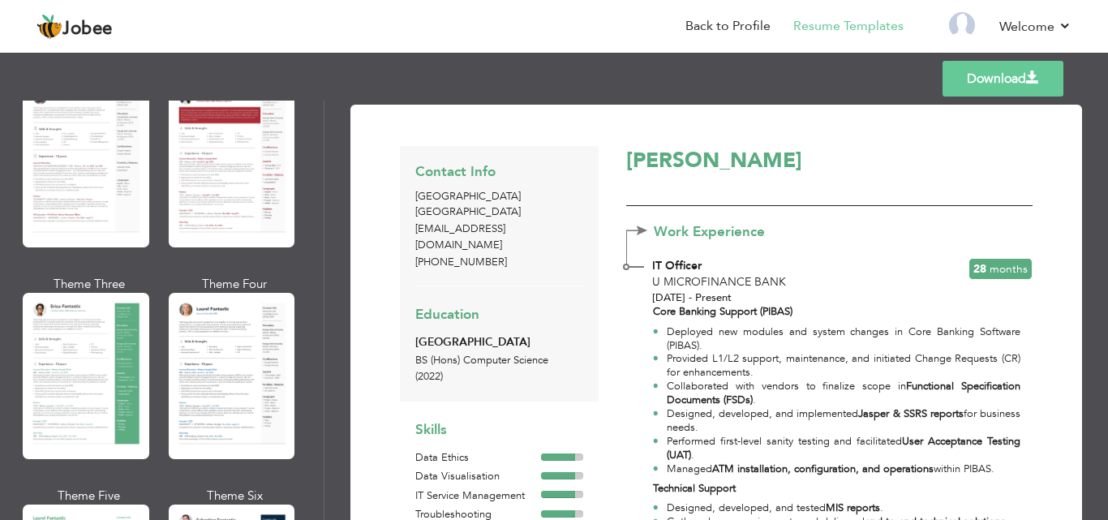
scroll to position [0, 0]
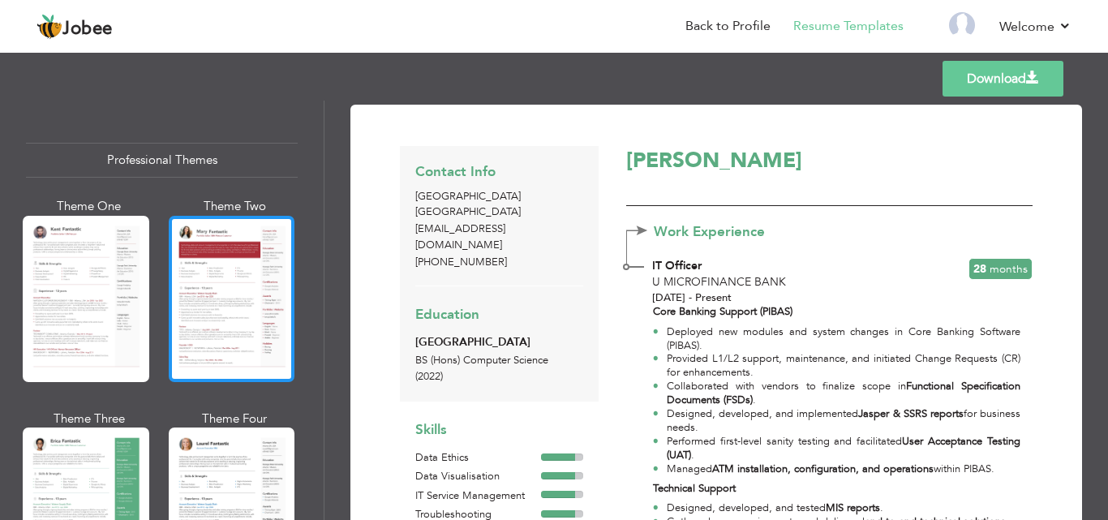
click at [225, 257] on div at bounding box center [232, 299] width 127 height 166
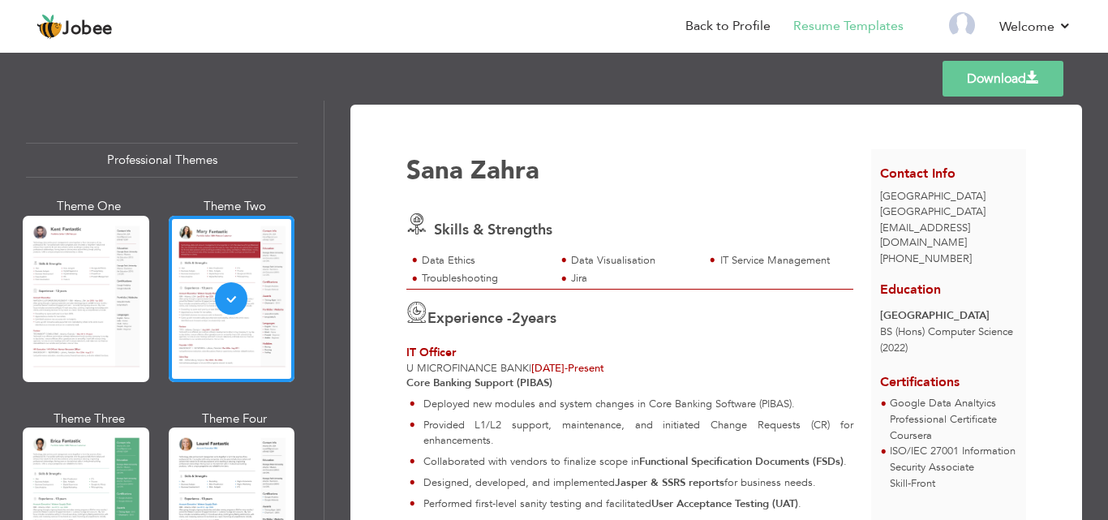
click at [199, 157] on div "Professional Themes" at bounding box center [162, 160] width 272 height 35
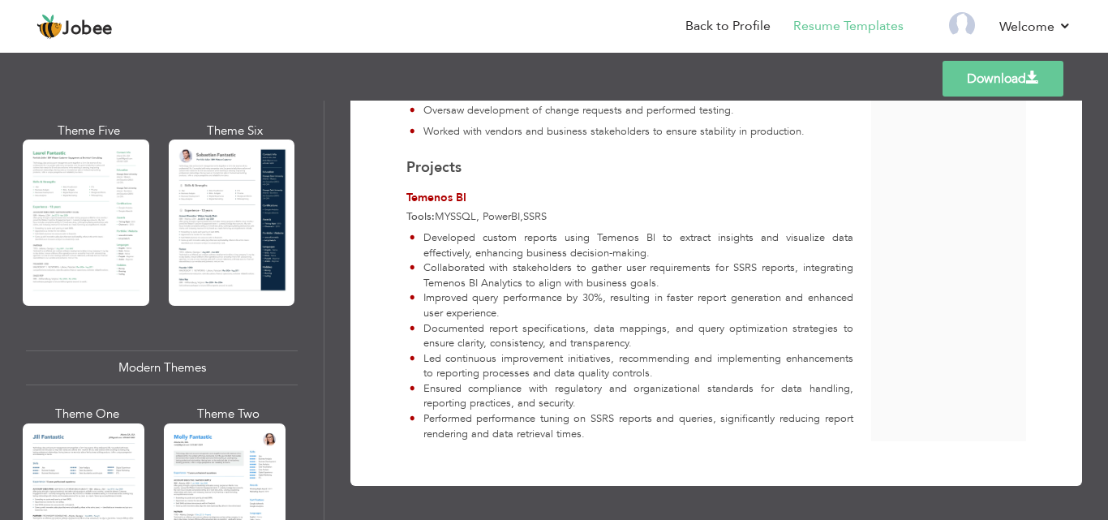
scroll to position [416, 0]
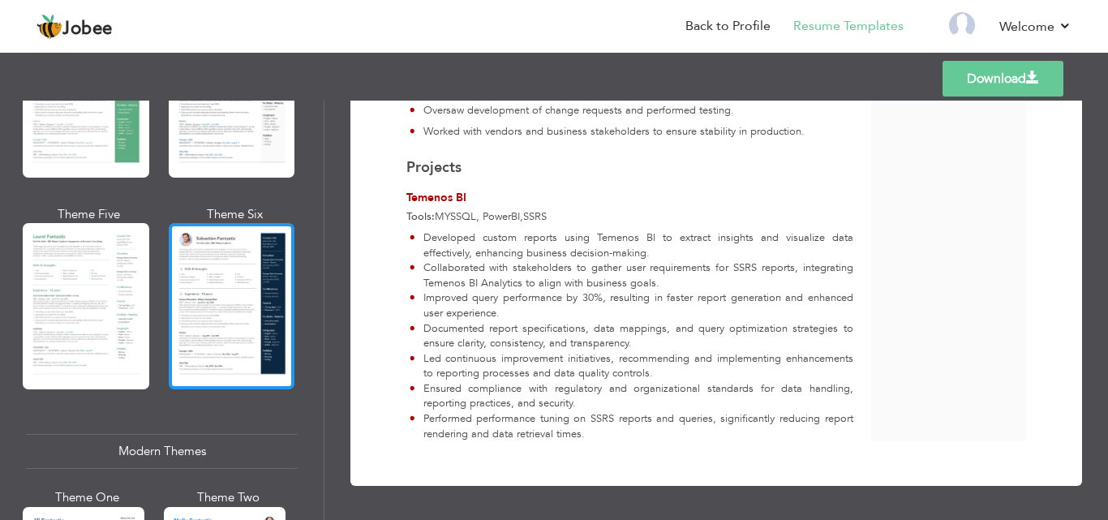
click at [235, 311] on div at bounding box center [232, 306] width 127 height 166
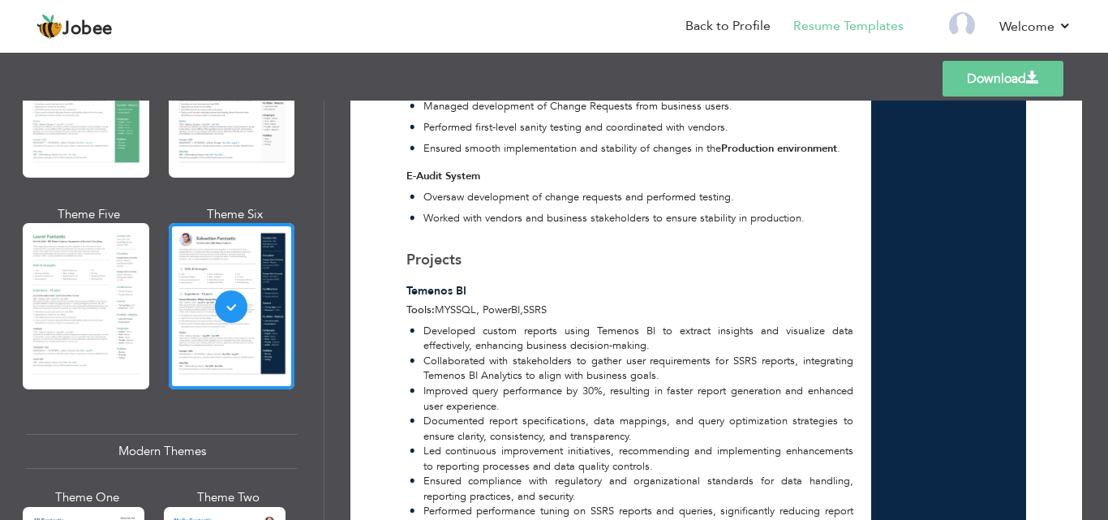
scroll to position [833, 0]
